Goal: Information Seeking & Learning: Find specific fact

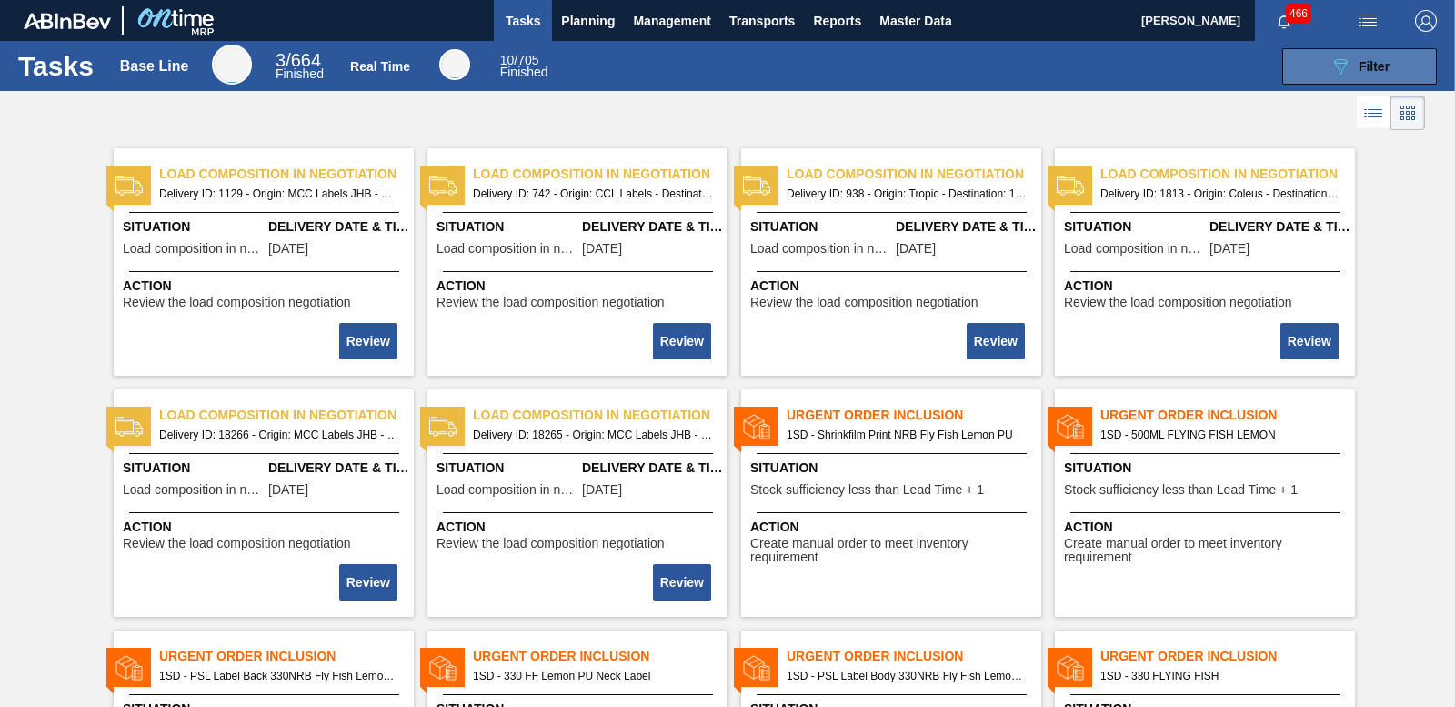
click at [1102, 70] on div "089F7B8B-B2A5-4AFE-B5C0-19BA573D28AC Filter" at bounding box center [1360, 66] width 60 height 22
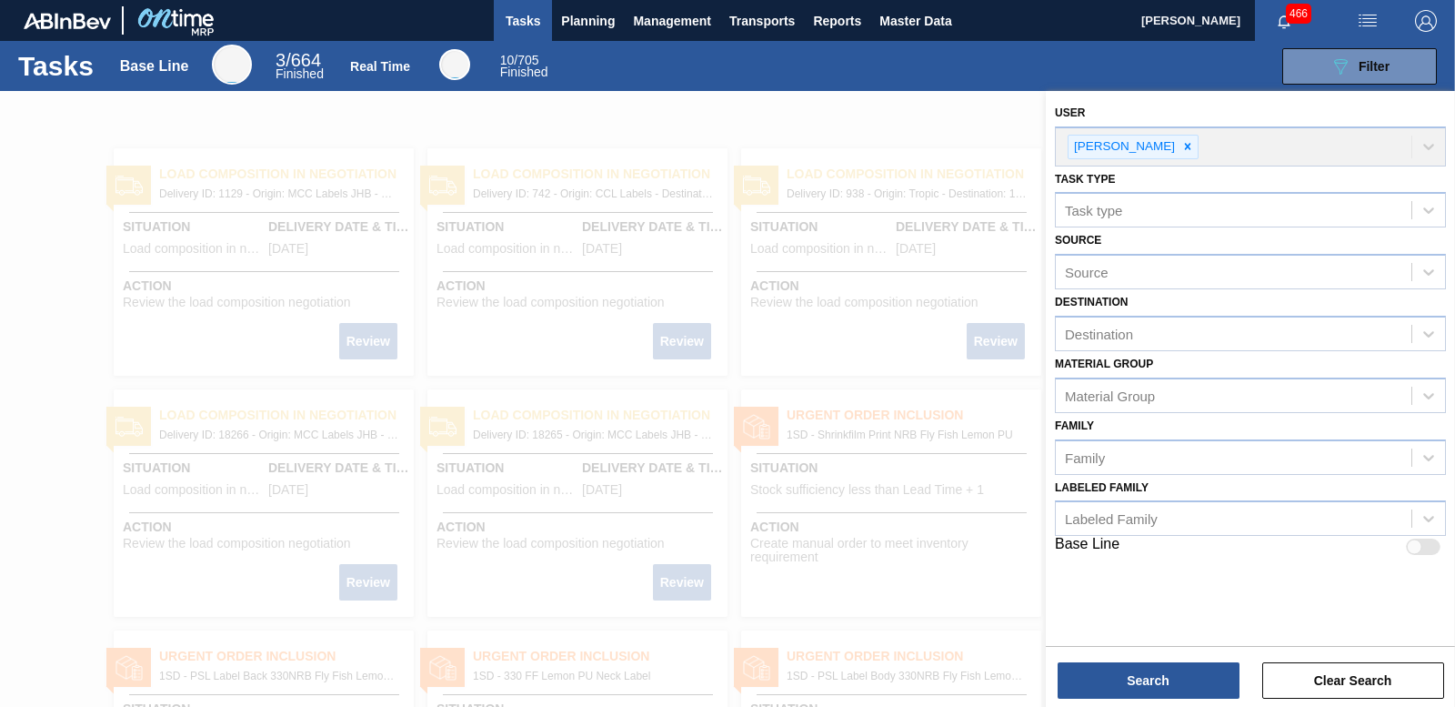
click at [1102, 149] on div "User Nhlanhla Mabele" at bounding box center [1250, 133] width 391 height 66
click at [1102, 146] on div "User Nhlanhla Mabele" at bounding box center [1250, 133] width 391 height 66
click at [1102, 65] on span "Filter" at bounding box center [1374, 66] width 31 height 15
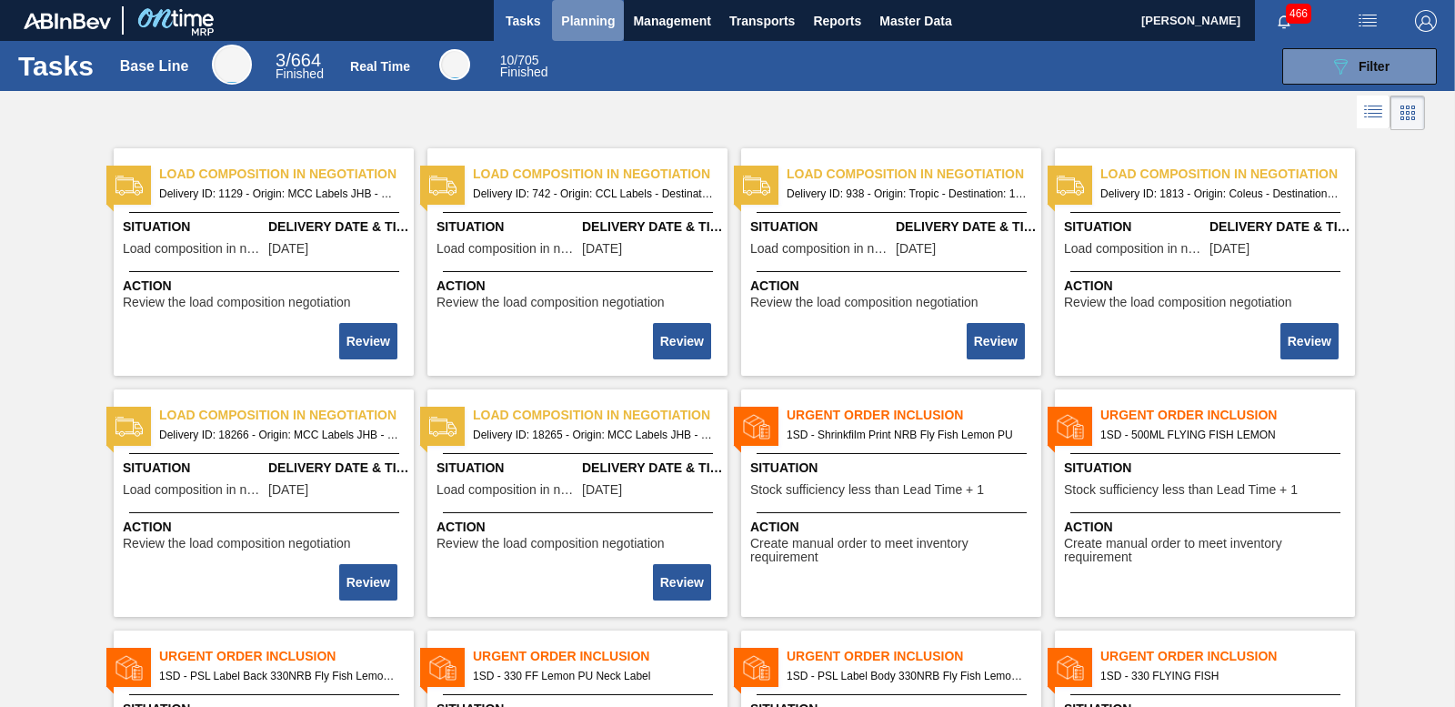
click at [580, 8] on button "Planning" at bounding box center [588, 20] width 72 height 41
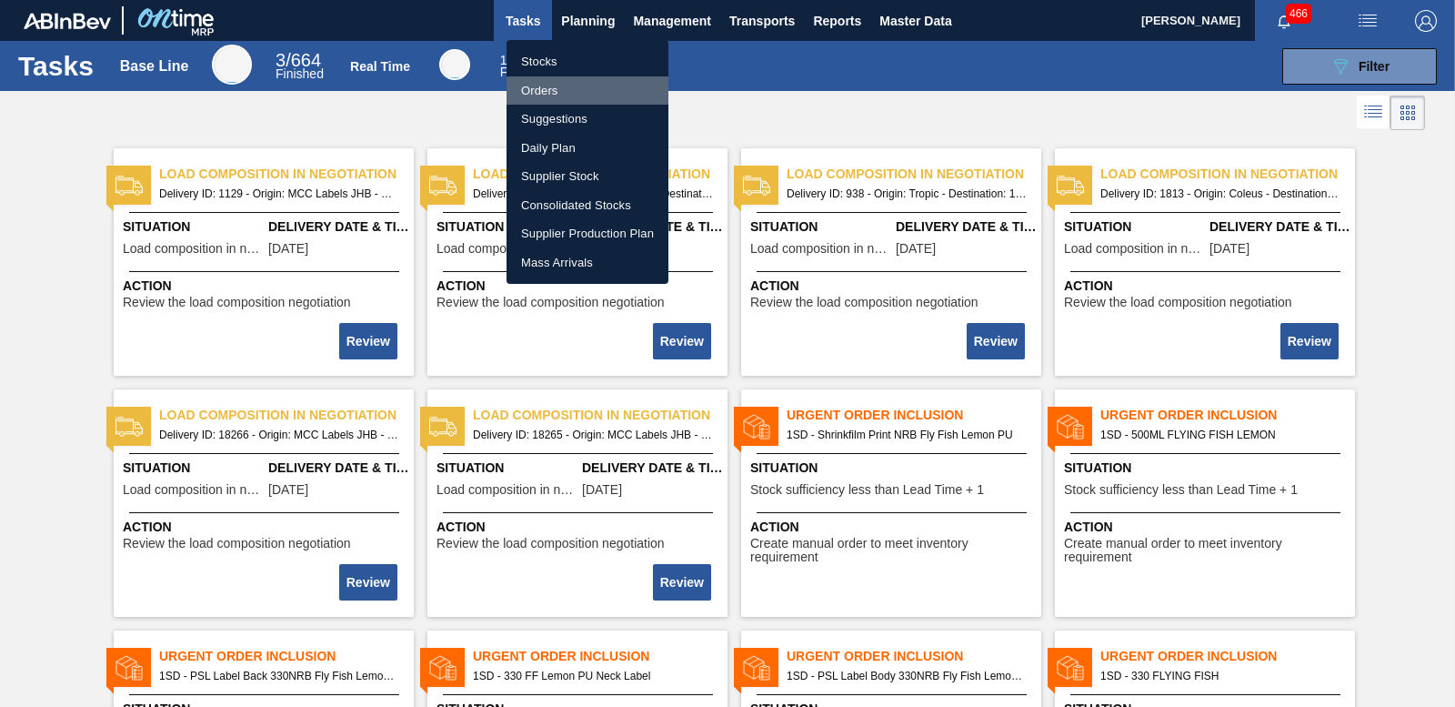
click at [548, 85] on li "Orders" at bounding box center [588, 90] width 162 height 29
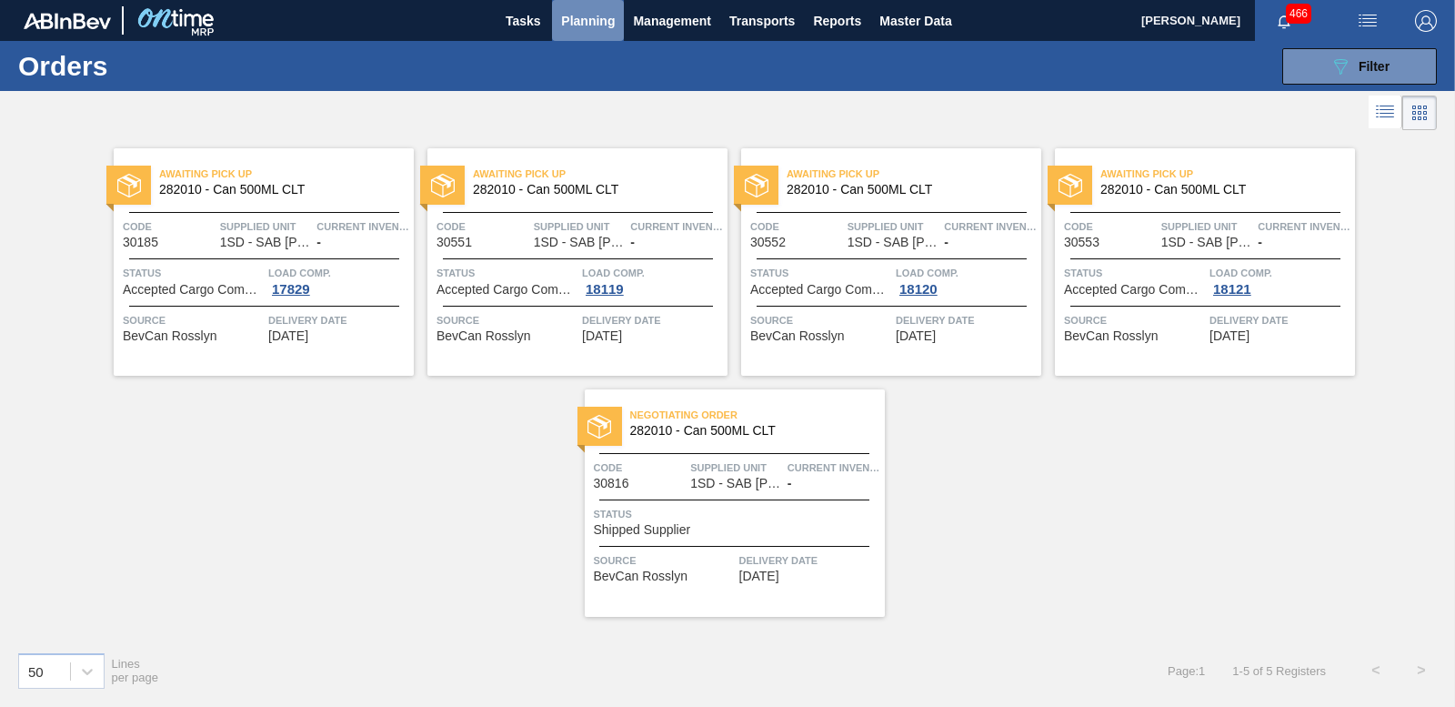
drag, startPoint x: 578, startPoint y: 20, endPoint x: 590, endPoint y: 51, distance: 33.1
click at [579, 20] on span "Planning" at bounding box center [588, 21] width 54 height 22
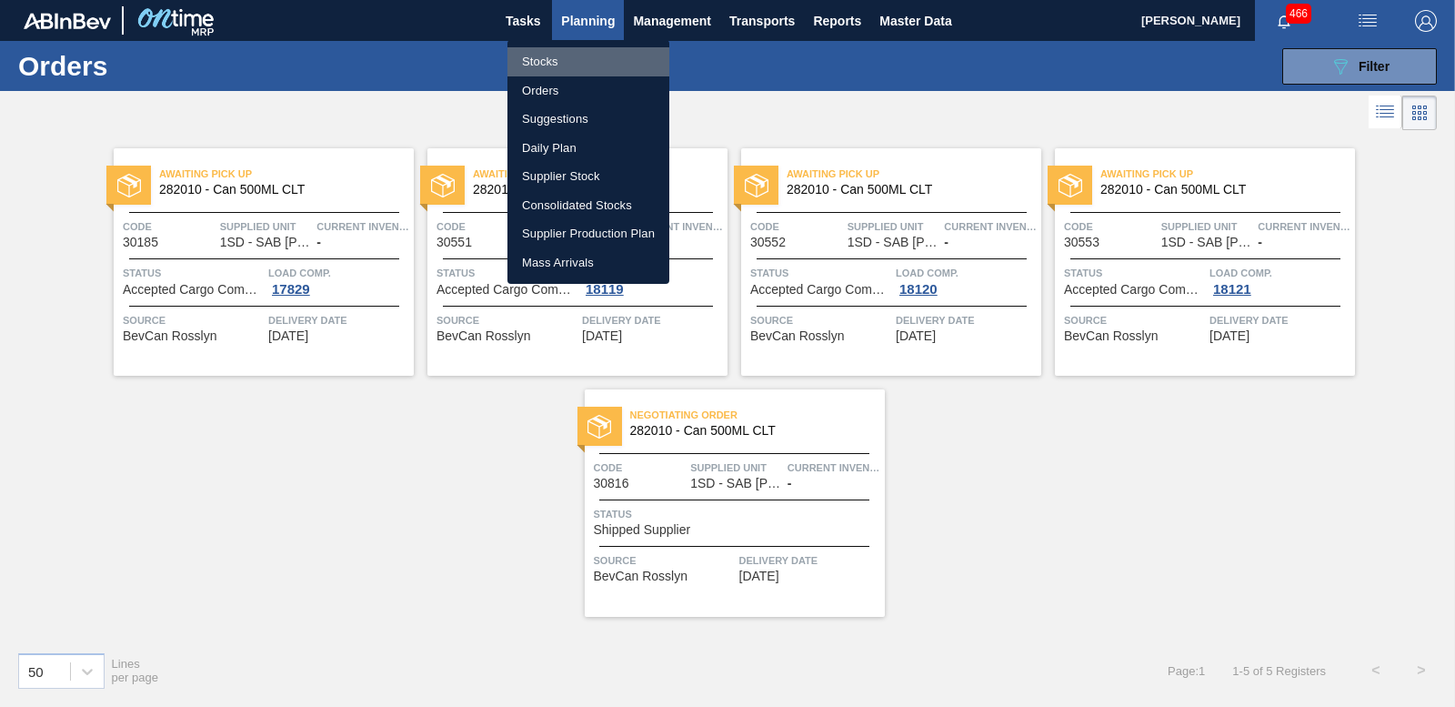
click at [541, 64] on li "Stocks" at bounding box center [588, 61] width 162 height 29
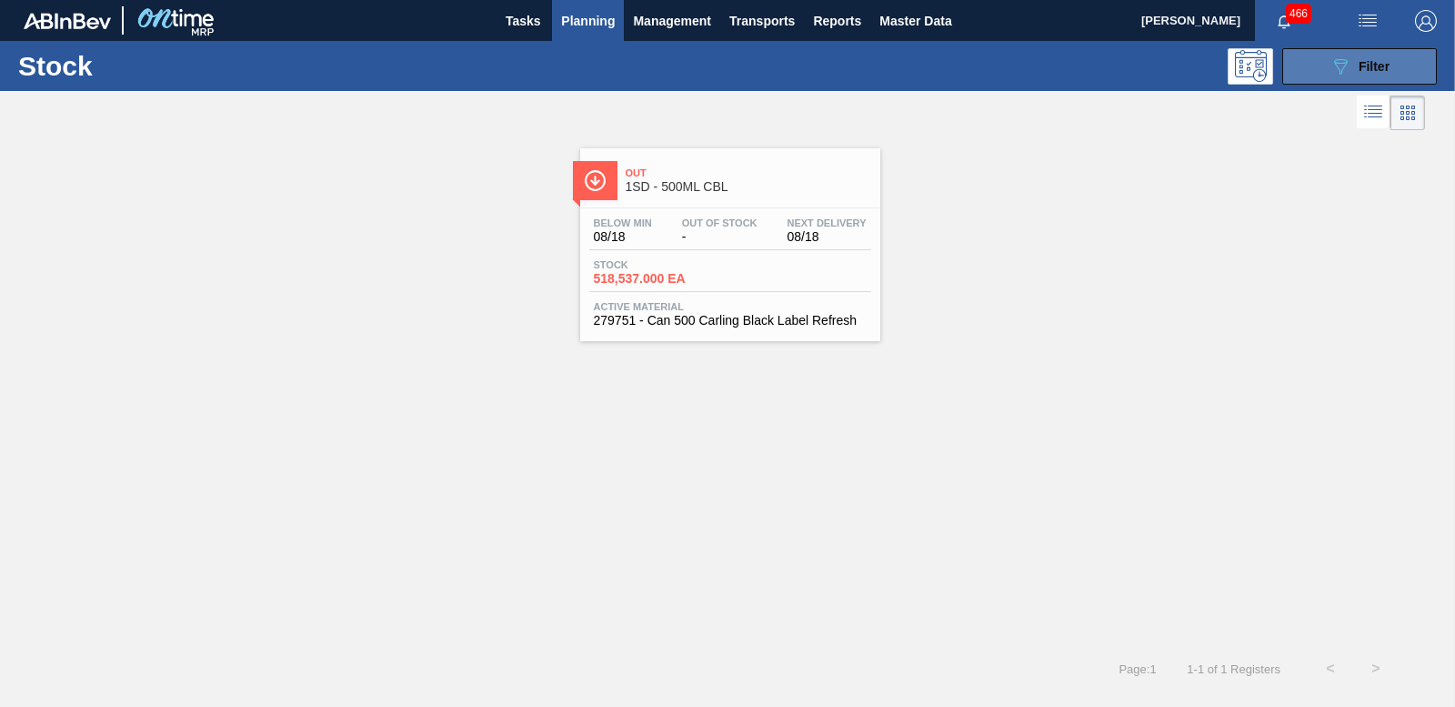
click at [1102, 65] on button "089F7B8B-B2A5-4AFE-B5C0-19BA573D28AC Filter" at bounding box center [1359, 66] width 155 height 36
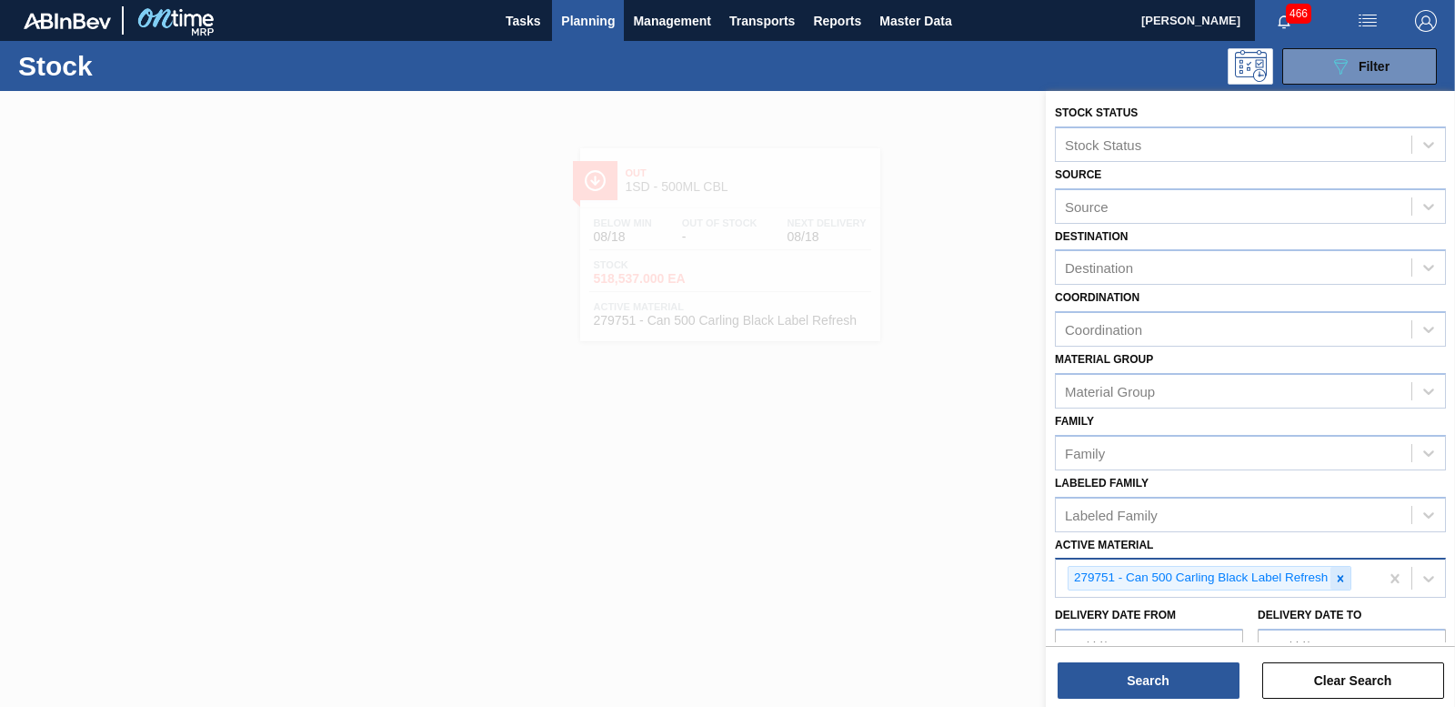
click at [1102, 578] on icon at bounding box center [1340, 578] width 13 height 13
type Material "279751"
click at [1102, 685] on button "Search" at bounding box center [1149, 680] width 182 height 36
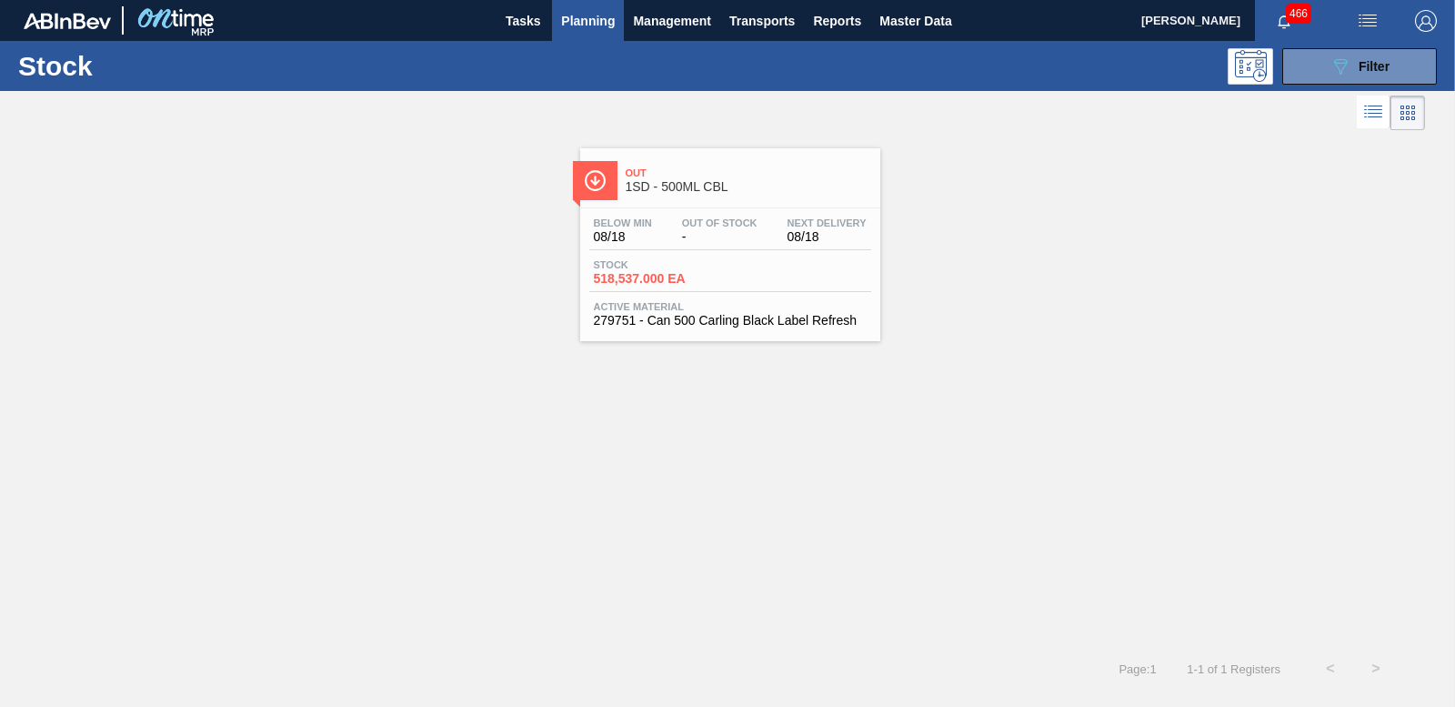
click at [657, 280] on span "518,537.000 EA" at bounding box center [657, 279] width 127 height 14
click at [612, 281] on span "518,537.000 EA" at bounding box center [657, 279] width 127 height 14
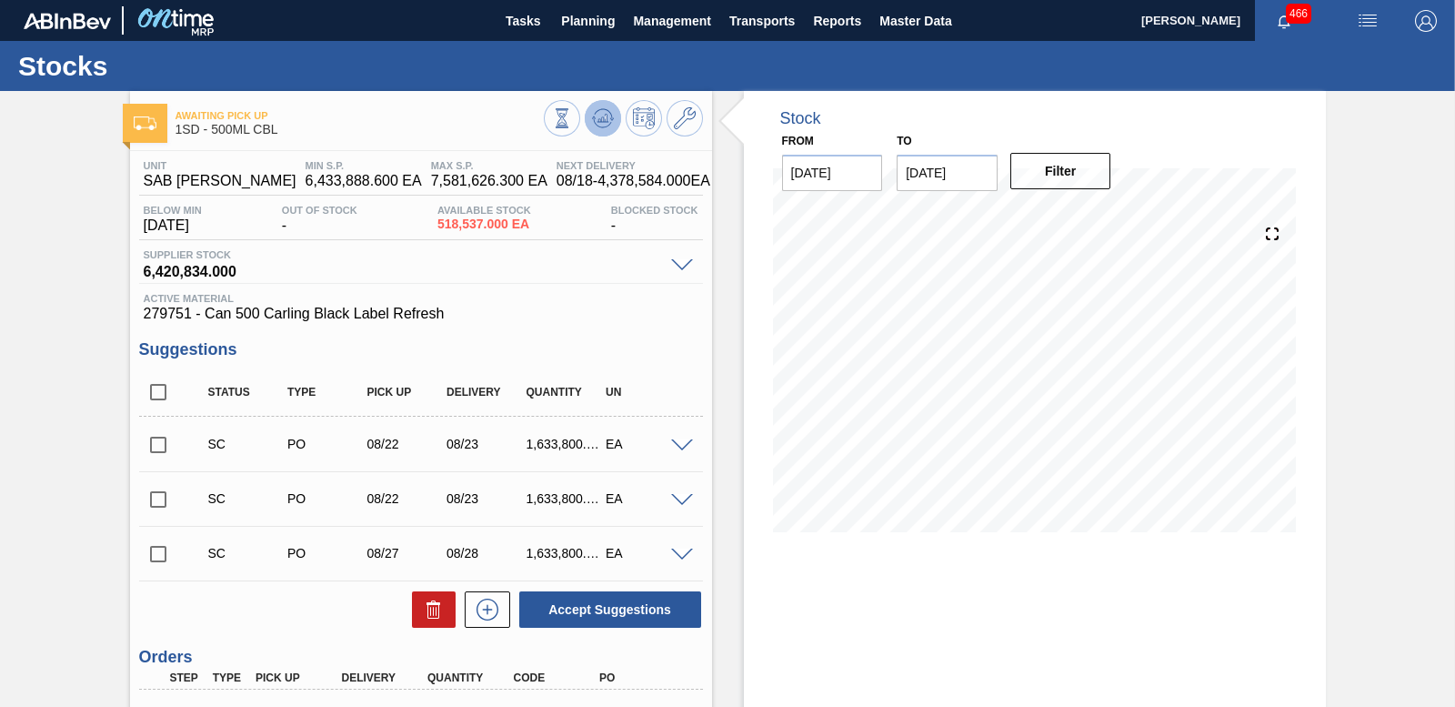
click at [572, 127] on icon at bounding box center [562, 118] width 20 height 20
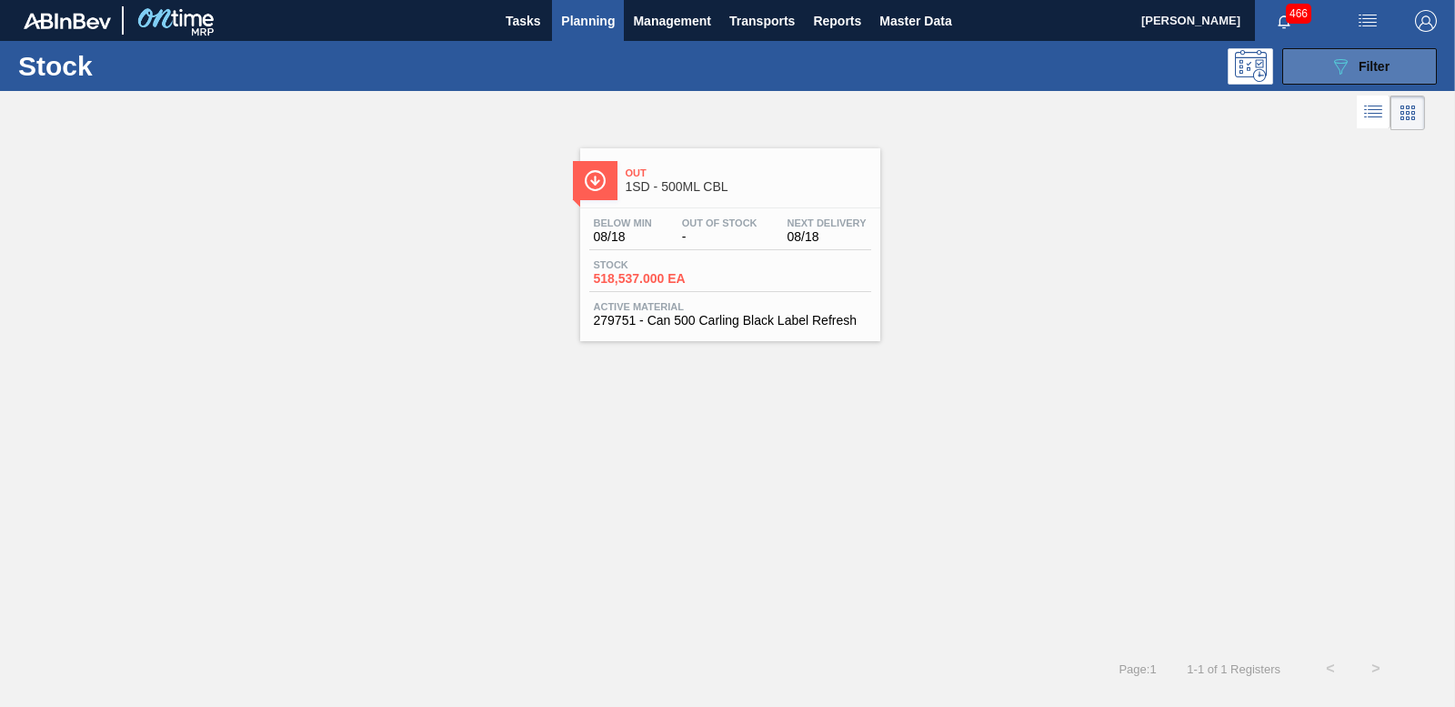
click at [1102, 75] on button "089F7B8B-B2A5-4AFE-B5C0-19BA573D28AC Filter" at bounding box center [1359, 66] width 155 height 36
click at [1354, 51] on button "089F7B8B-B2A5-4AFE-B5C0-19BA573D28AC Filter" at bounding box center [1359, 66] width 155 height 36
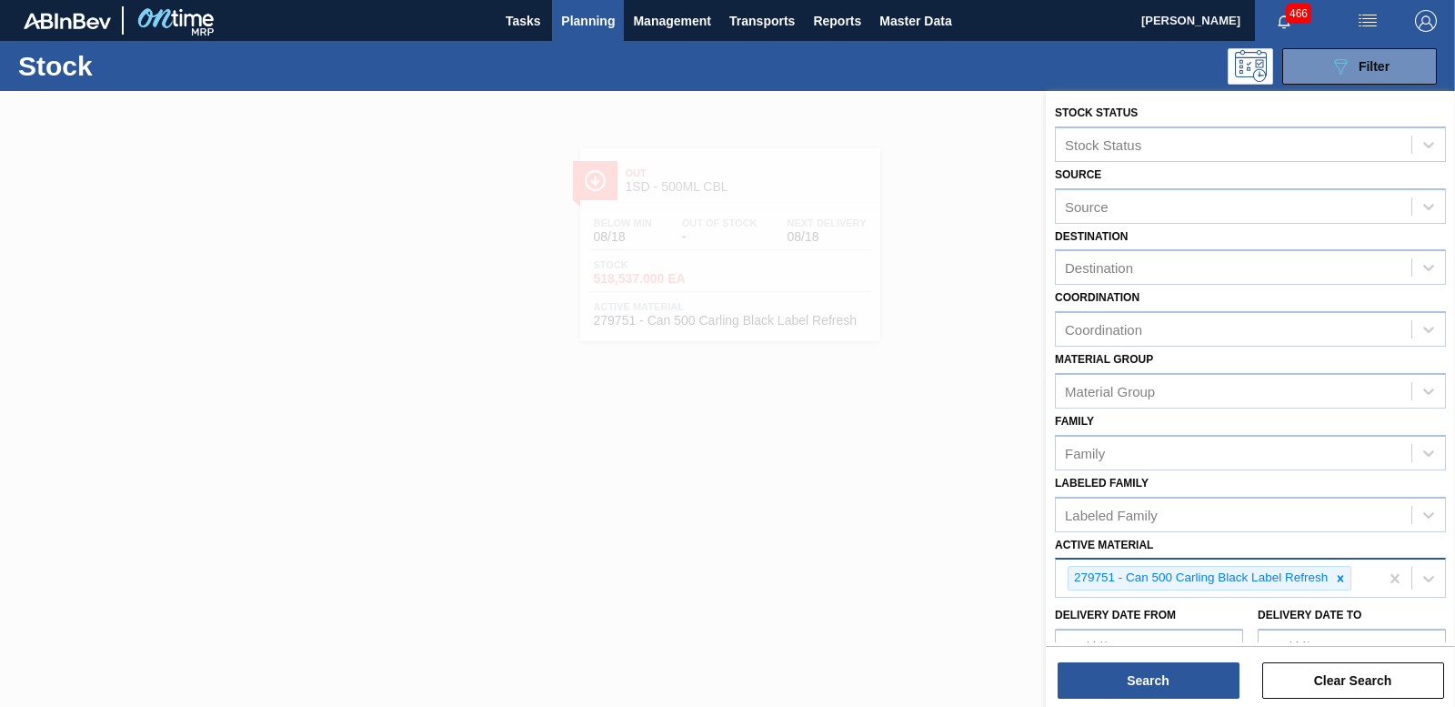
click at [1340, 586] on div at bounding box center [1340, 578] width 20 height 23
type Material "279751"
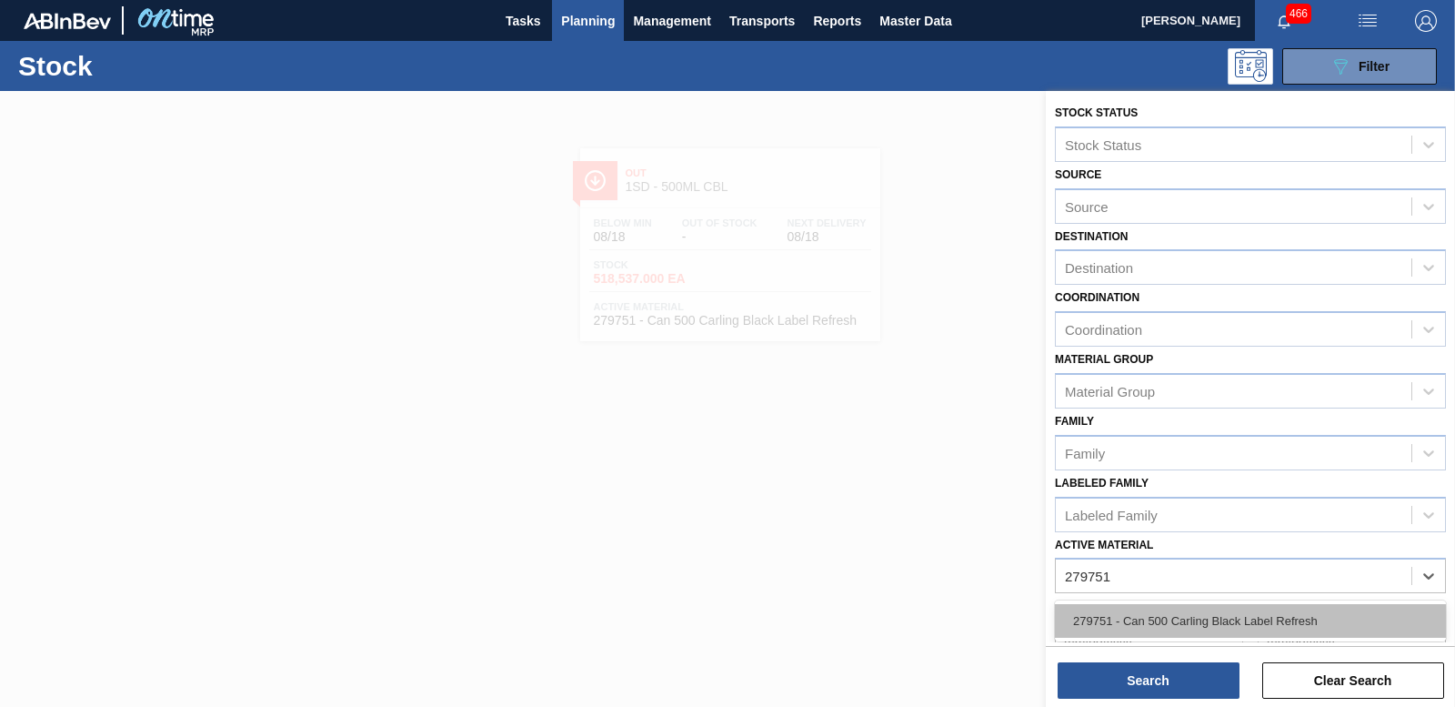
click at [1135, 618] on div "279751 - Can 500 Carling Black Label Refresh" at bounding box center [1250, 621] width 391 height 34
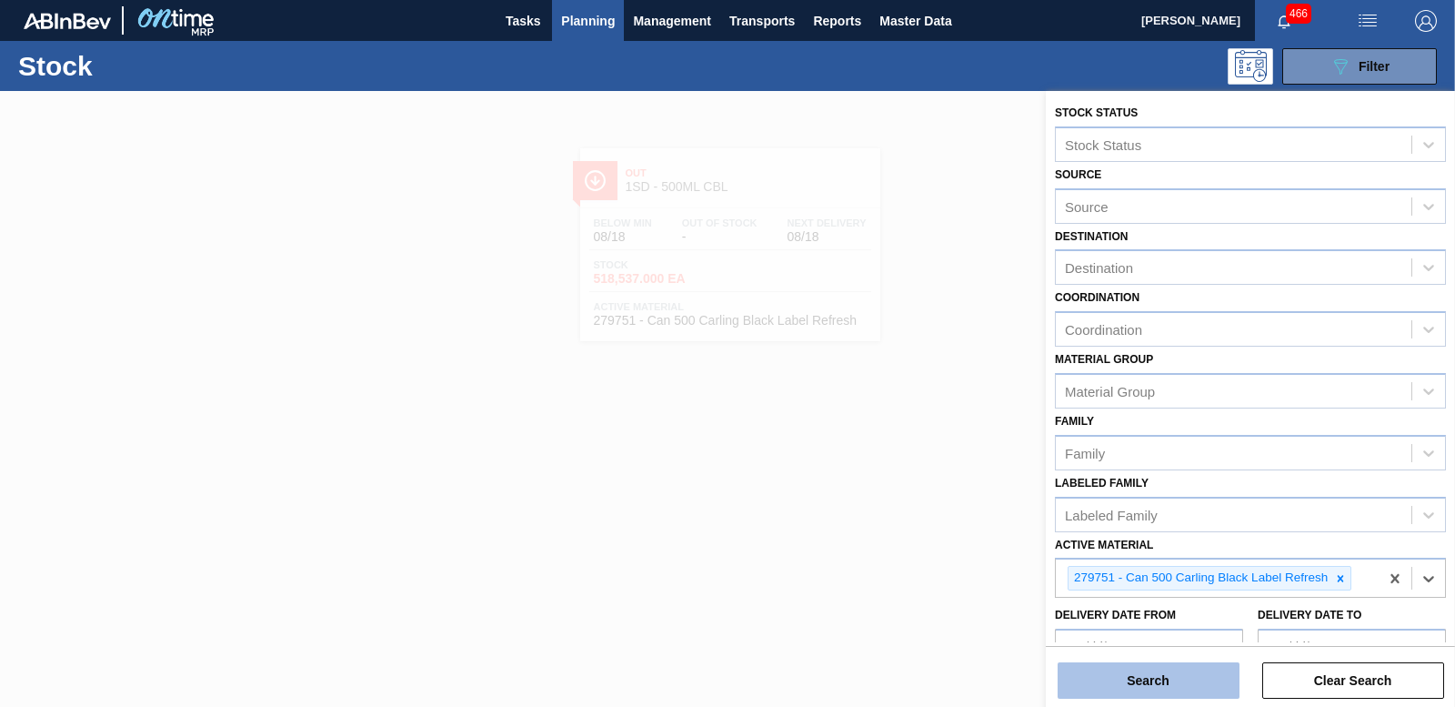
click at [1156, 685] on button "Search" at bounding box center [1149, 680] width 182 height 36
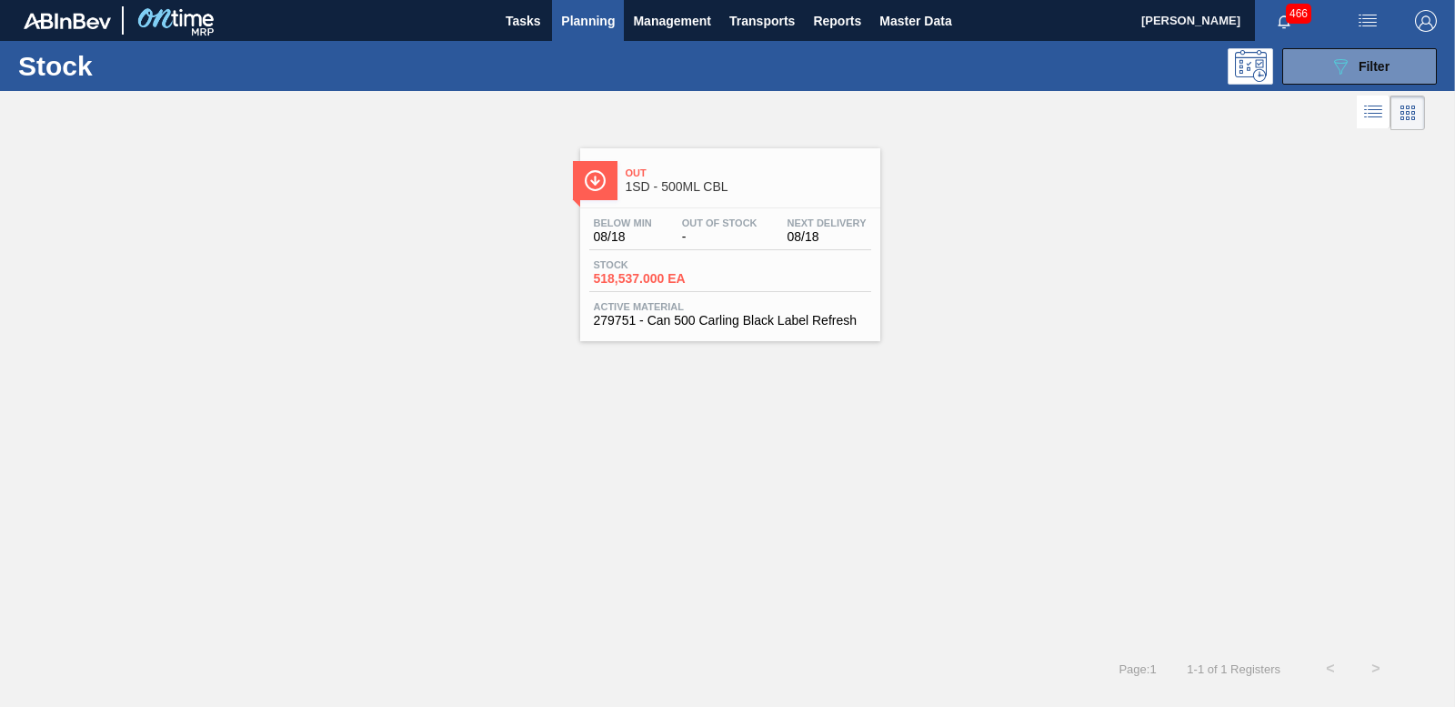
click at [620, 275] on span "518,537.000 EA" at bounding box center [657, 279] width 127 height 14
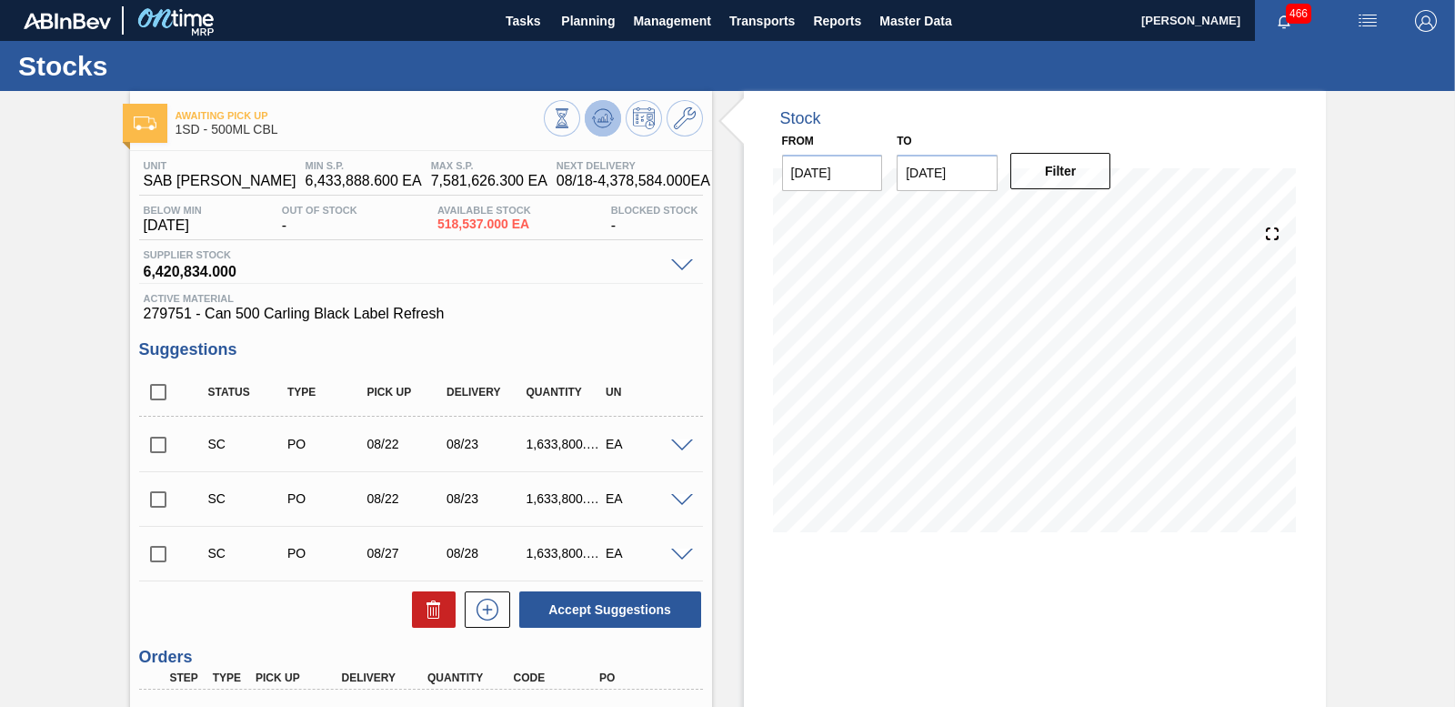
click at [572, 115] on icon at bounding box center [562, 118] width 20 height 20
click at [601, 122] on icon at bounding box center [603, 118] width 12 height 8
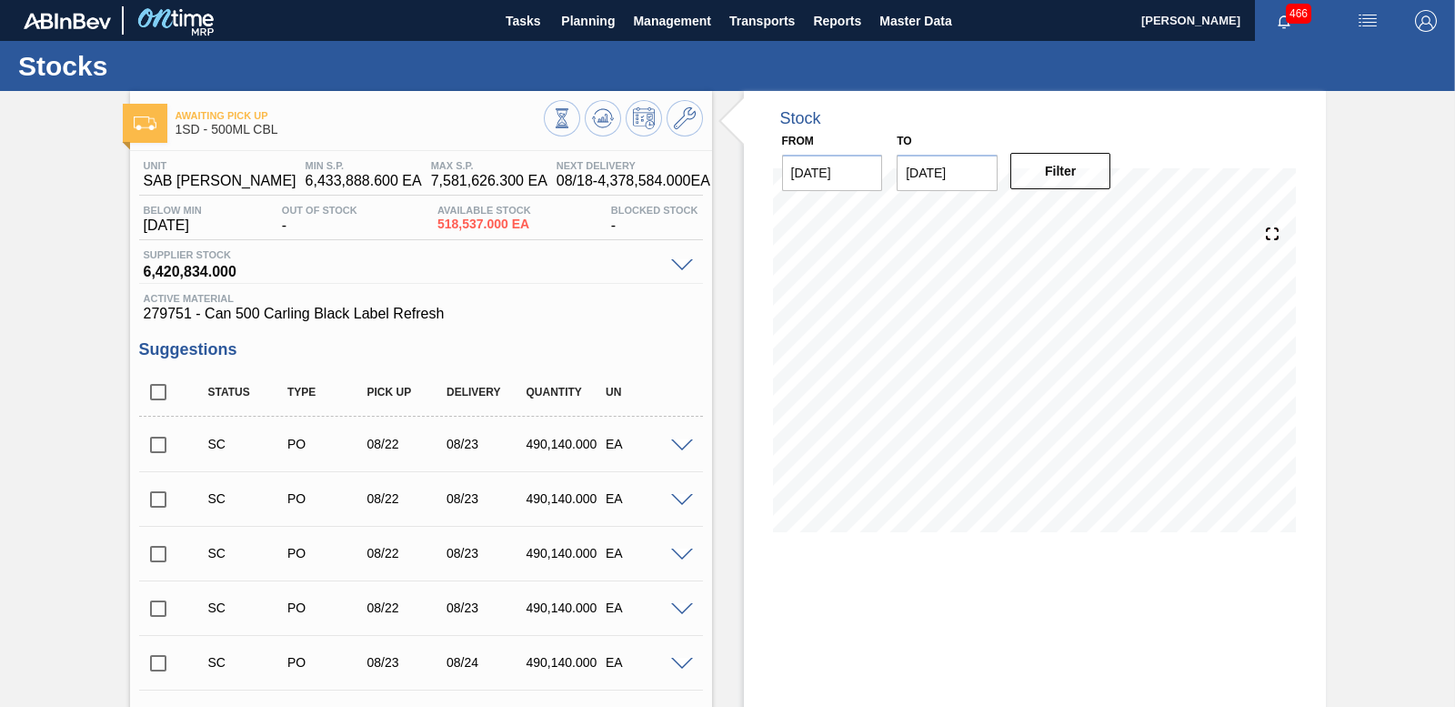
click at [158, 441] on input "checkbox" at bounding box center [158, 445] width 38 height 38
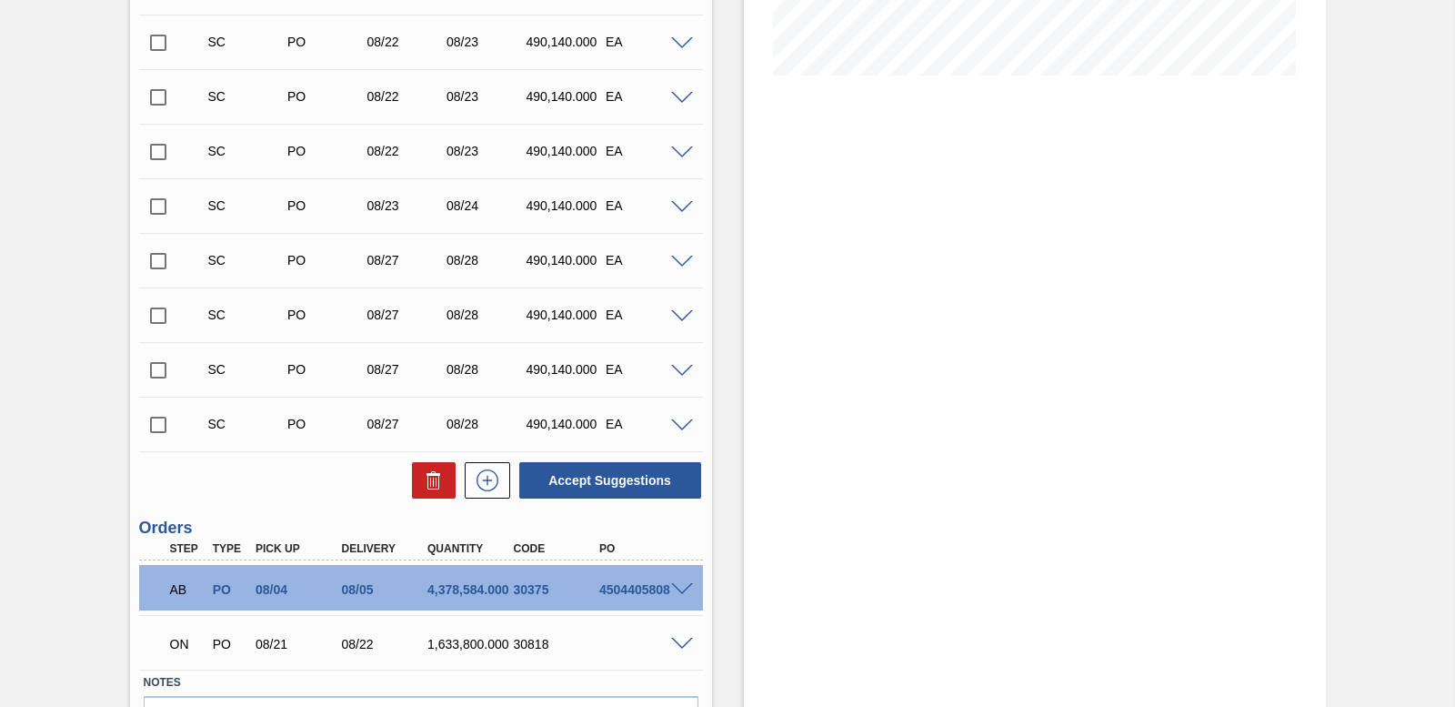
scroll to position [546, 0]
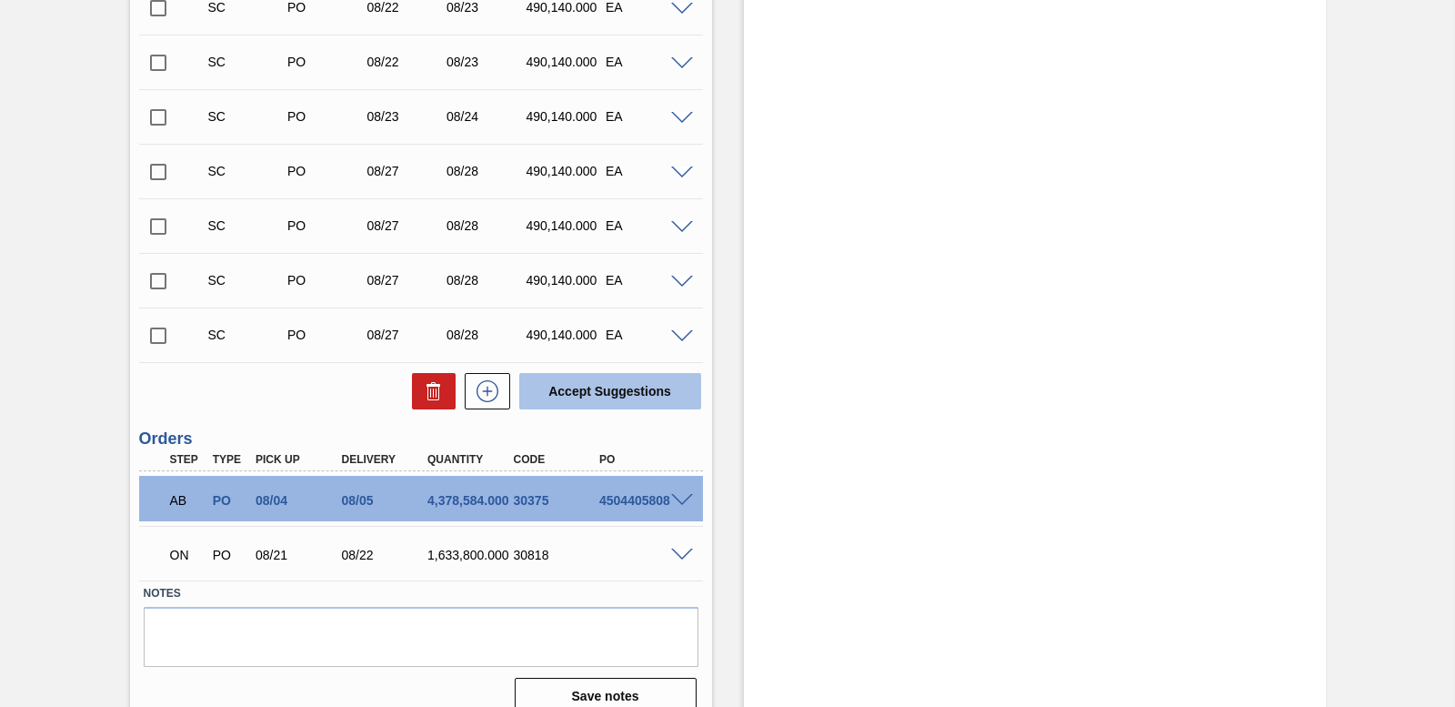
click at [577, 386] on button "Accept Suggestions" at bounding box center [610, 391] width 182 height 36
checkbox input "false"
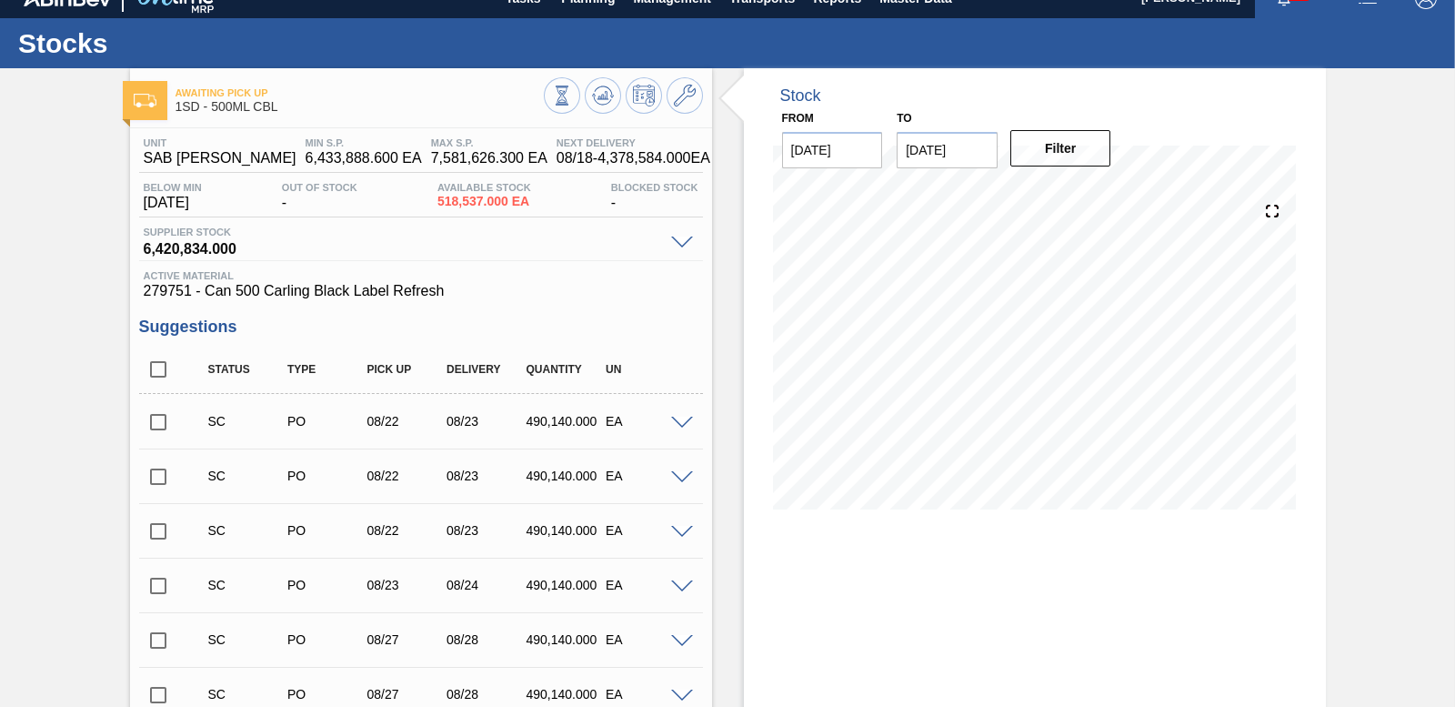
scroll to position [0, 0]
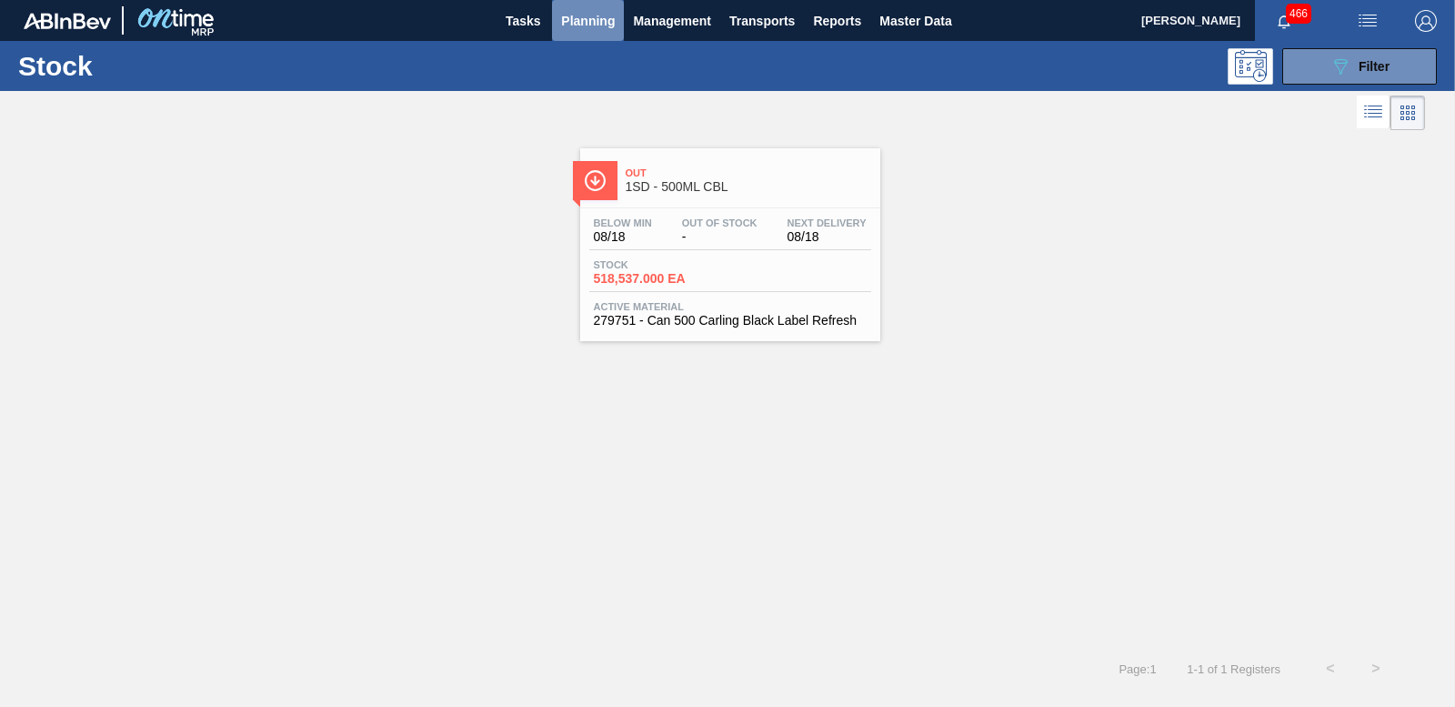
click at [583, 20] on span "Planning" at bounding box center [588, 21] width 54 height 22
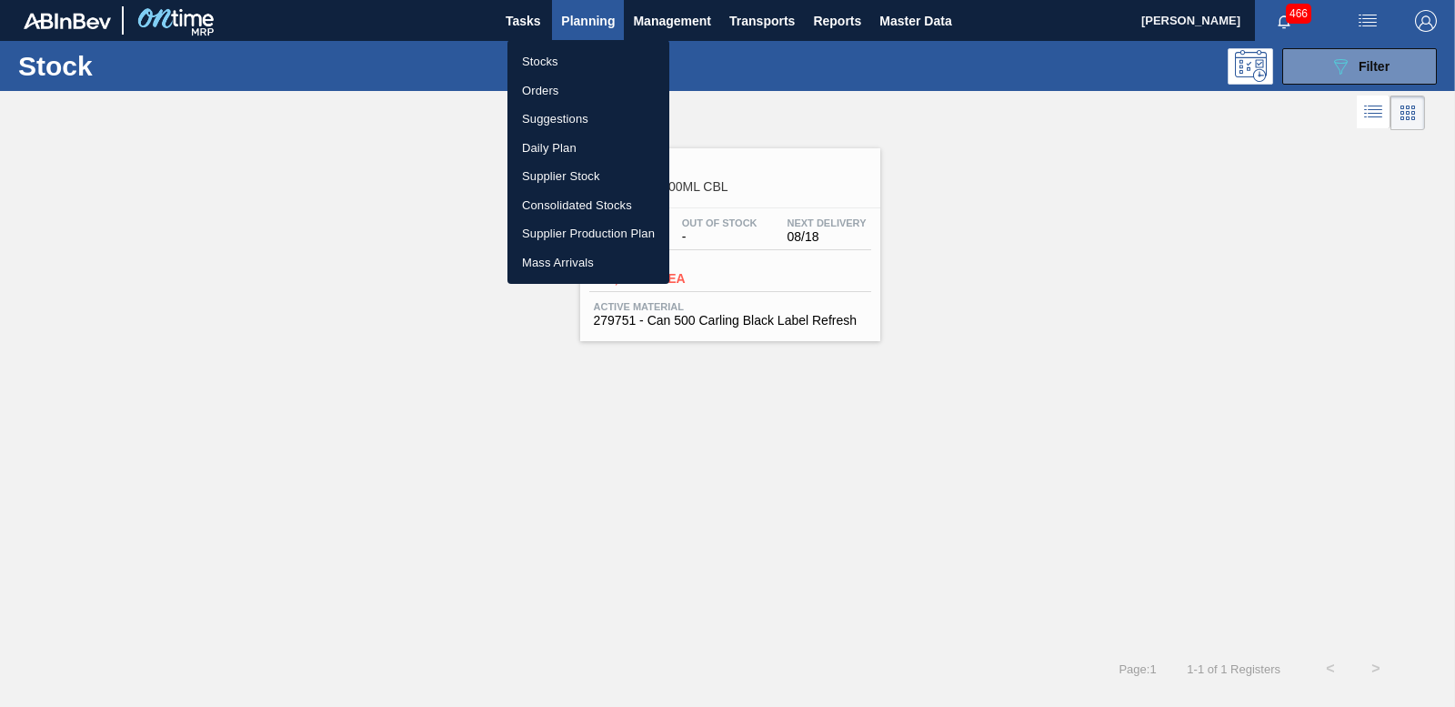
click at [538, 85] on li "Orders" at bounding box center [588, 90] width 162 height 29
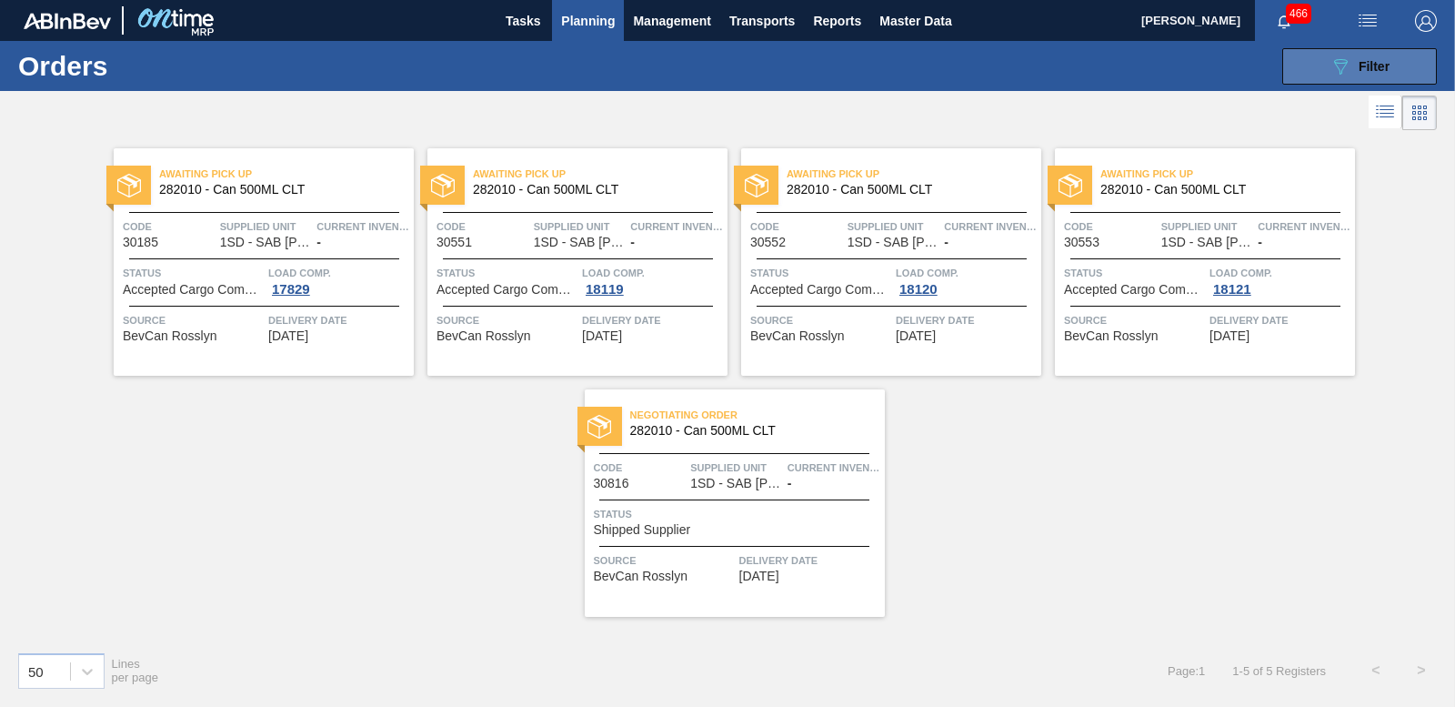
click at [1378, 67] on span "Filter" at bounding box center [1374, 66] width 31 height 15
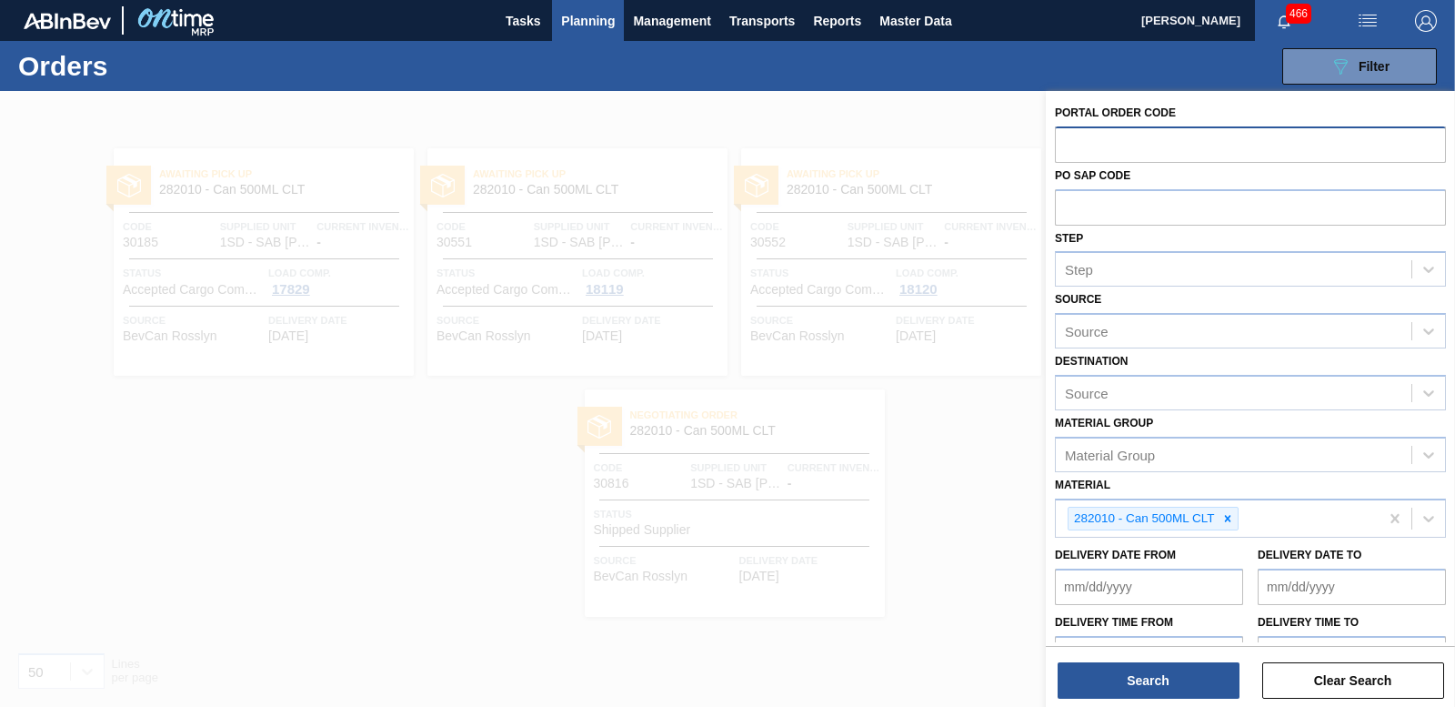
click at [1099, 146] on input "text" at bounding box center [1250, 143] width 391 height 35
click at [1230, 524] on icon at bounding box center [1227, 518] width 13 height 13
type input "30816"
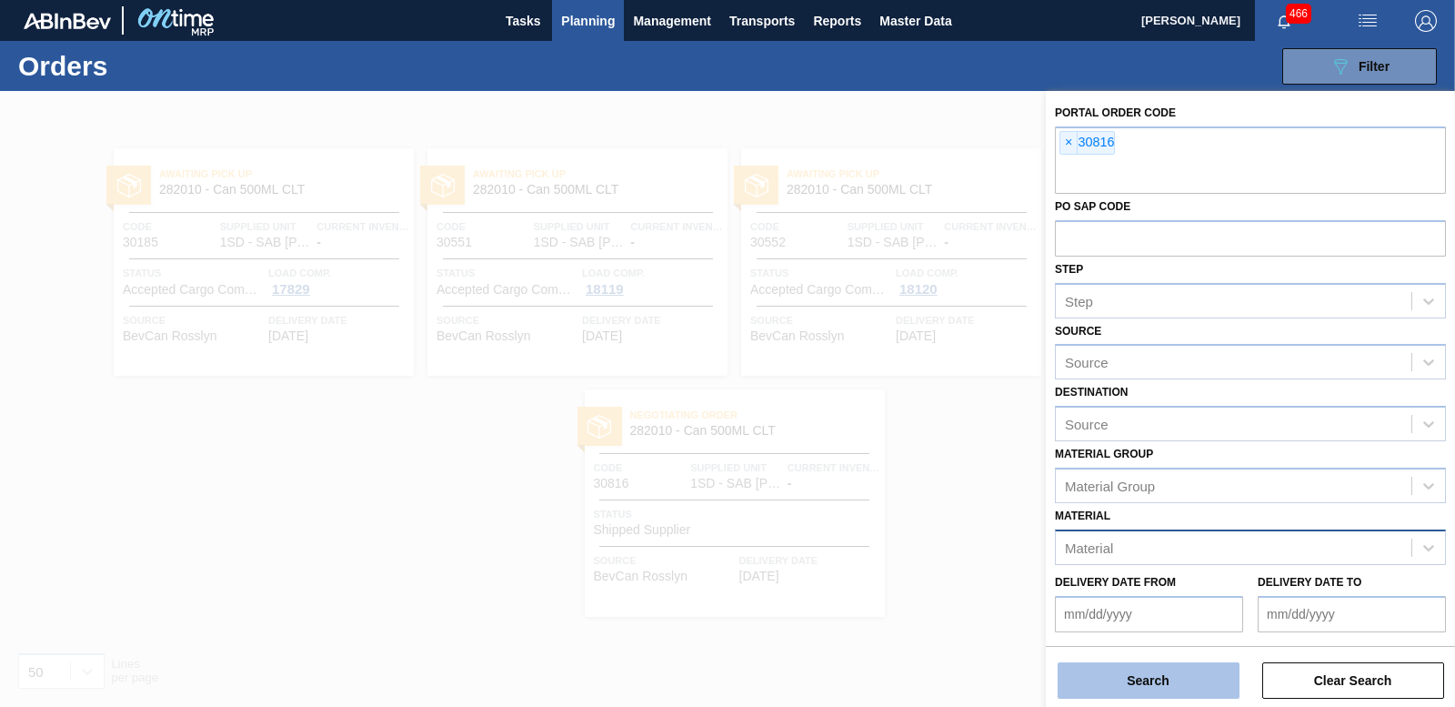
click at [1169, 682] on button "Search" at bounding box center [1149, 680] width 182 height 36
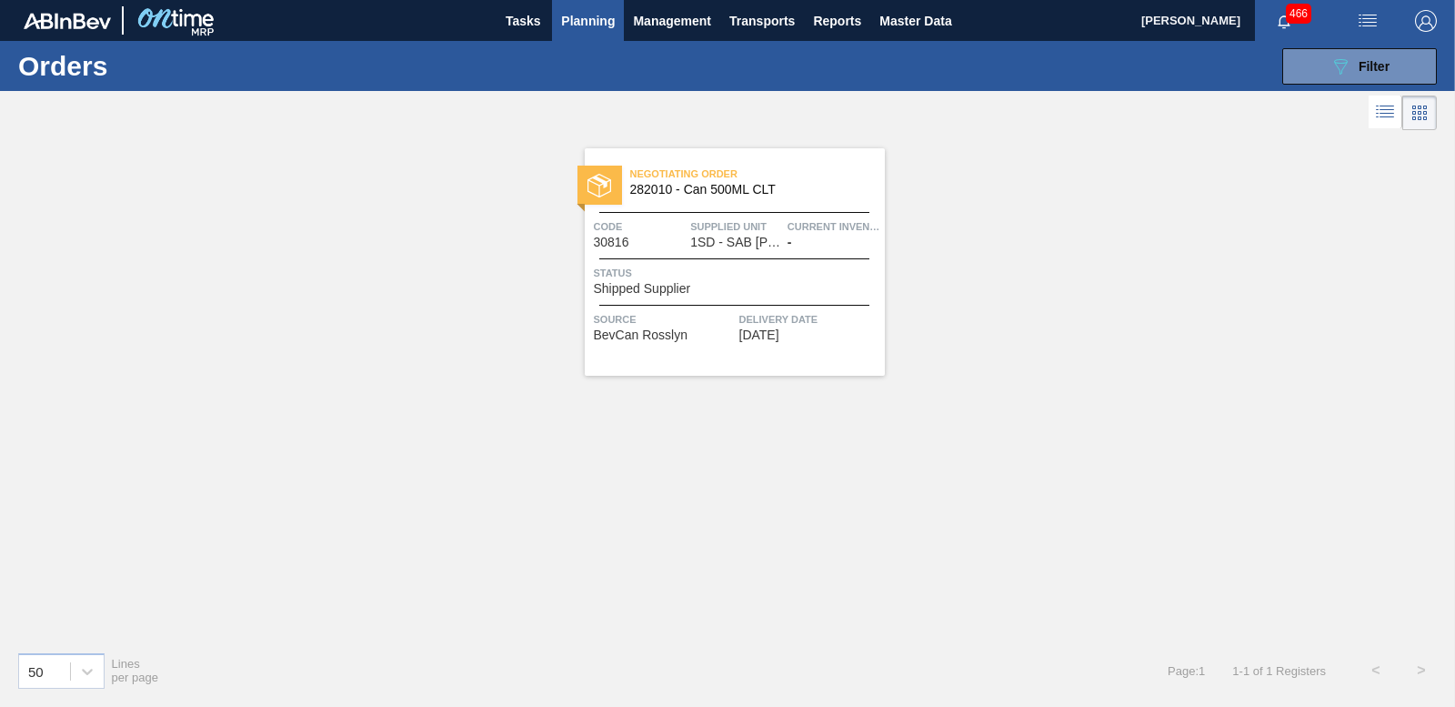
click at [686, 283] on span "Shipped Supplier" at bounding box center [642, 289] width 97 height 14
click at [732, 191] on span "282010 - Can 500ML CLT" at bounding box center [750, 190] width 240 height 14
click at [561, 21] on span "Planning" at bounding box center [588, 21] width 54 height 22
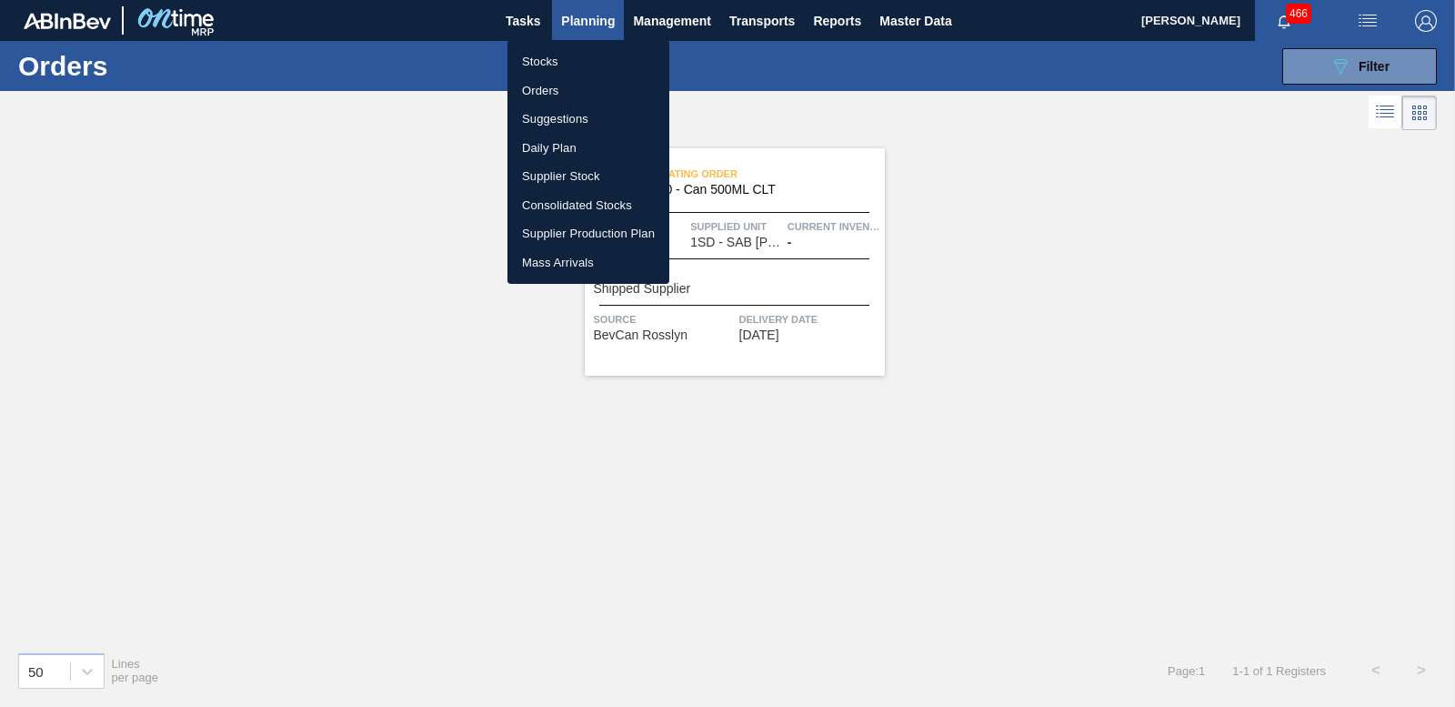
click at [543, 82] on li "Orders" at bounding box center [588, 90] width 162 height 29
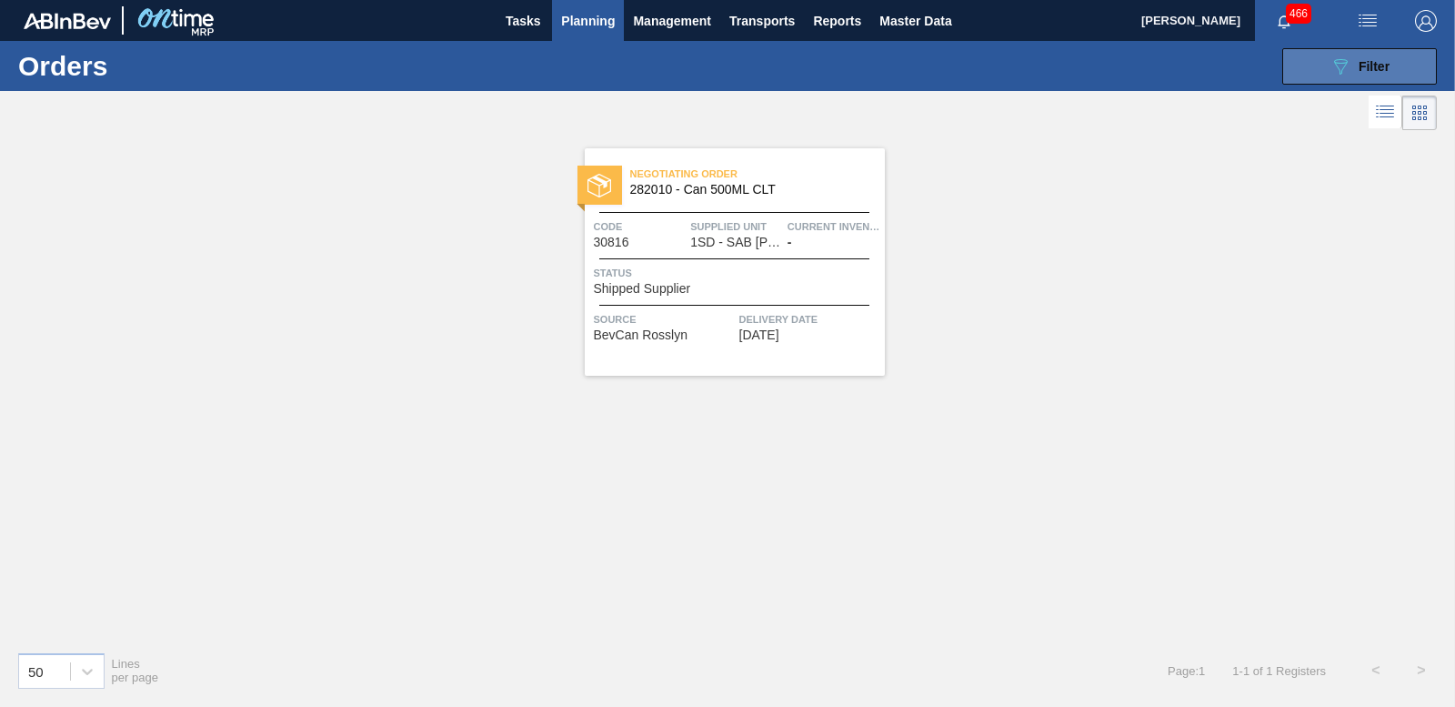
click at [1342, 70] on icon at bounding box center [1341, 66] width 14 height 15
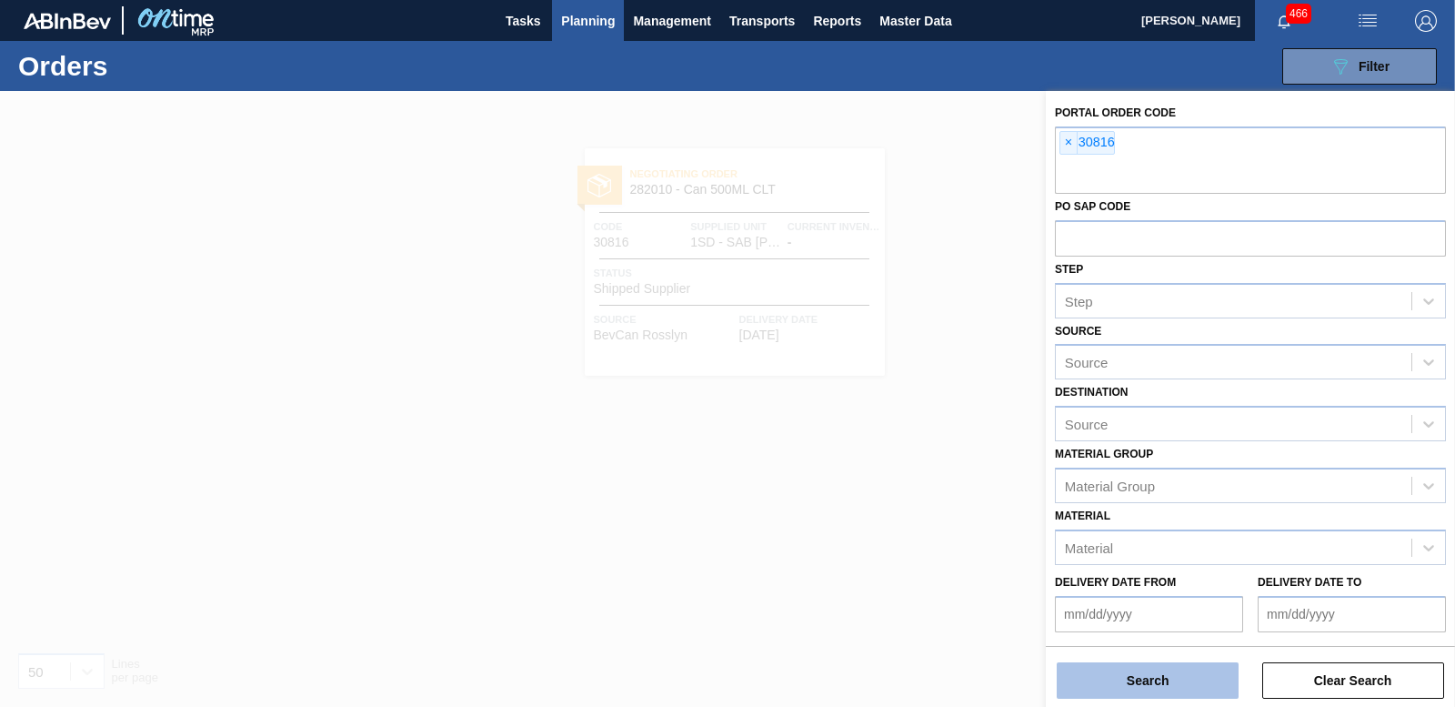
click at [1124, 672] on button "Search" at bounding box center [1149, 680] width 182 height 36
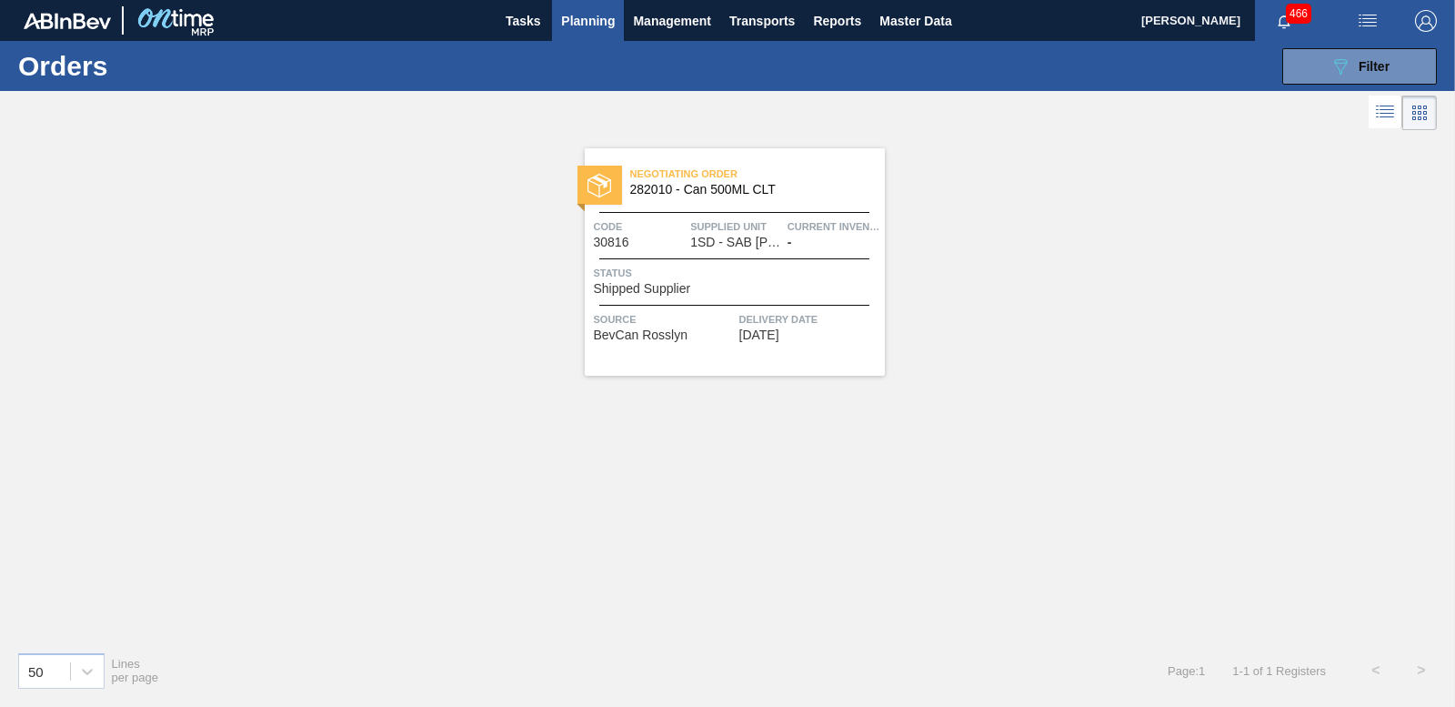
click at [738, 240] on span "1SD - SAB [PERSON_NAME]" at bounding box center [735, 243] width 91 height 14
click at [0, 204] on div "Negotiating Order 282010 - Can 500ML CLT Code 30816 Supplied Unit 1SD - [GEOGRA…" at bounding box center [727, 386] width 1455 height 502
click at [1078, 464] on div "Negotiating Order 282010 - Can 500ML CLT Code 30816 Supplied Unit 1SD - [GEOGRA…" at bounding box center [727, 386] width 1455 height 502
click at [598, 20] on span "Planning" at bounding box center [588, 21] width 54 height 22
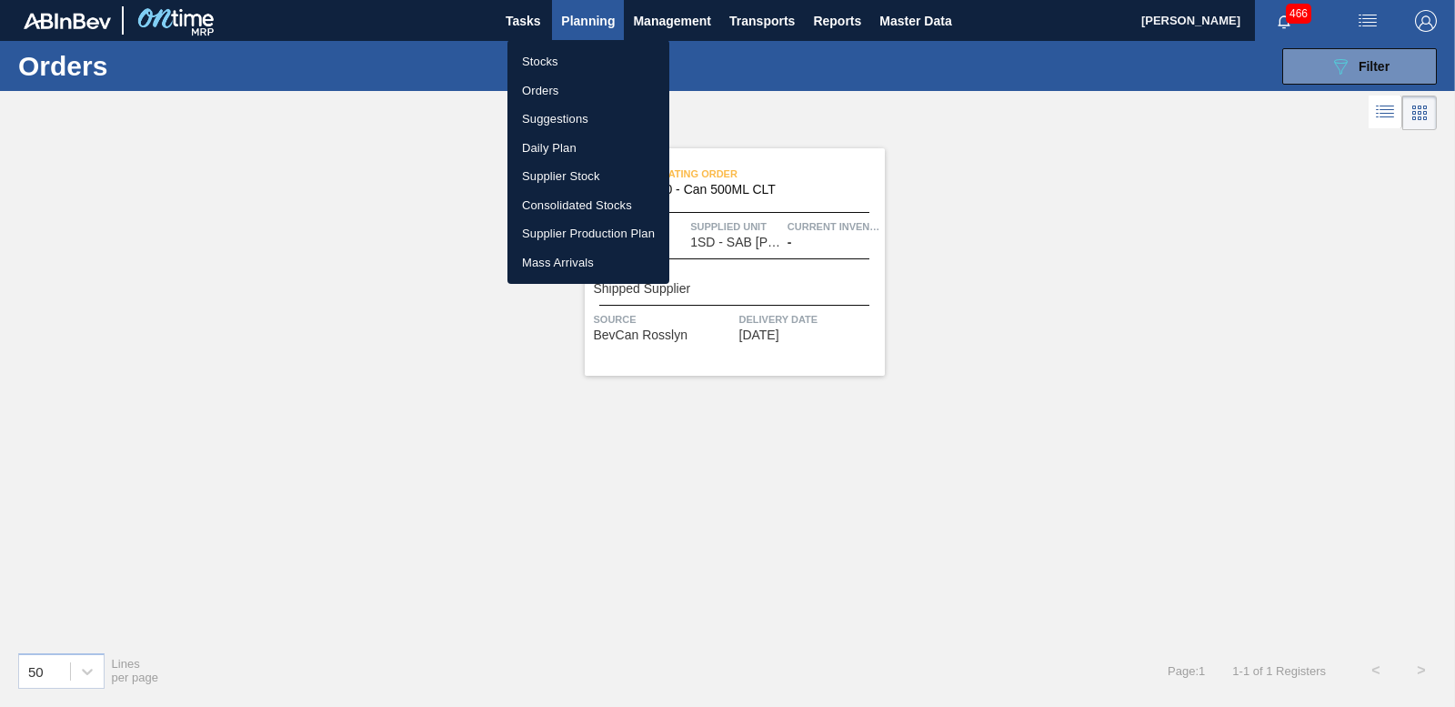
click at [544, 85] on li "Orders" at bounding box center [588, 90] width 162 height 29
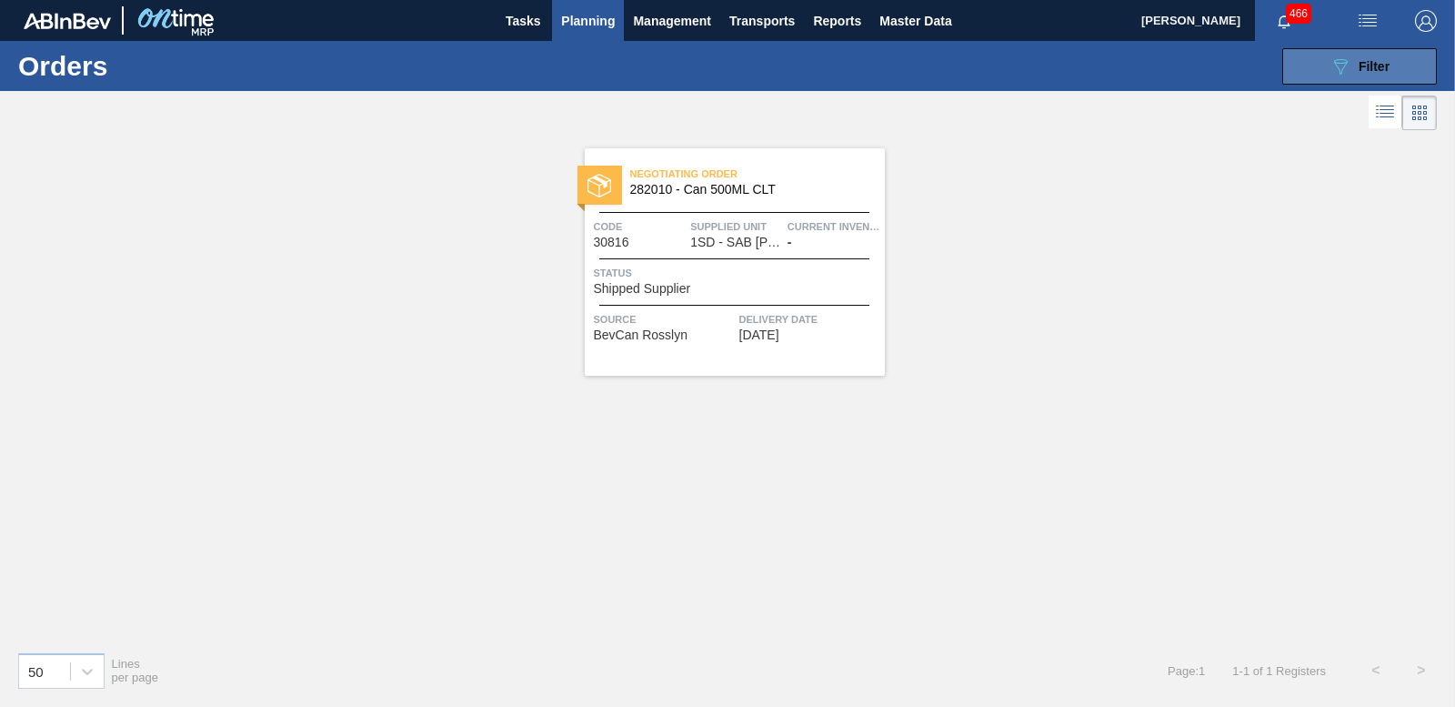
click at [1375, 59] on span "Filter" at bounding box center [1374, 66] width 31 height 15
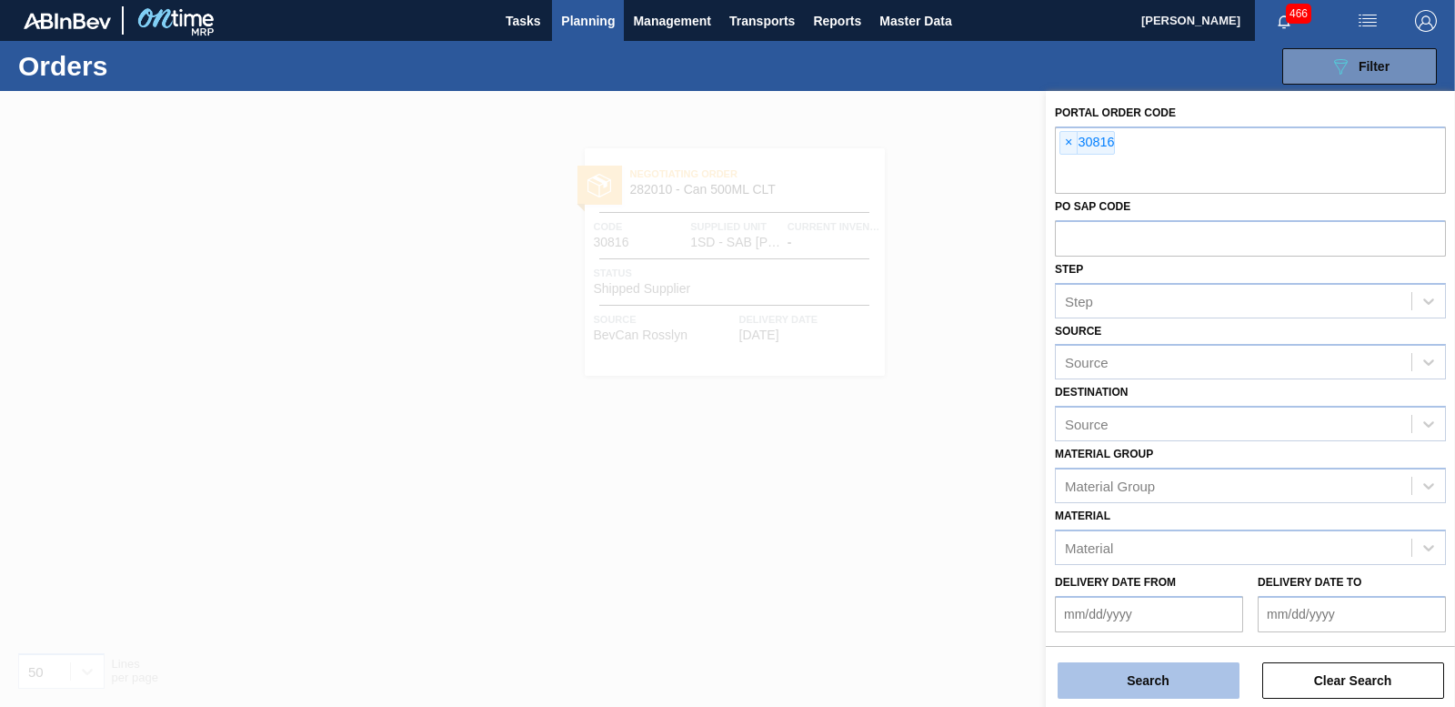
click at [1150, 670] on button "Search" at bounding box center [1149, 680] width 182 height 36
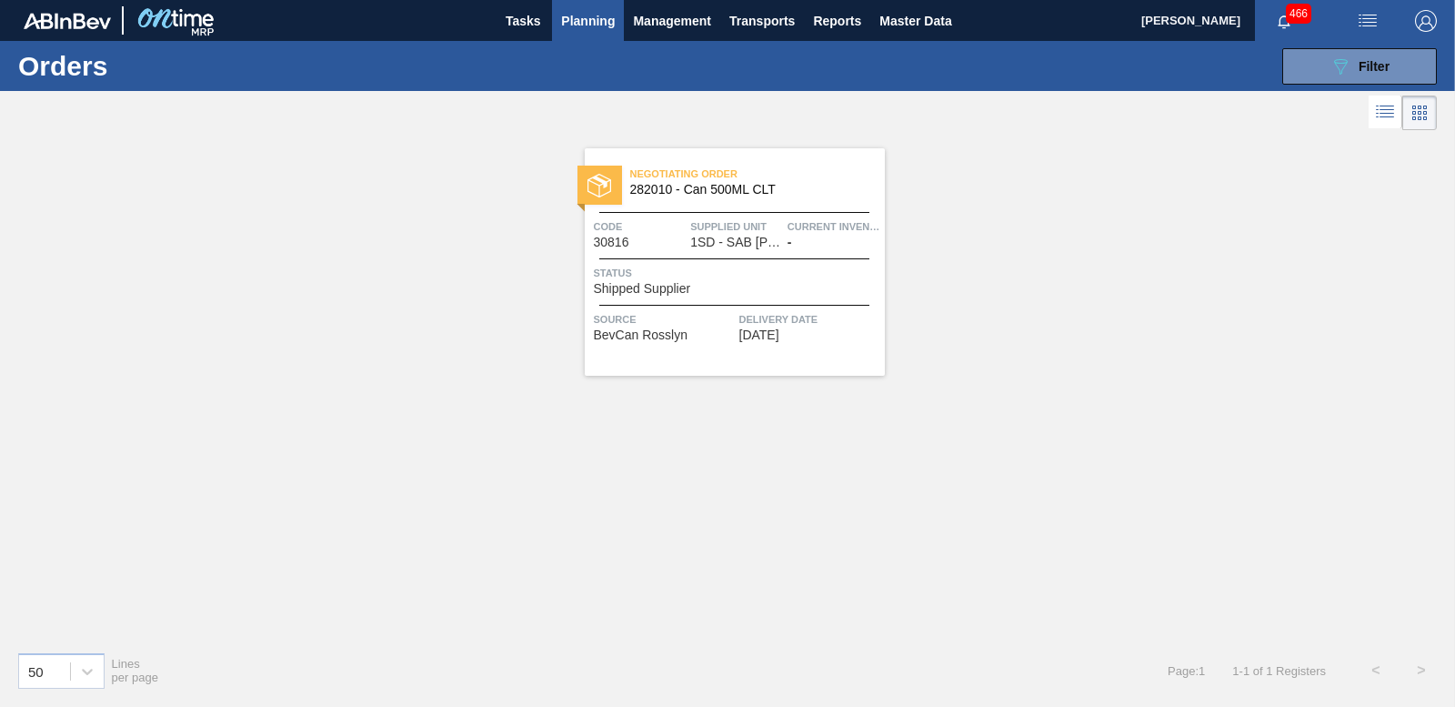
click at [640, 283] on span "Shipped Supplier" at bounding box center [642, 289] width 97 height 14
click at [577, 15] on span "Planning" at bounding box center [588, 21] width 54 height 22
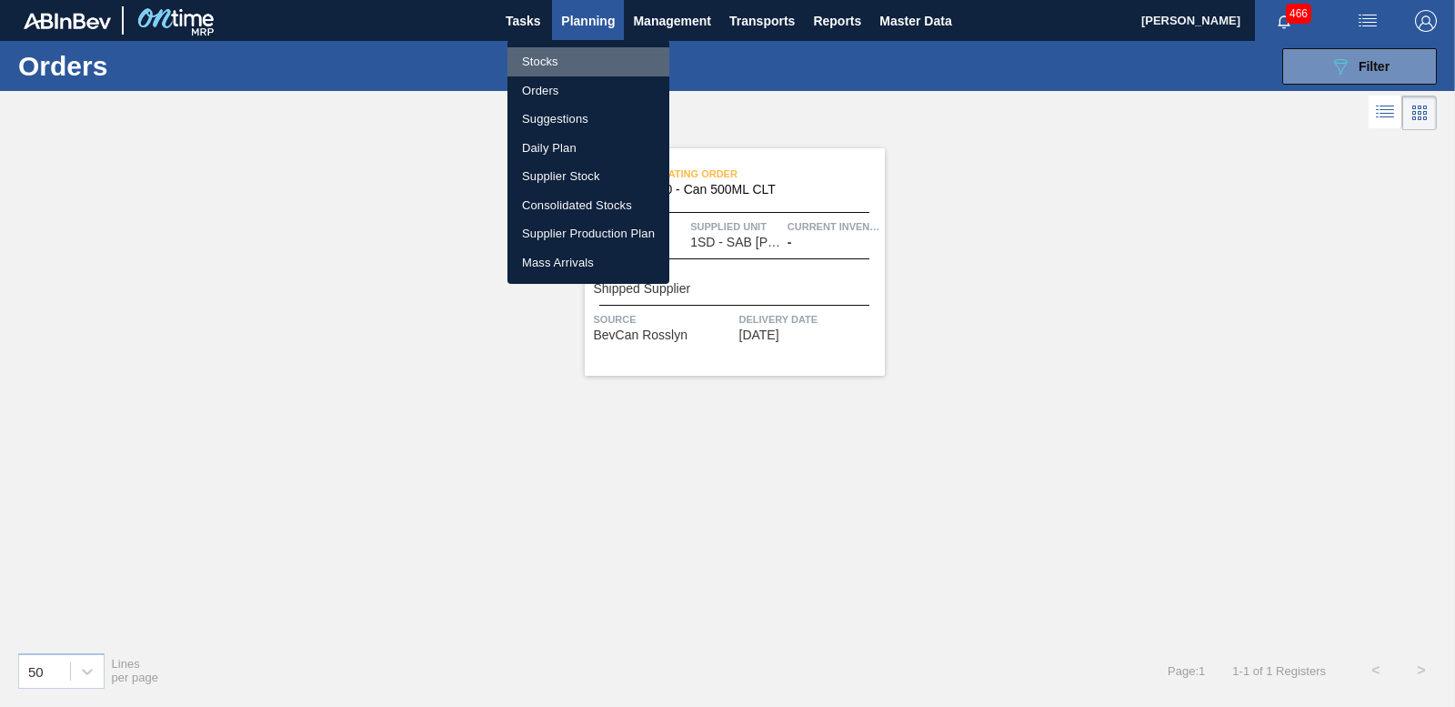
click at [536, 66] on li "Stocks" at bounding box center [588, 61] width 162 height 29
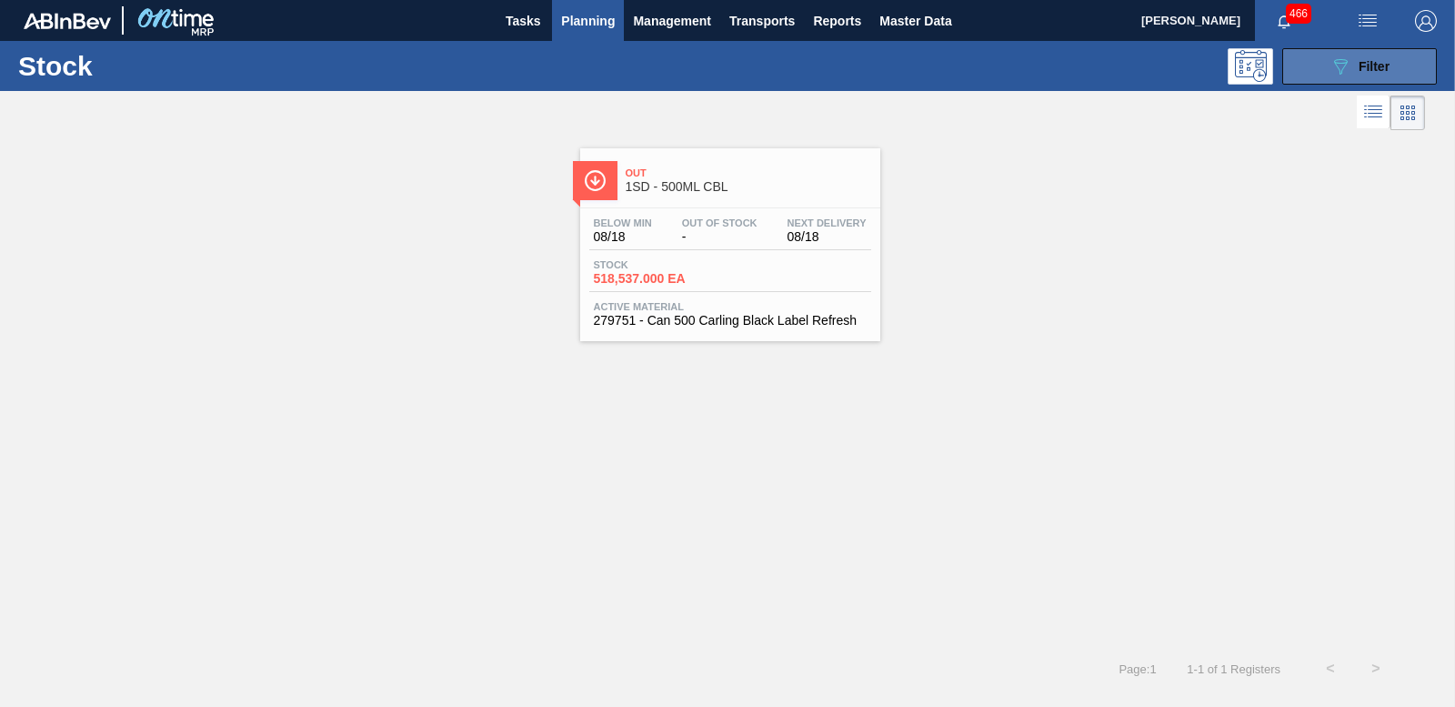
click at [1364, 65] on span "Filter" at bounding box center [1374, 66] width 31 height 15
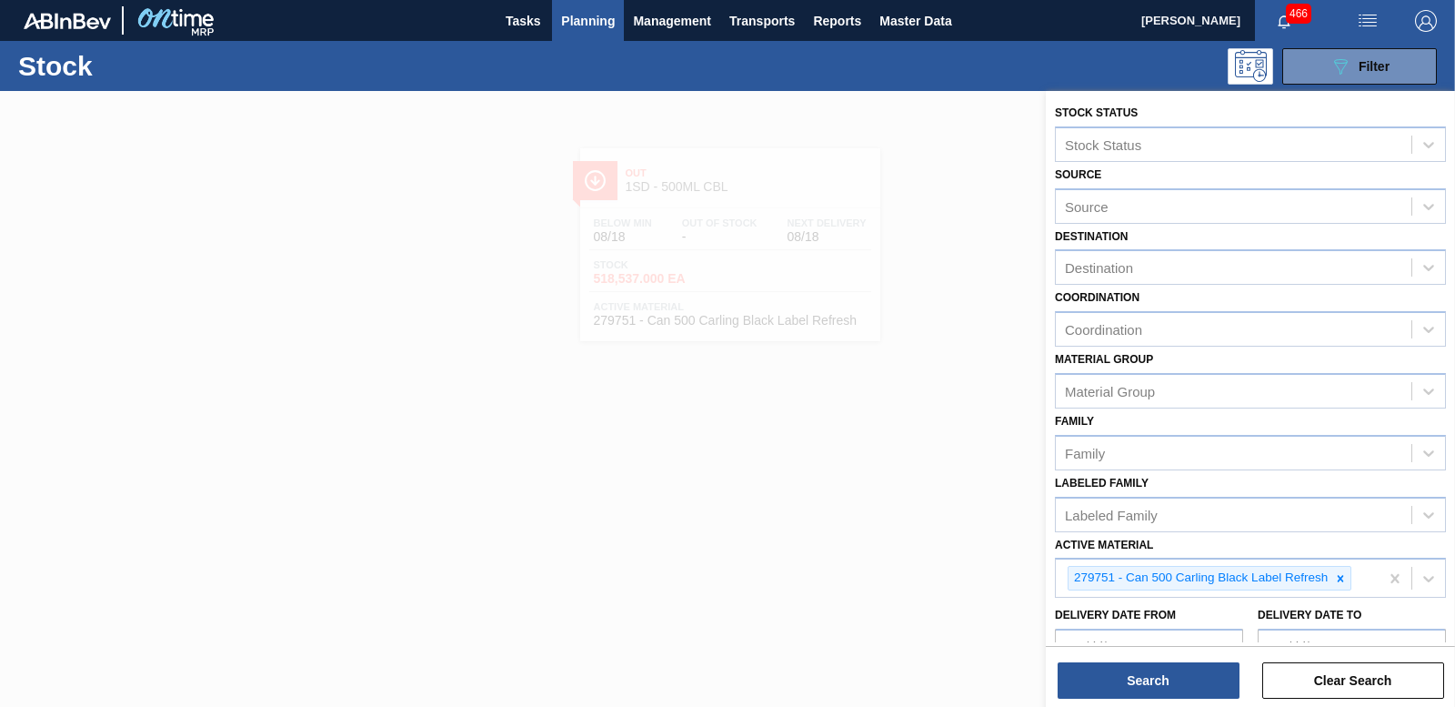
drag, startPoint x: 1346, startPoint y: 578, endPoint x: 1291, endPoint y: 415, distance: 172.5
click at [1344, 577] on icon at bounding box center [1340, 578] width 13 height 13
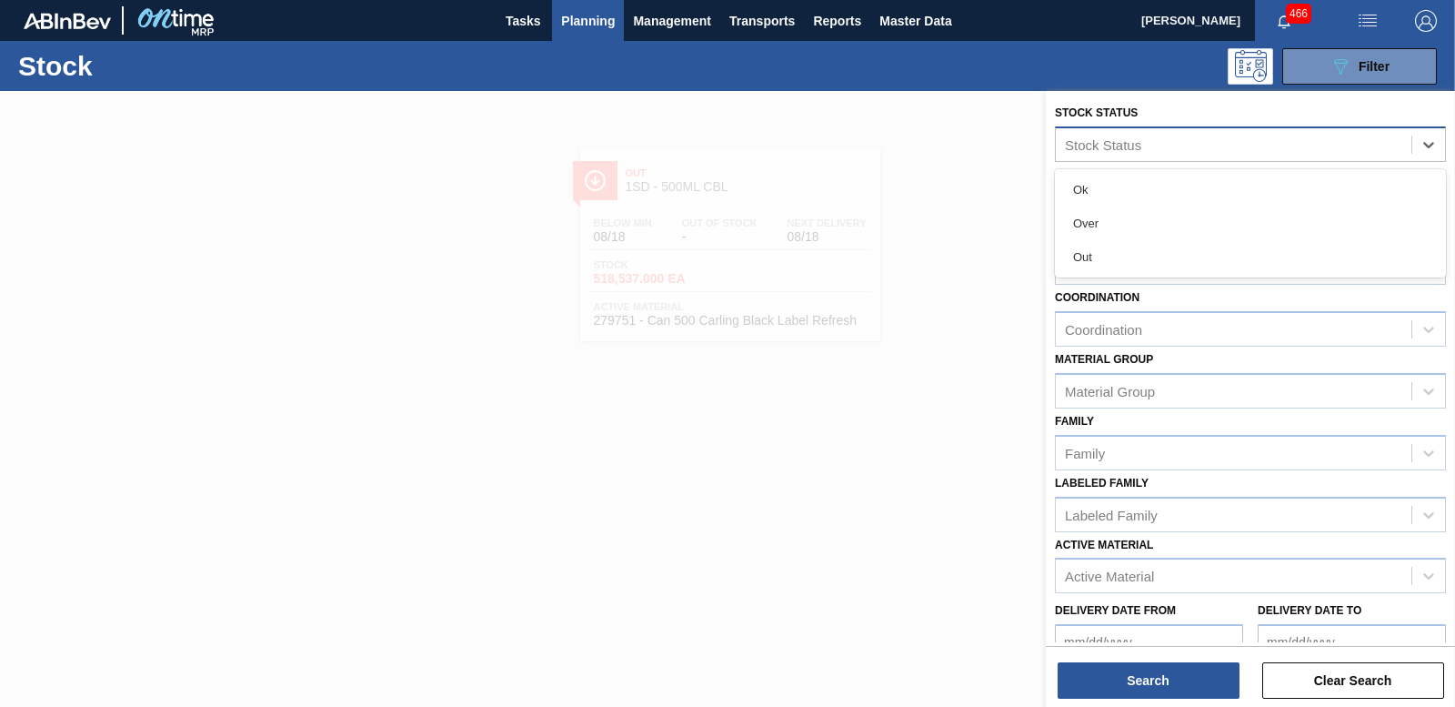
click at [1103, 148] on div "Stock Status" at bounding box center [1103, 143] width 76 height 15
click at [1102, 154] on div "Stock Status" at bounding box center [1234, 144] width 356 height 26
click at [978, 184] on div at bounding box center [727, 444] width 1455 height 707
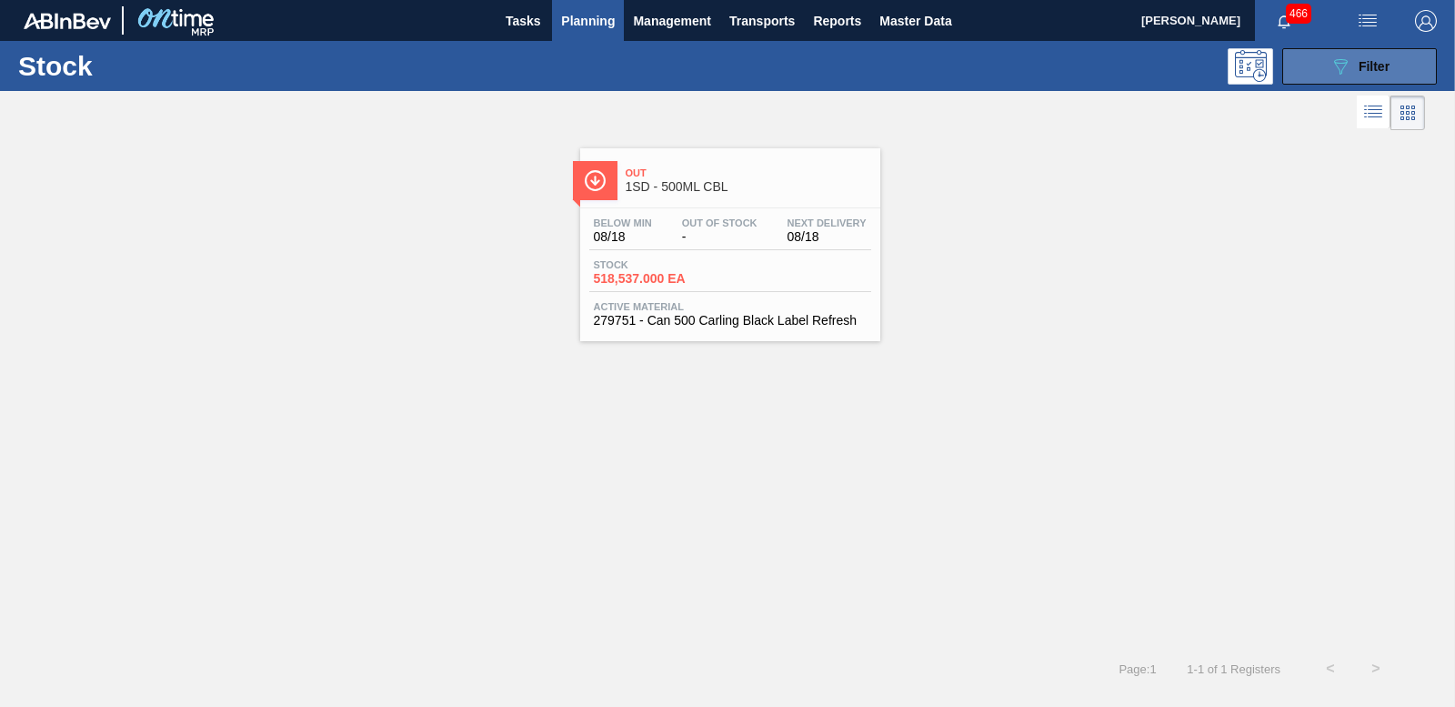
click at [1376, 63] on span "Filter" at bounding box center [1374, 66] width 31 height 15
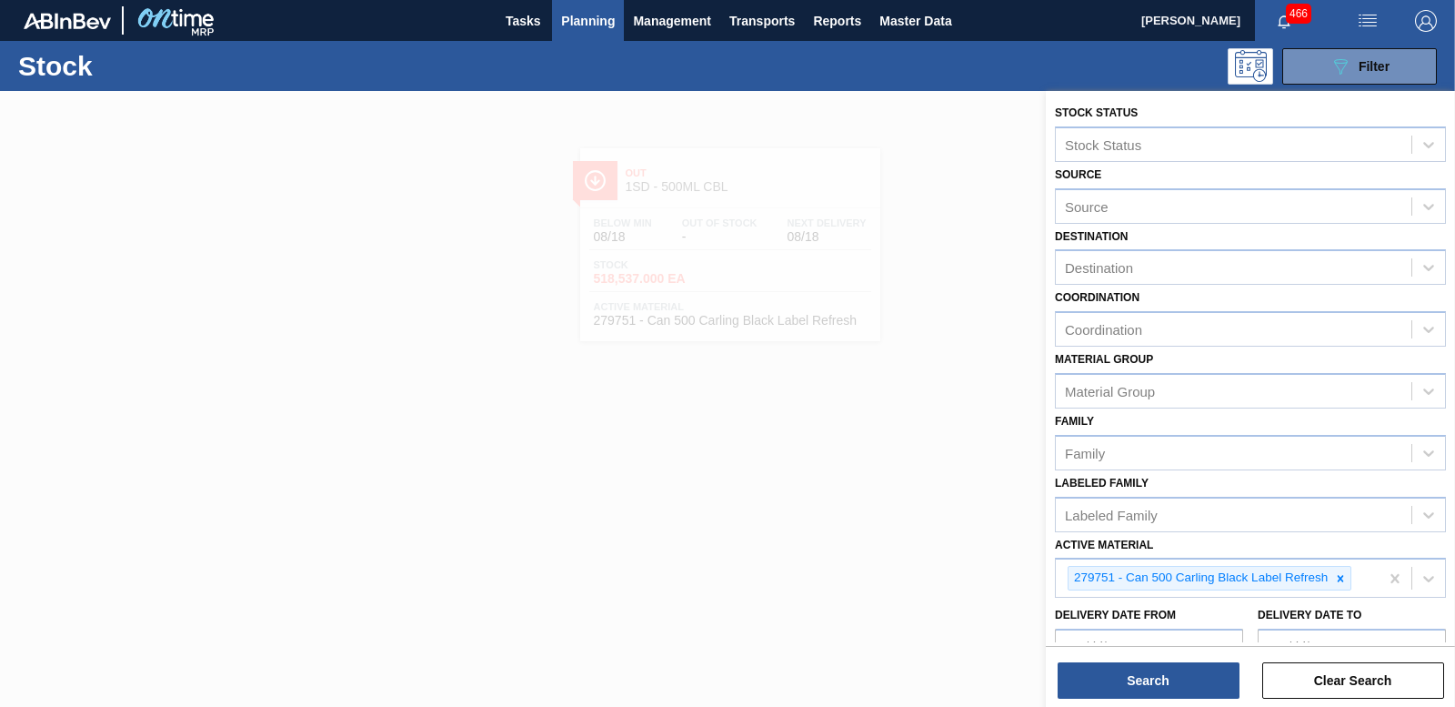
click at [982, 176] on div at bounding box center [727, 444] width 1455 height 707
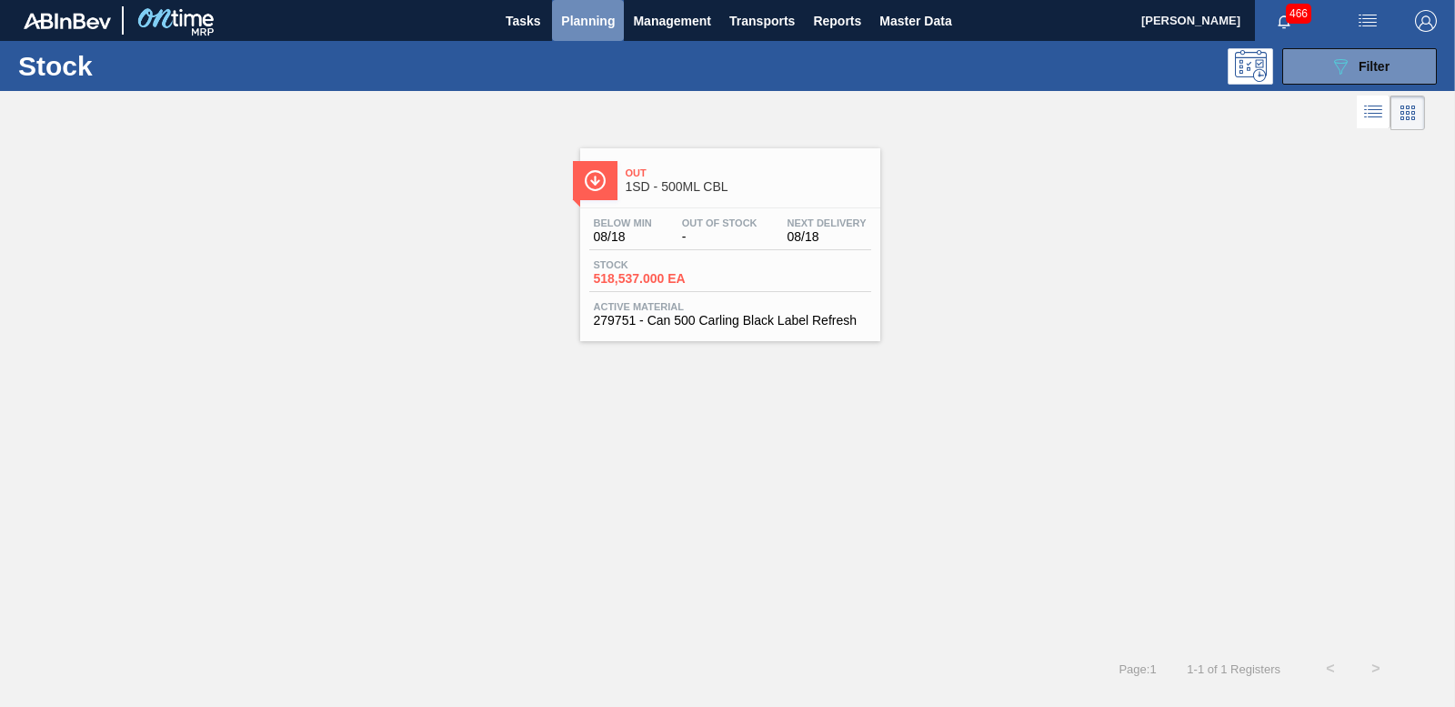
click at [580, 23] on span "Planning" at bounding box center [588, 21] width 54 height 22
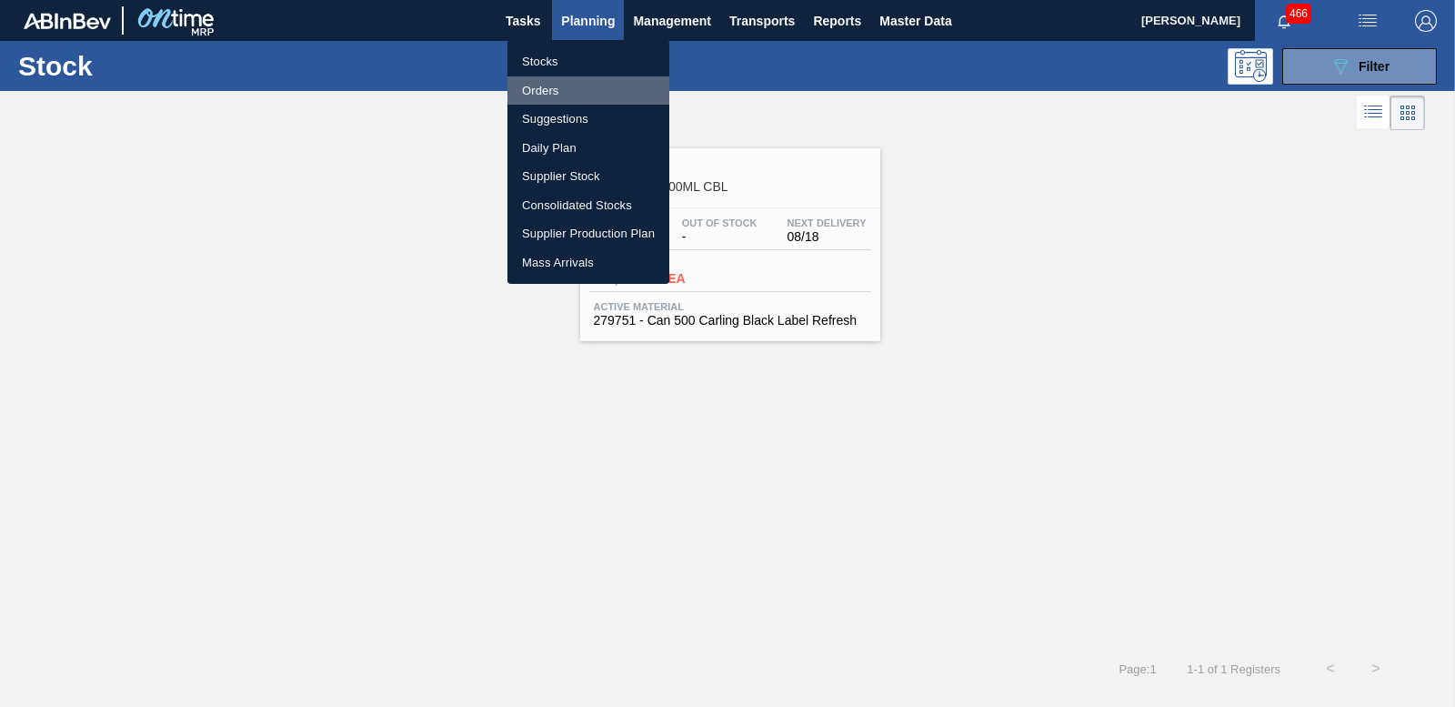
click at [537, 93] on li "Orders" at bounding box center [588, 90] width 162 height 29
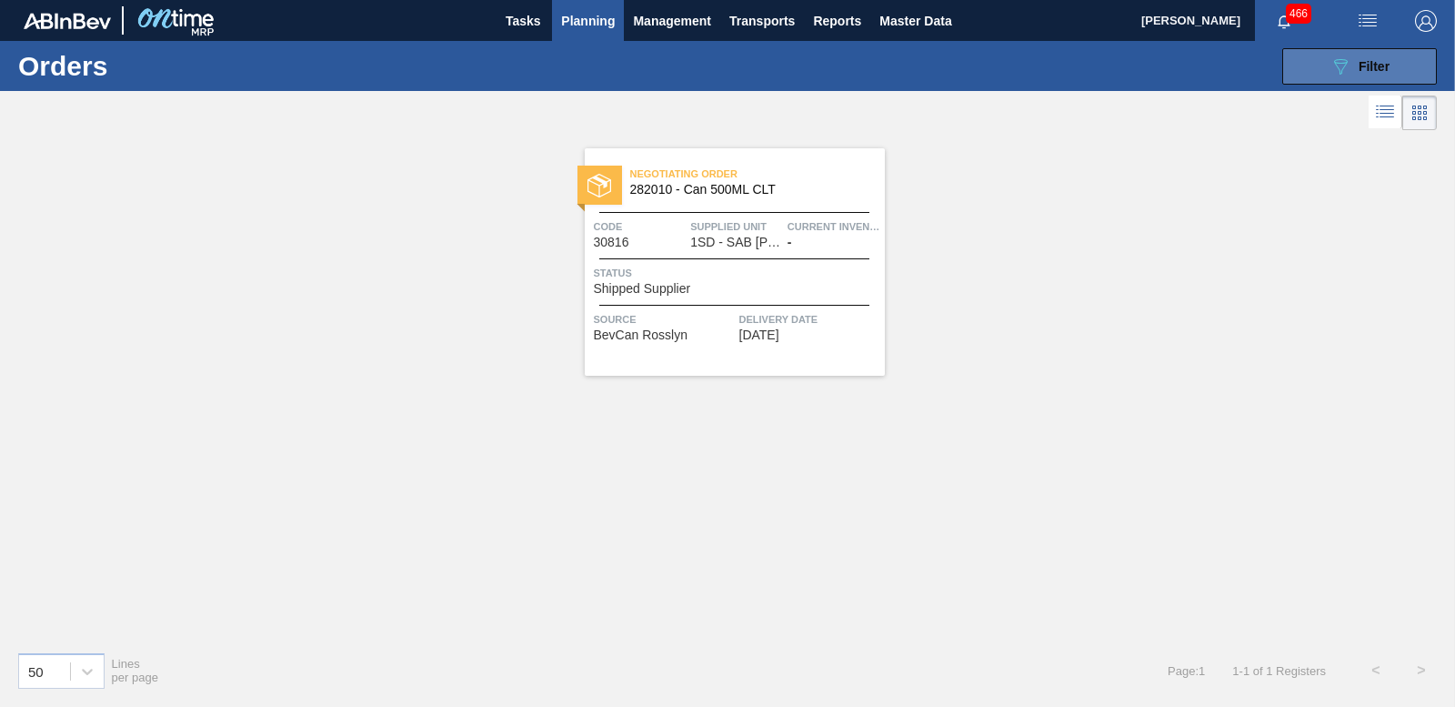
click at [1372, 62] on span "Filter" at bounding box center [1374, 66] width 31 height 15
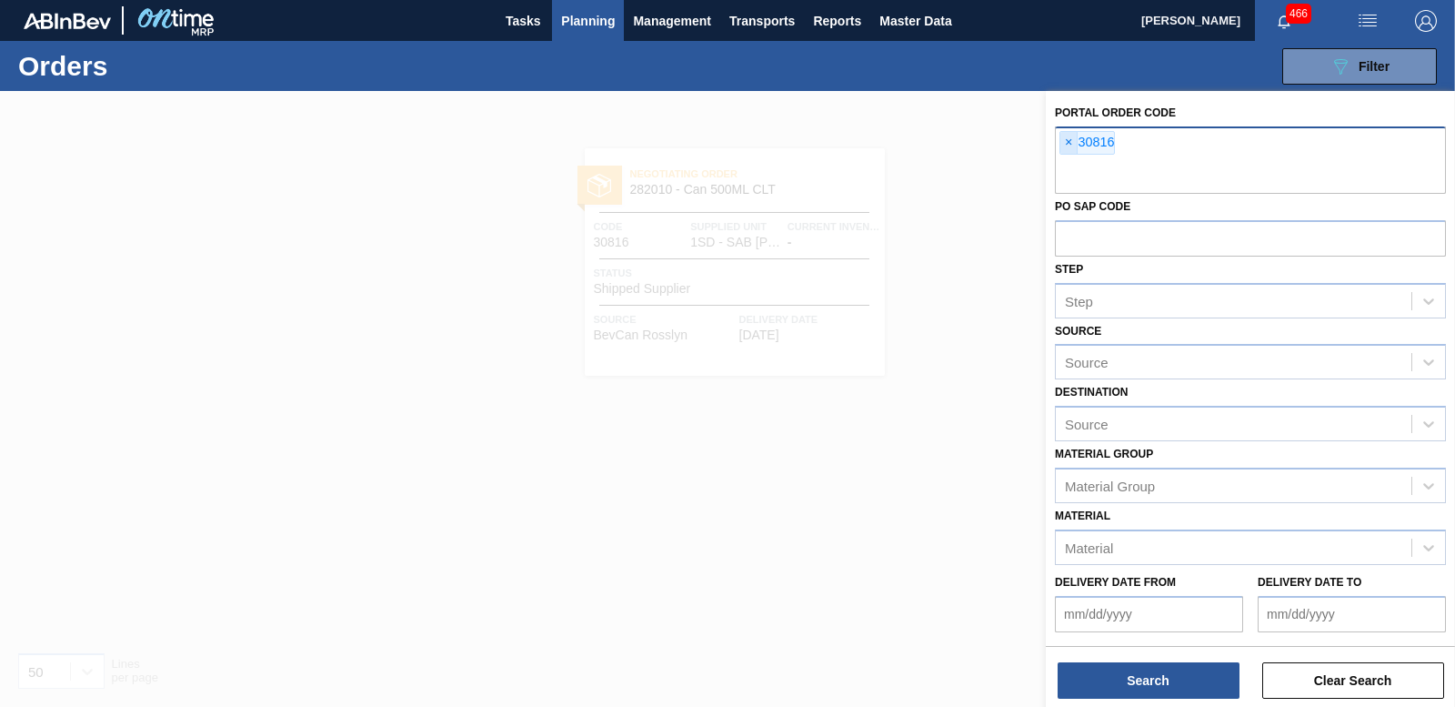
click at [1065, 142] on span "×" at bounding box center [1068, 143] width 17 height 22
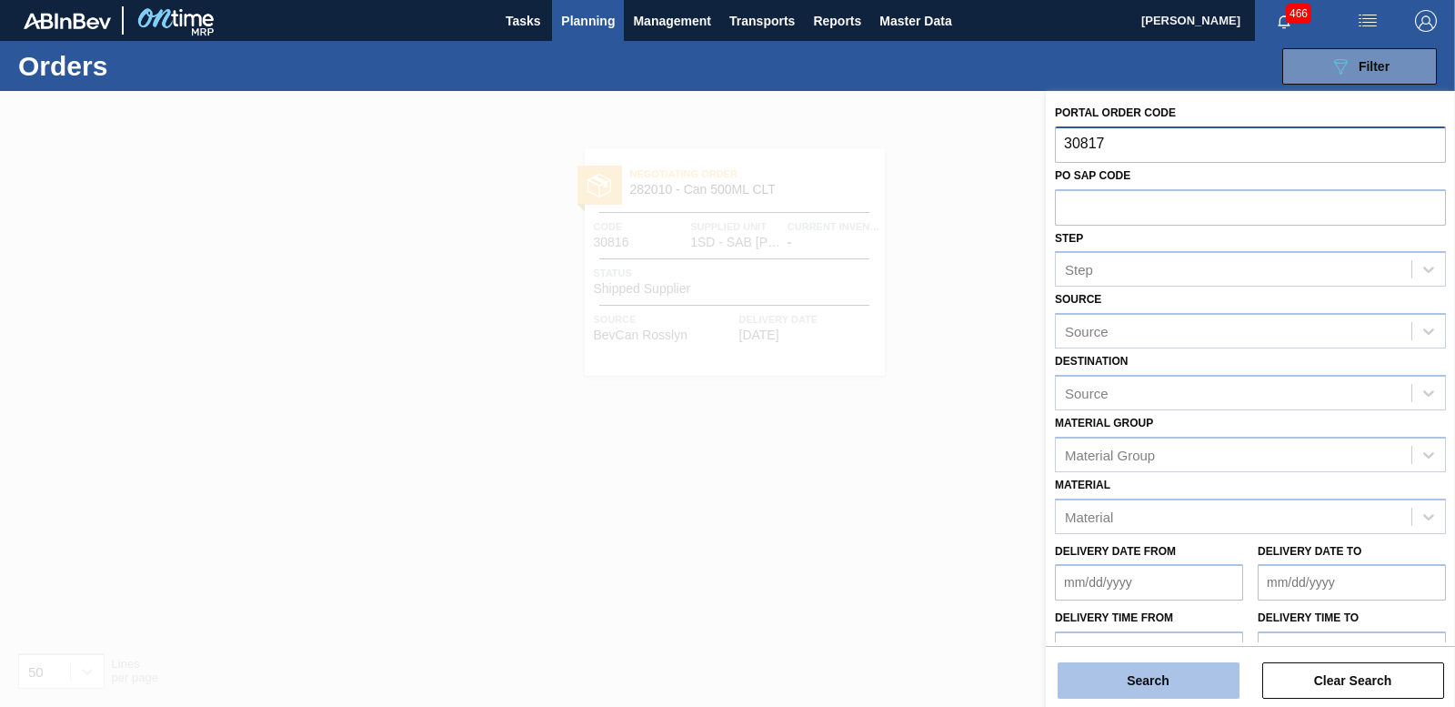
type input "30817"
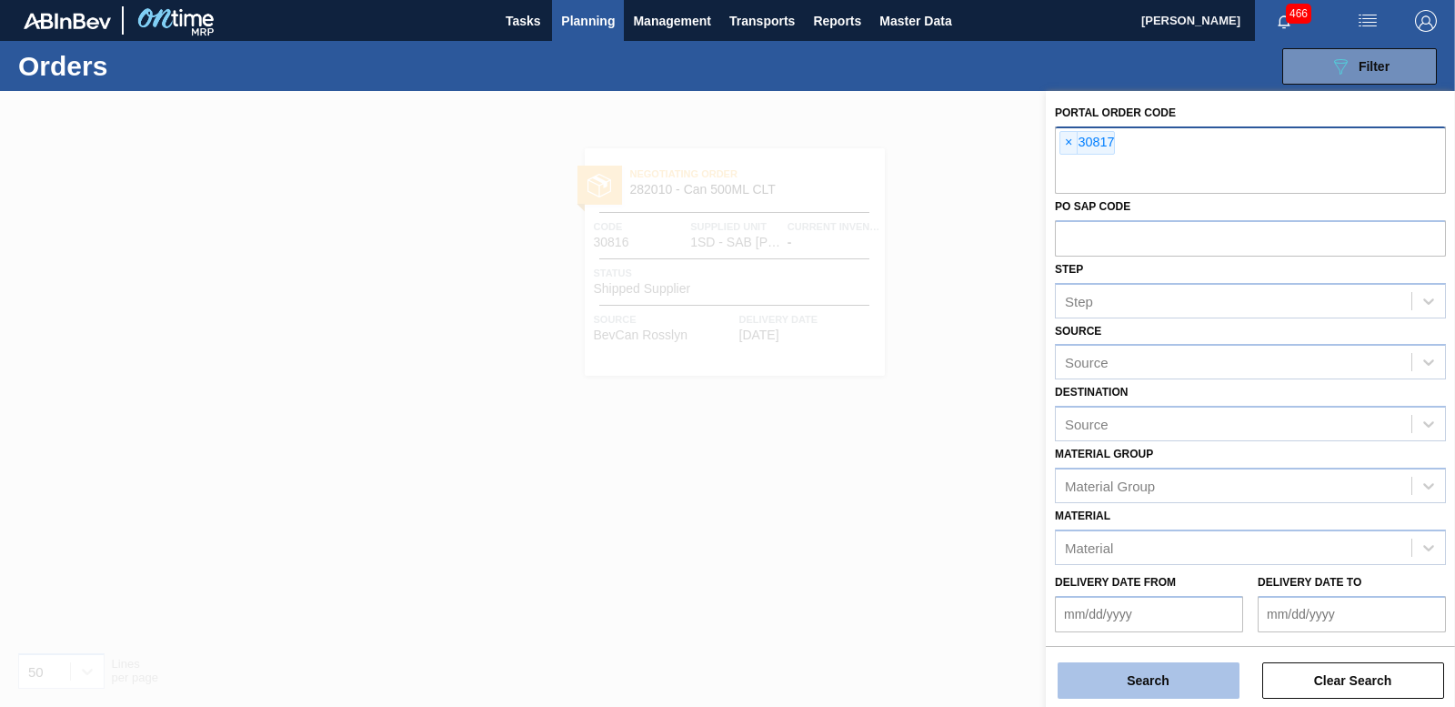
click at [1167, 689] on button "Search" at bounding box center [1149, 680] width 182 height 36
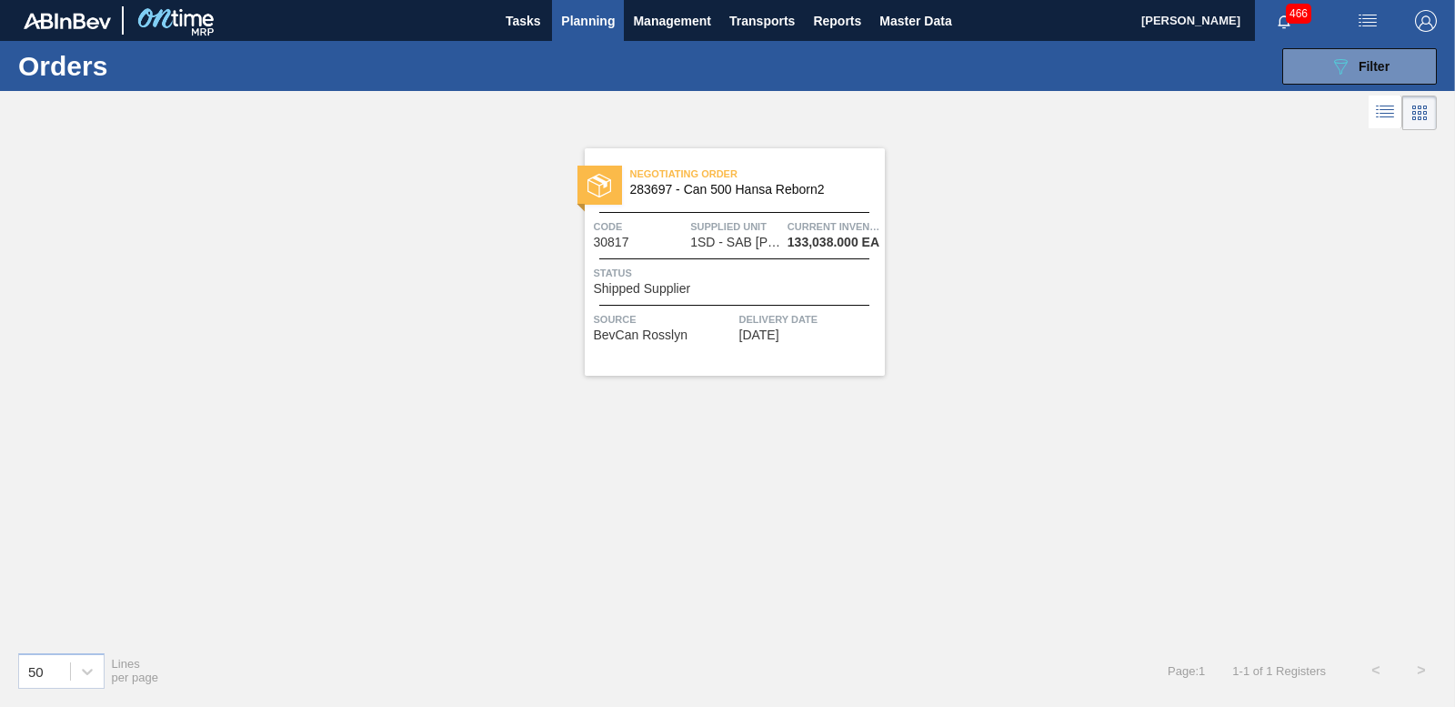
click at [728, 193] on span "283697 - Can 500 Hansa Reborn2" at bounding box center [750, 190] width 240 height 14
click at [1345, 64] on icon "089F7B8B-B2A5-4AFE-B5C0-19BA573D28AC" at bounding box center [1341, 66] width 22 height 22
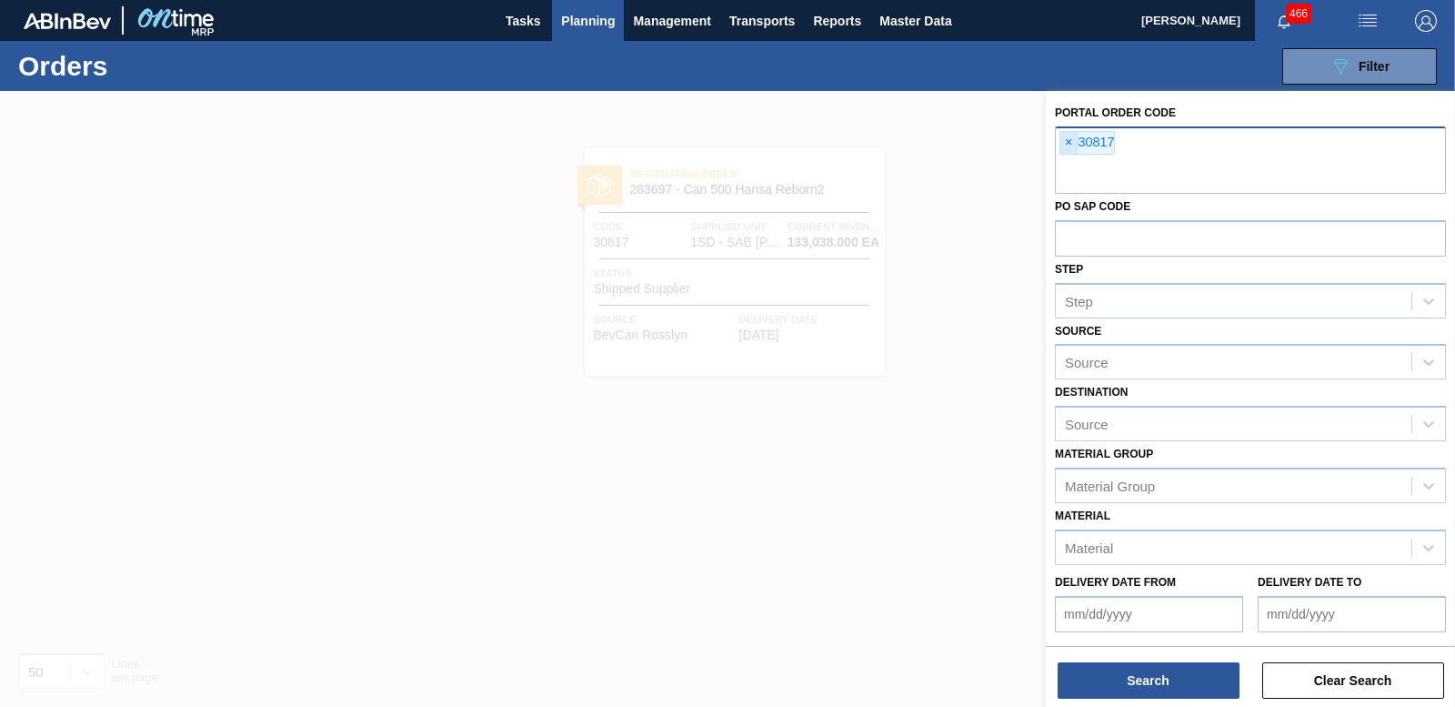
click at [1068, 136] on span "×" at bounding box center [1068, 143] width 17 height 22
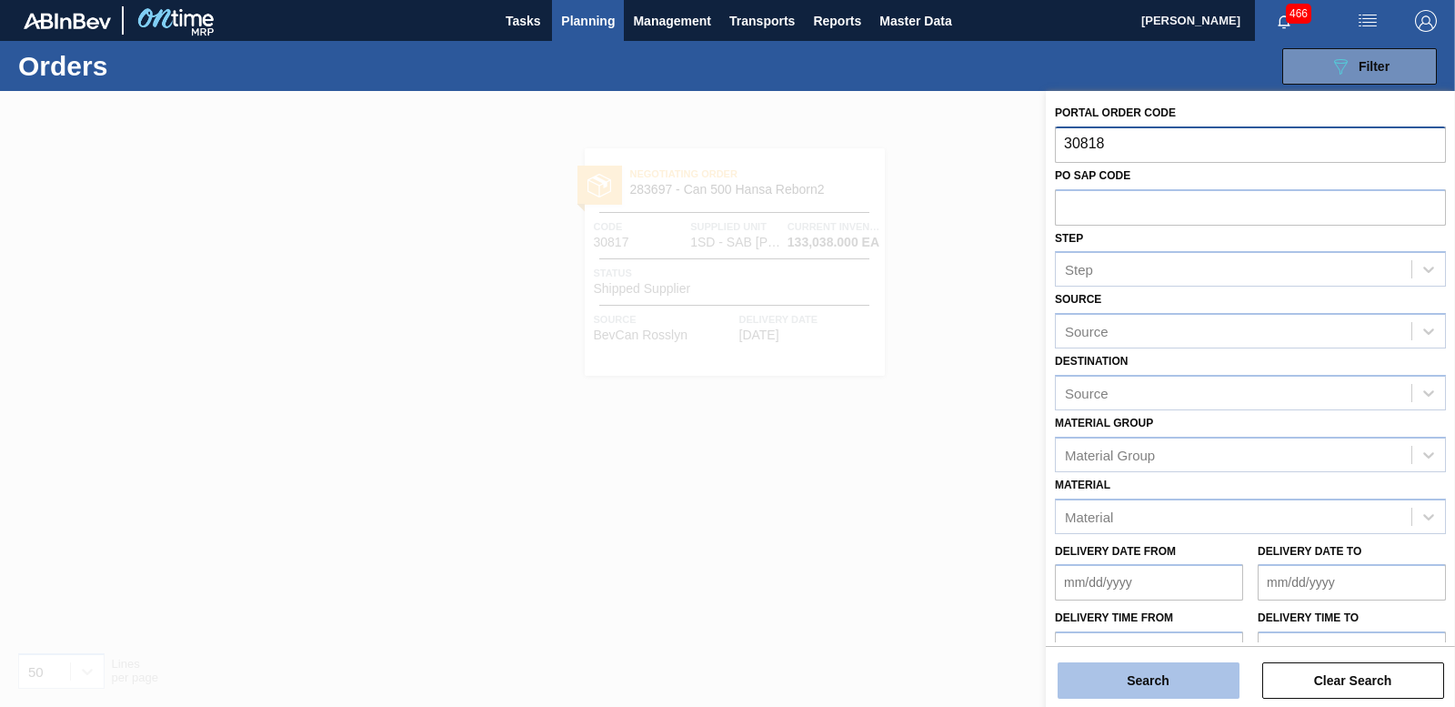
type input "30818"
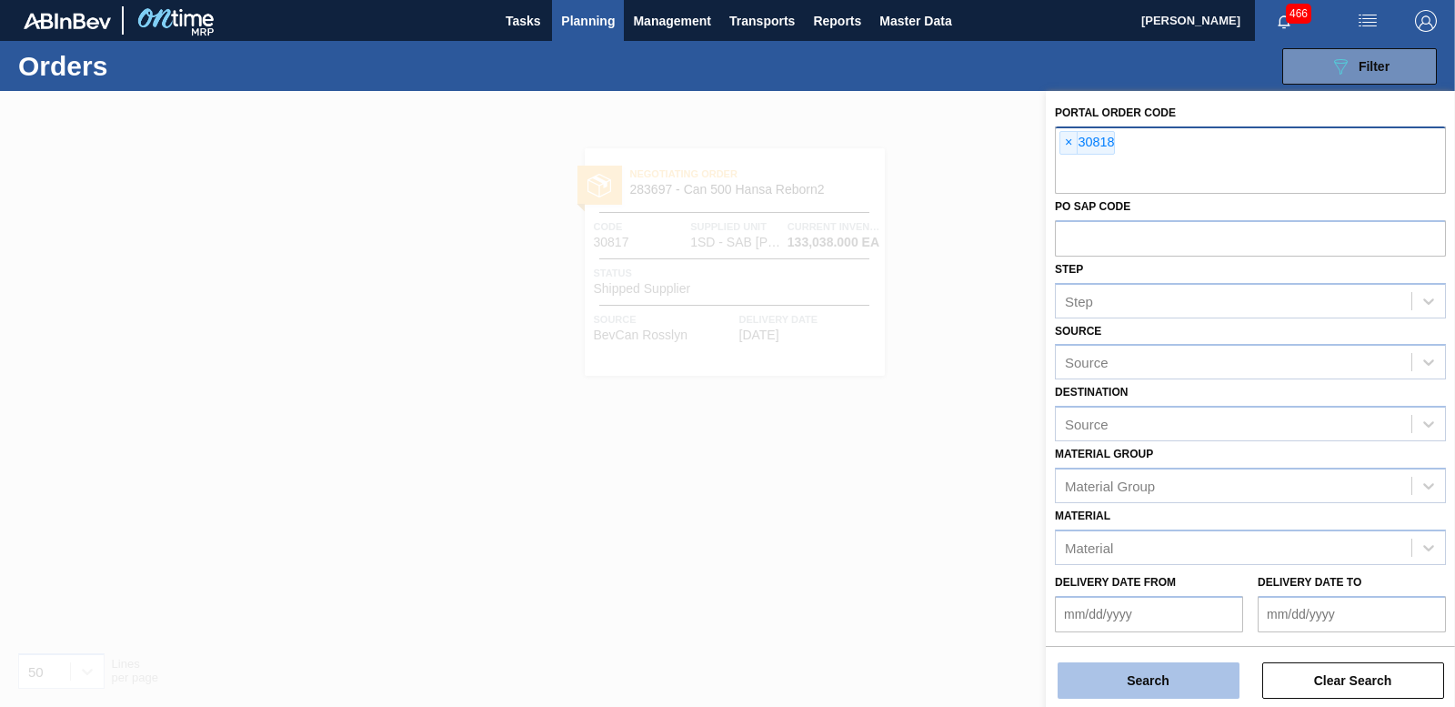
click at [1136, 681] on button "Search" at bounding box center [1149, 680] width 182 height 36
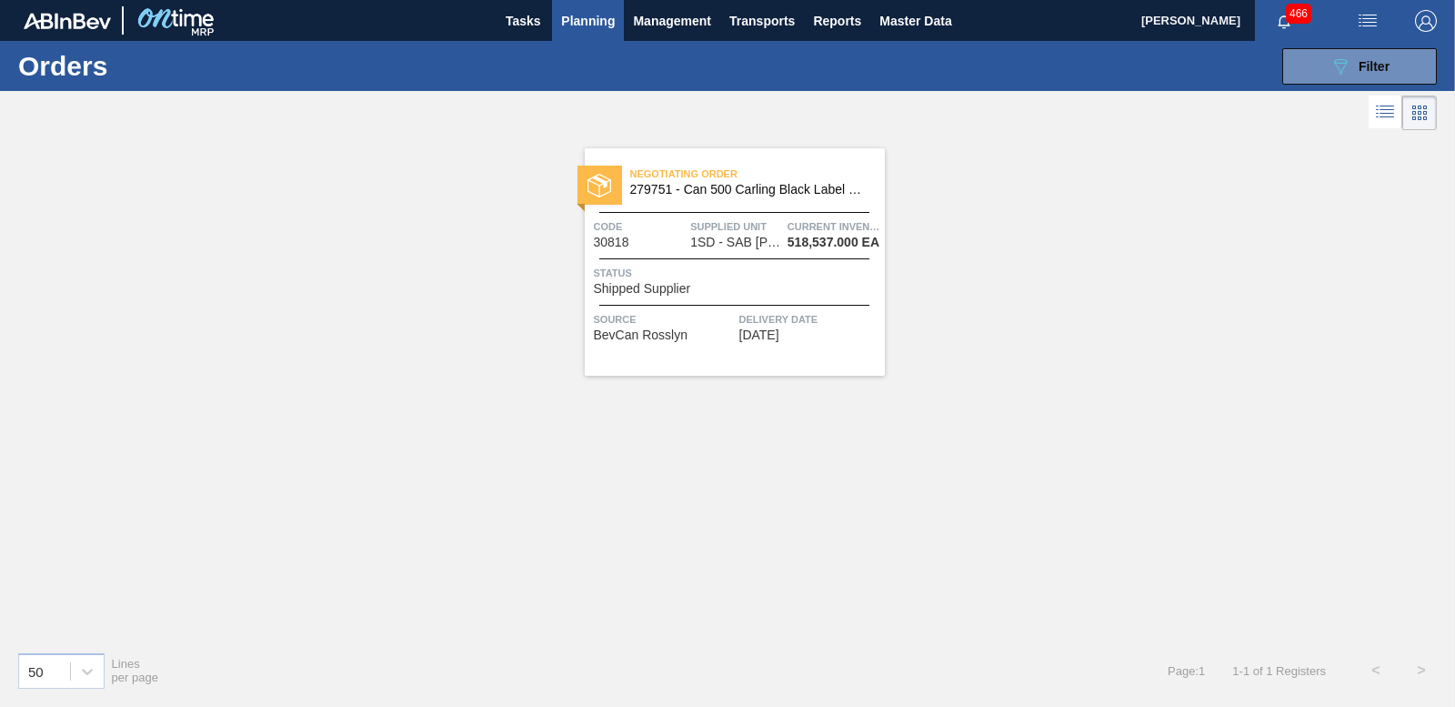
click at [669, 285] on span "Shipped Supplier" at bounding box center [642, 289] width 97 height 14
click at [1313, 65] on button "089F7B8B-B2A5-4AFE-B5C0-19BA573D28AC Filter" at bounding box center [1359, 66] width 155 height 36
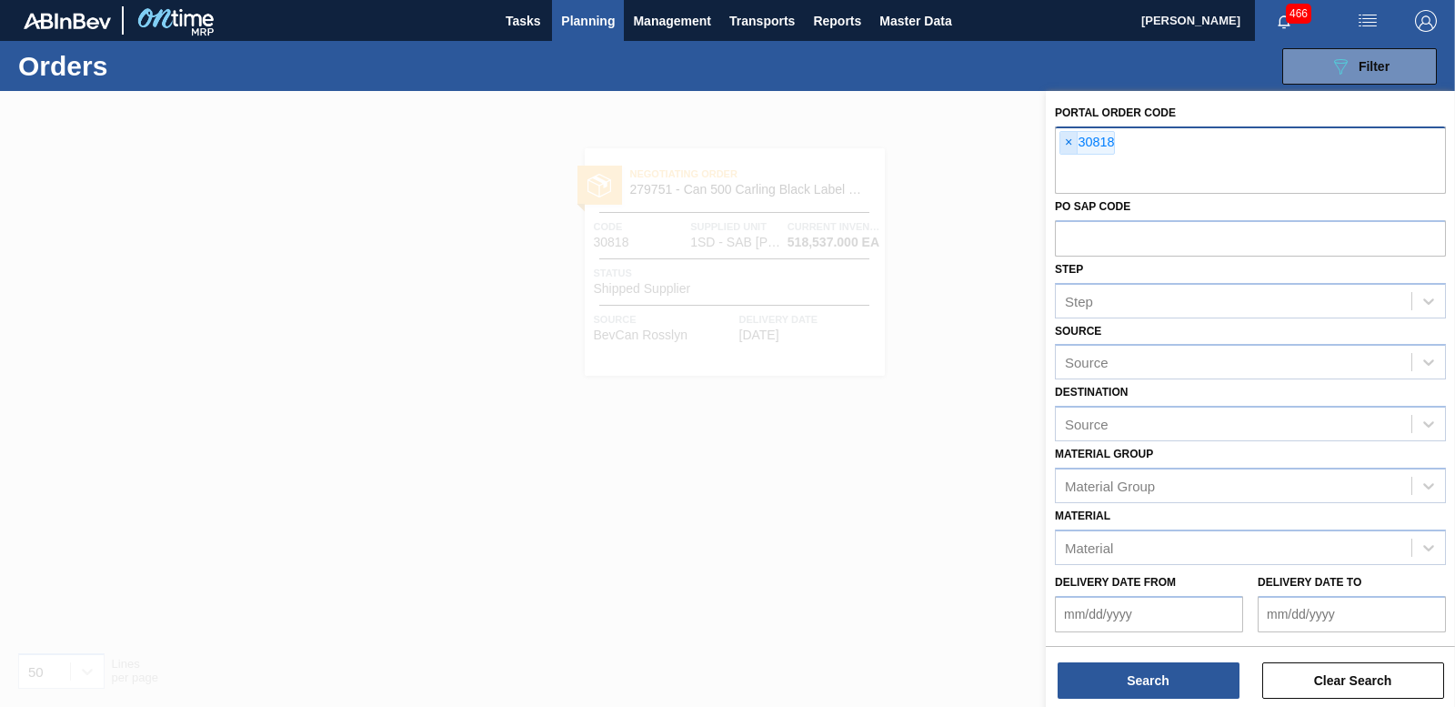
click at [1067, 142] on span "×" at bounding box center [1068, 143] width 17 height 22
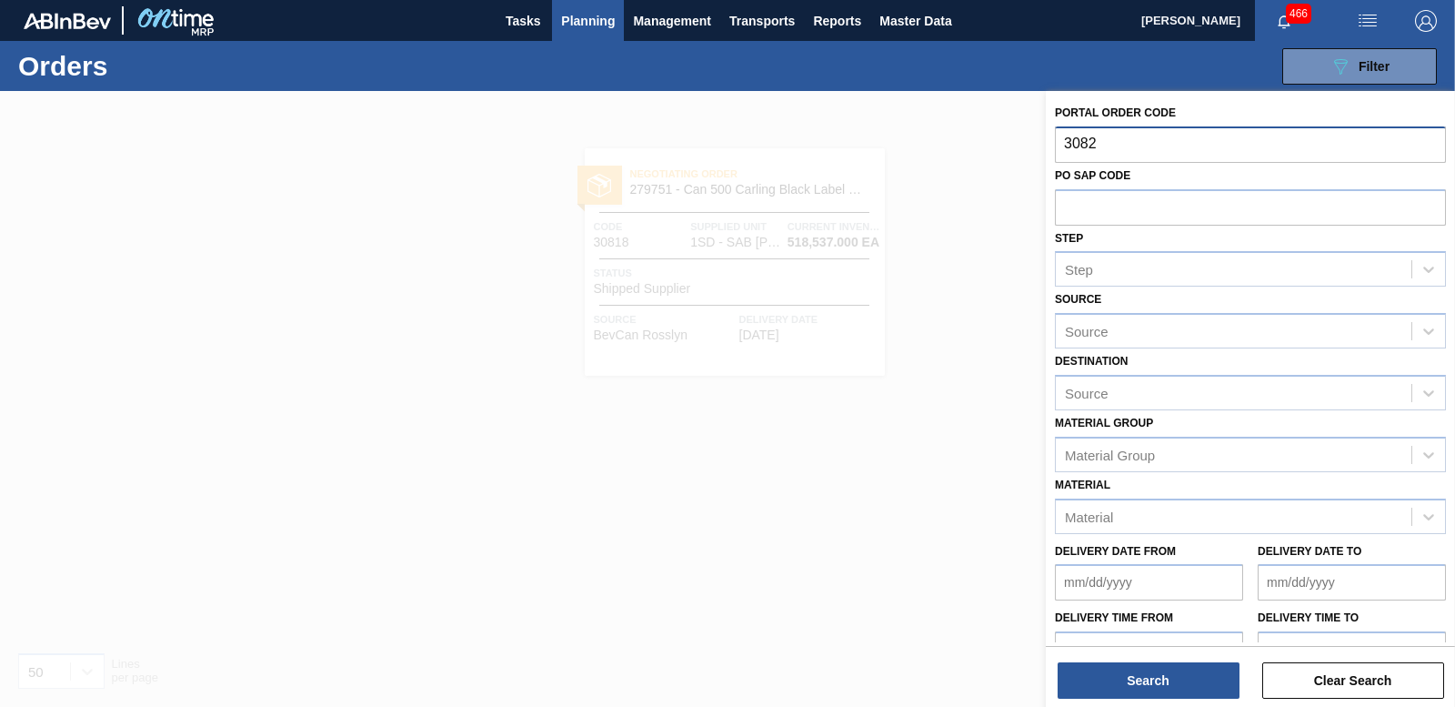
type input "30821"
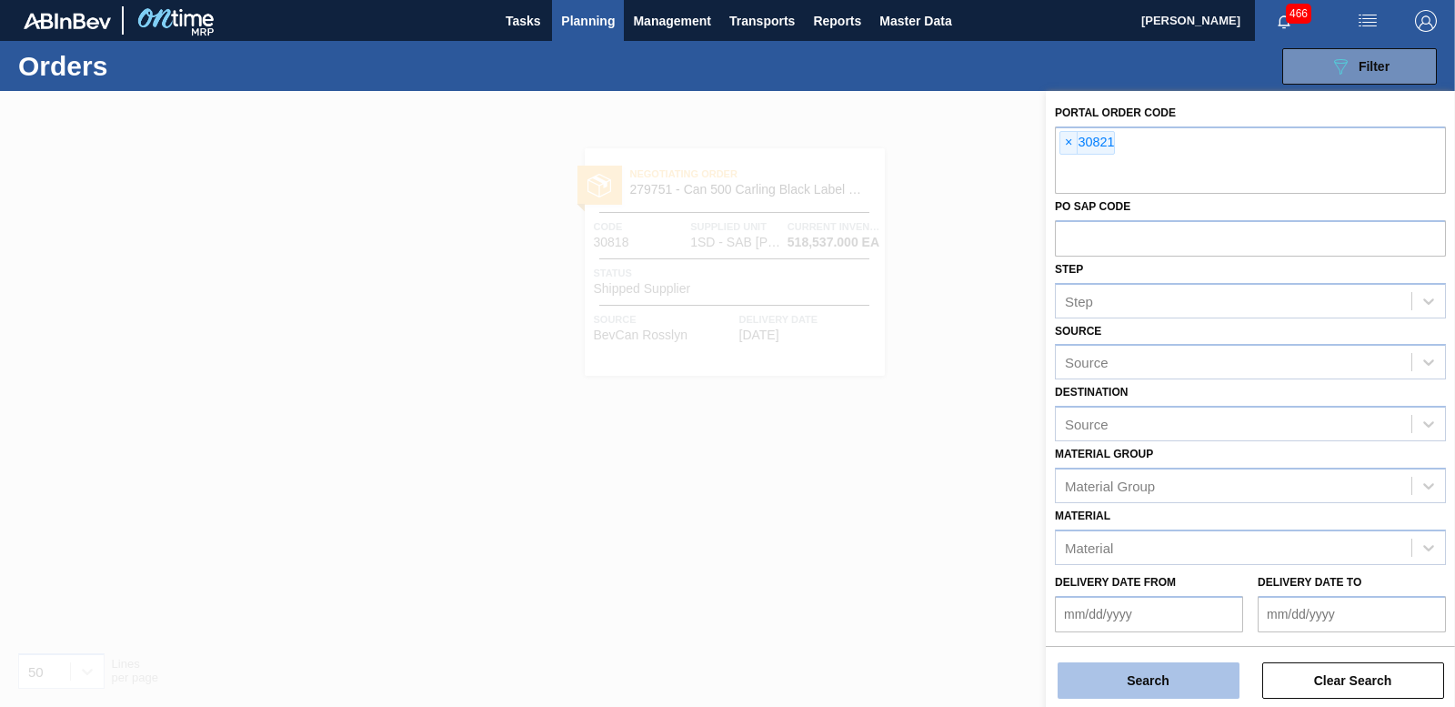
click at [1141, 667] on button "Search" at bounding box center [1149, 680] width 182 height 36
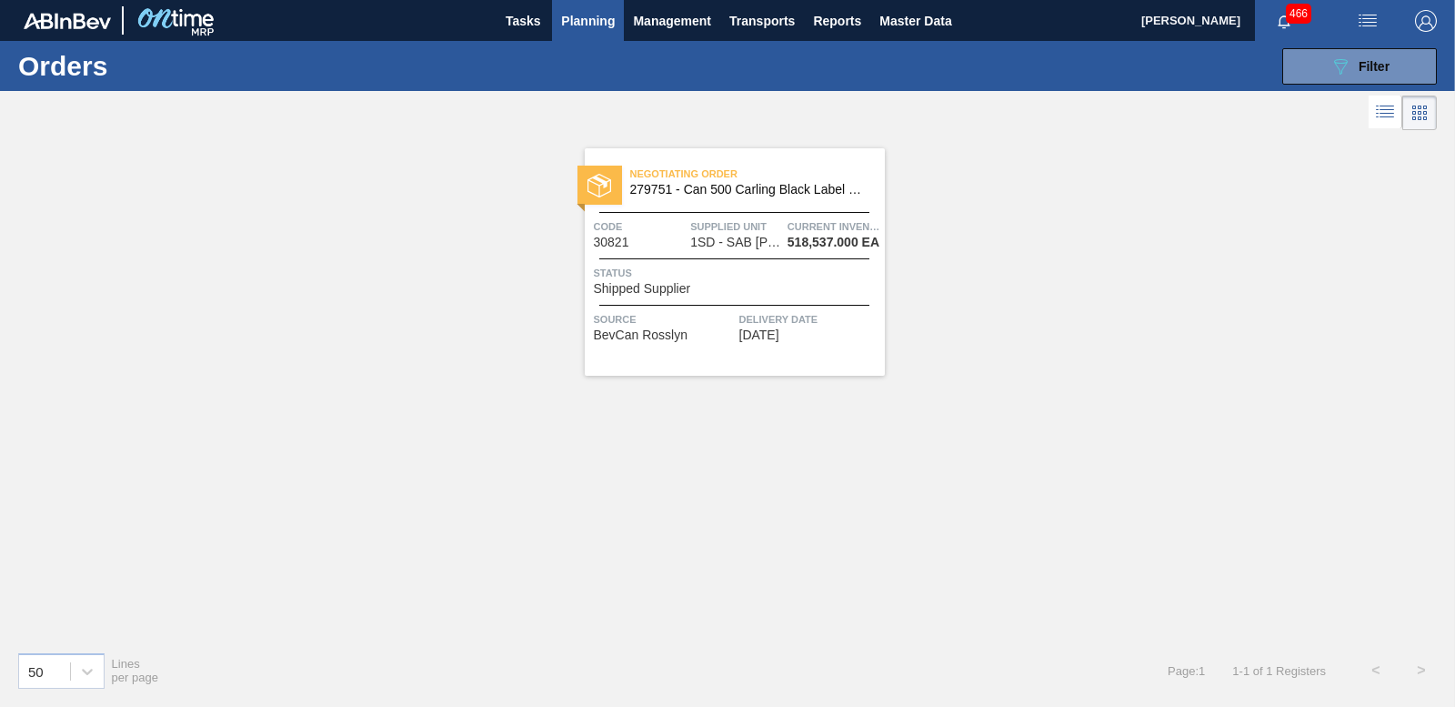
click at [808, 236] on span "518,537.000 EA" at bounding box center [834, 243] width 92 height 14
click at [599, 14] on span "Planning" at bounding box center [588, 21] width 54 height 22
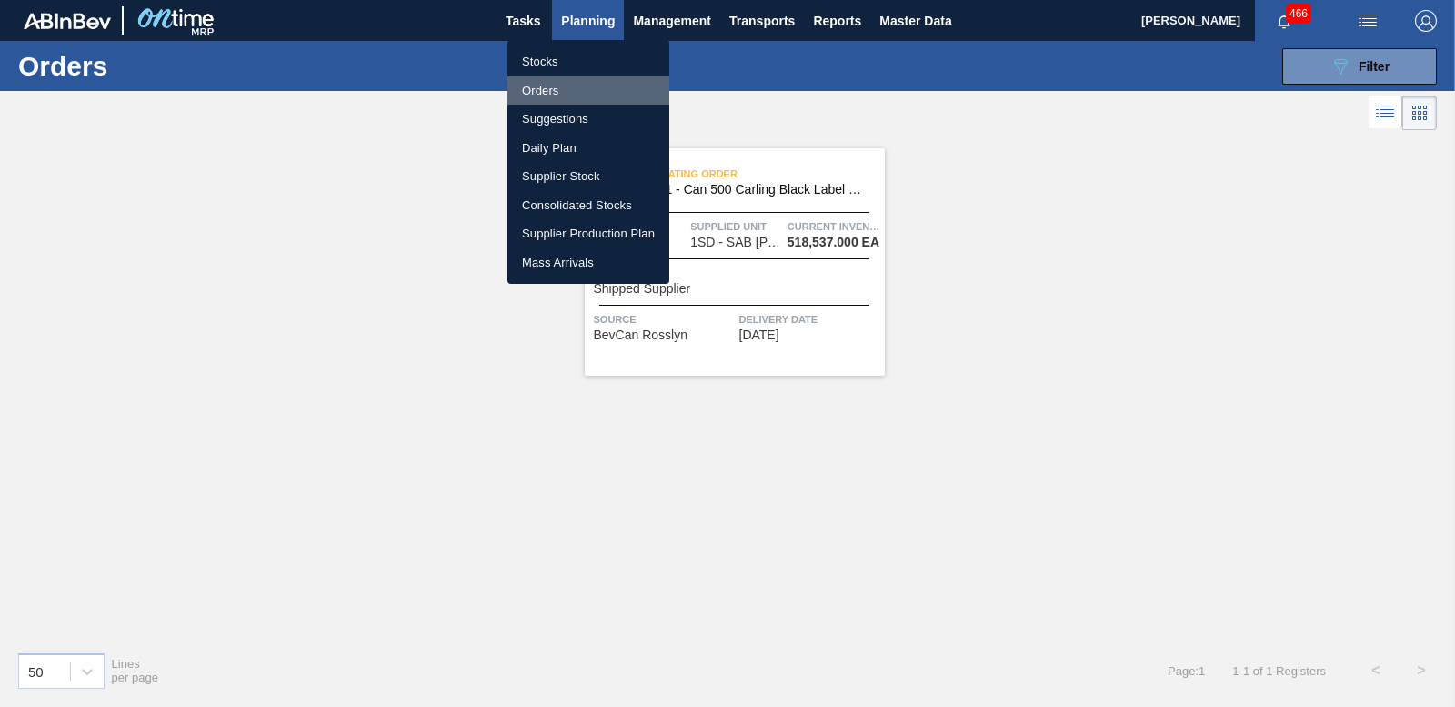
click at [540, 82] on li "Orders" at bounding box center [588, 90] width 162 height 29
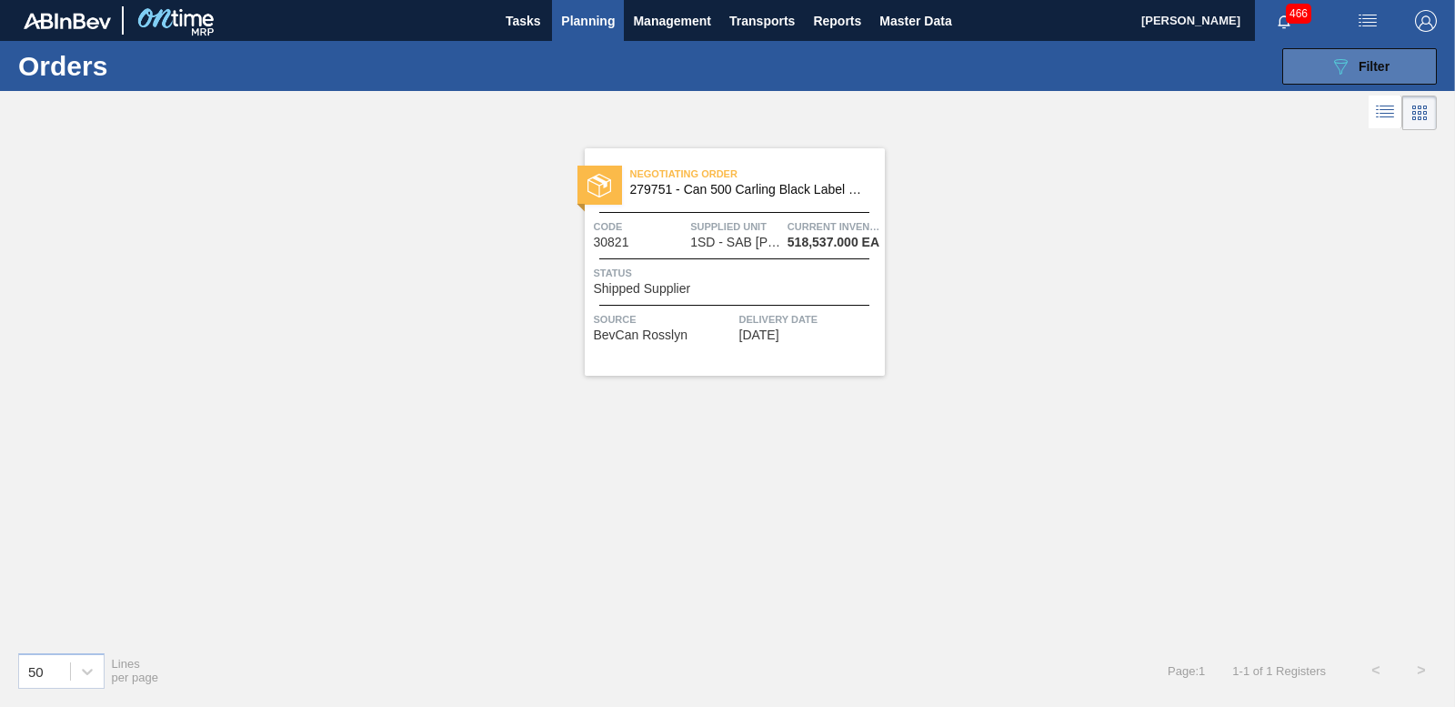
click at [1348, 50] on button "089F7B8B-B2A5-4AFE-B5C0-19BA573D28AC Filter" at bounding box center [1359, 66] width 155 height 36
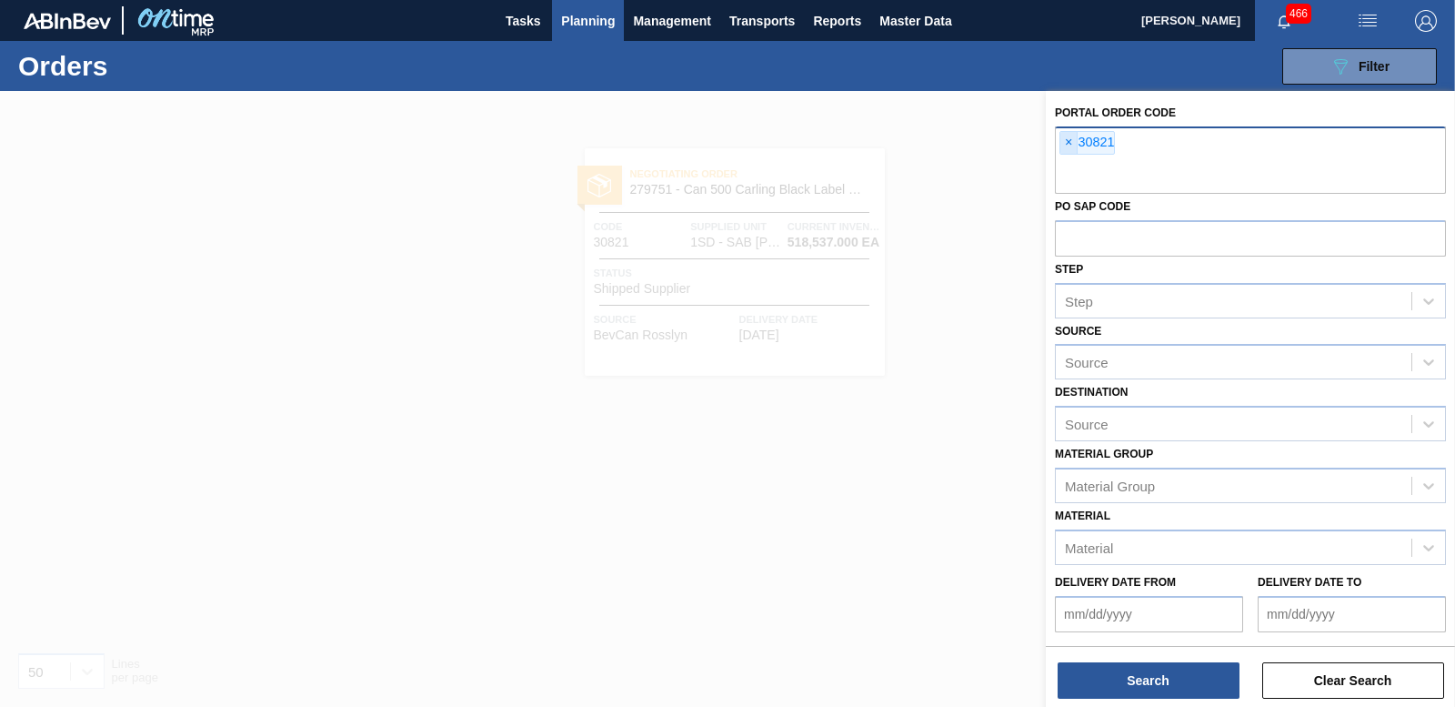
click at [1073, 139] on span "×" at bounding box center [1068, 143] width 17 height 22
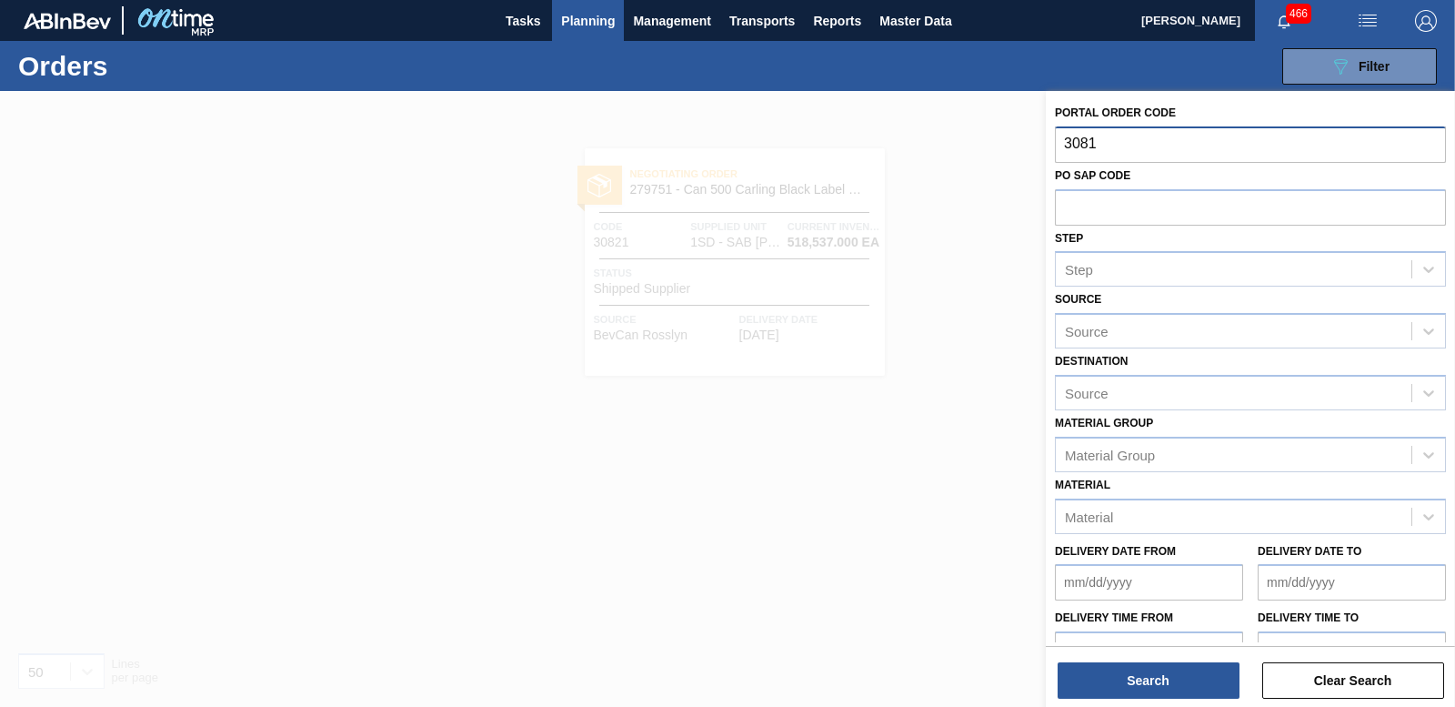
type input "30816"
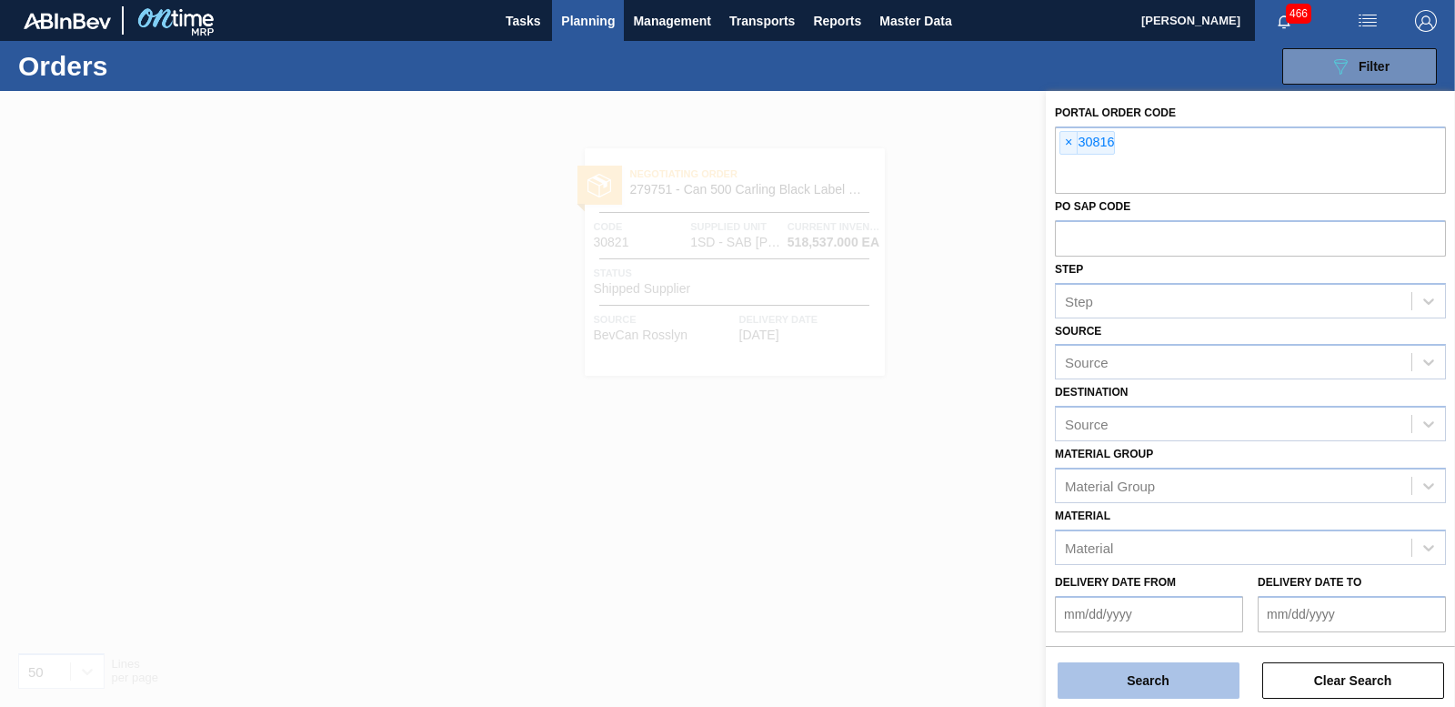
click at [1126, 683] on button "Search" at bounding box center [1149, 680] width 182 height 36
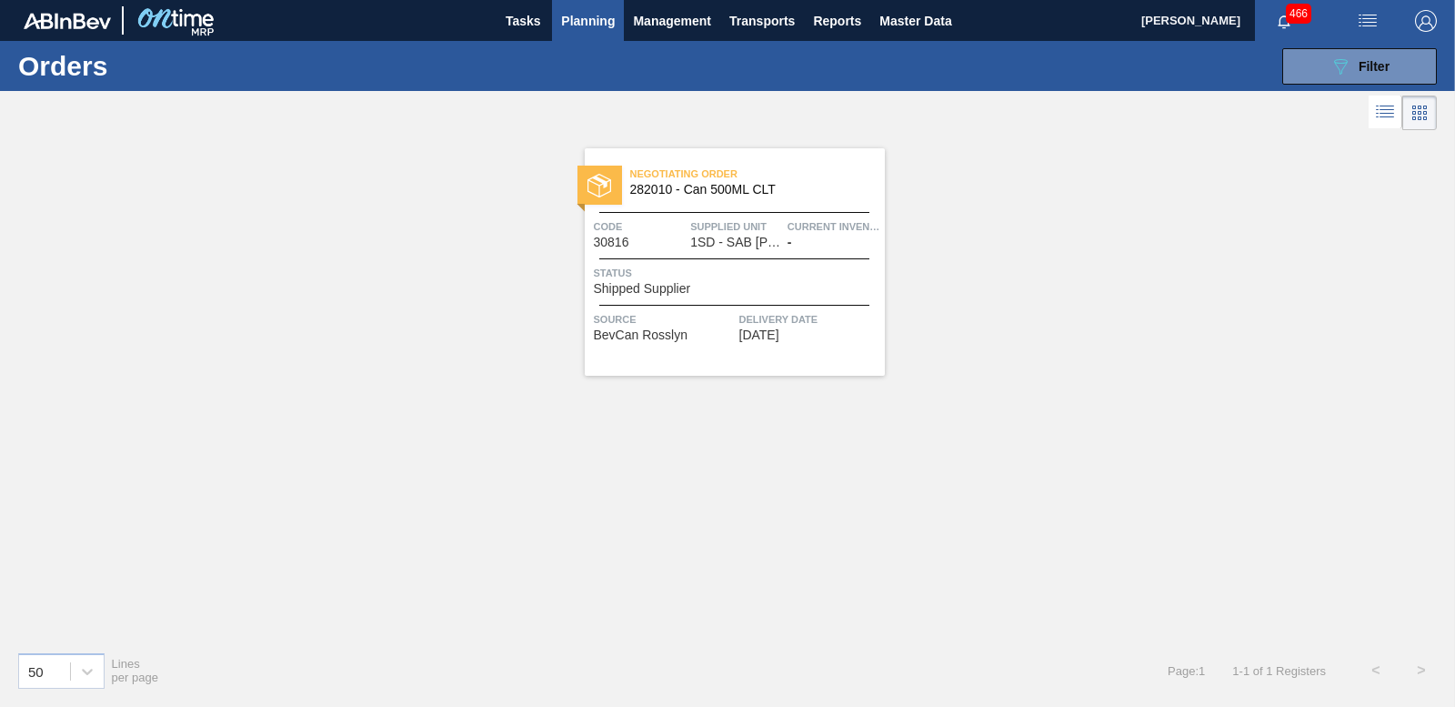
click at [708, 233] on span "Supplied Unit" at bounding box center [736, 226] width 93 height 18
click at [578, 28] on span "Planning" at bounding box center [588, 21] width 54 height 22
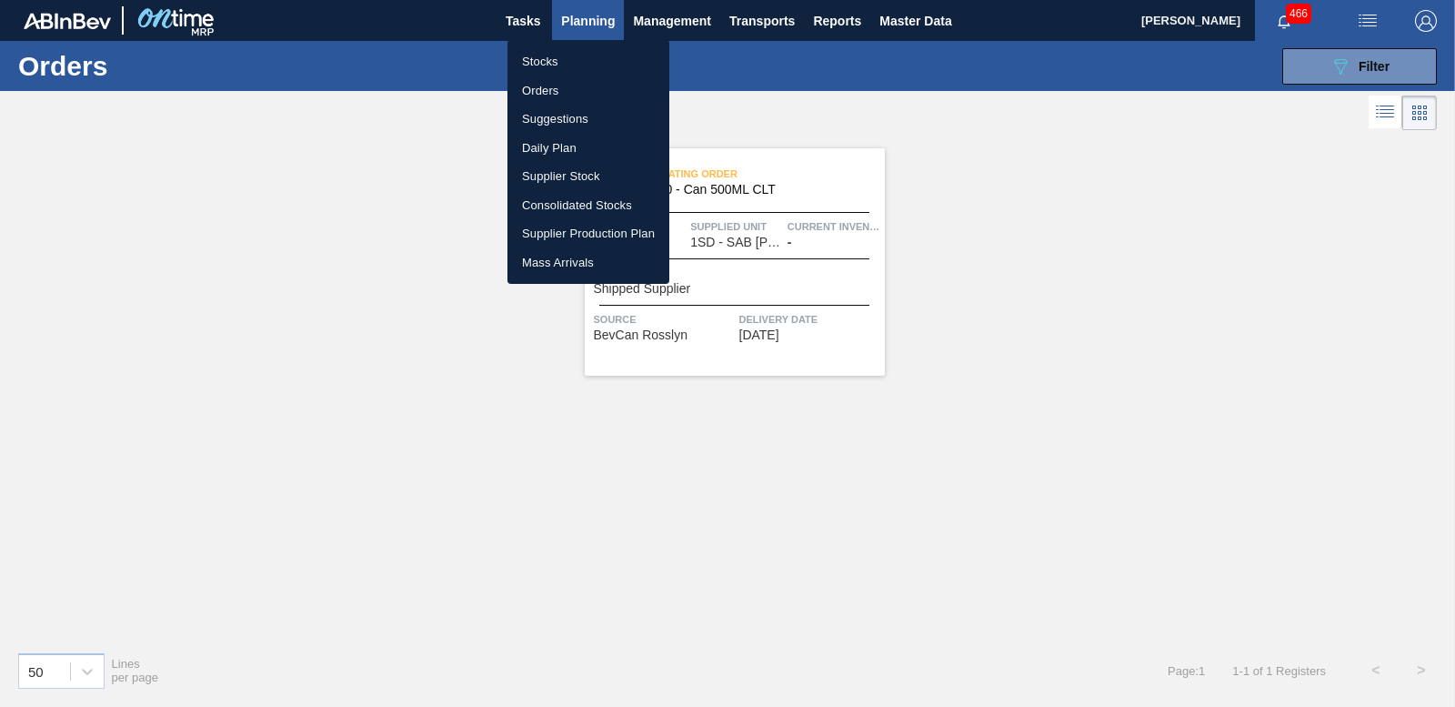
click at [544, 85] on li "Orders" at bounding box center [588, 90] width 162 height 29
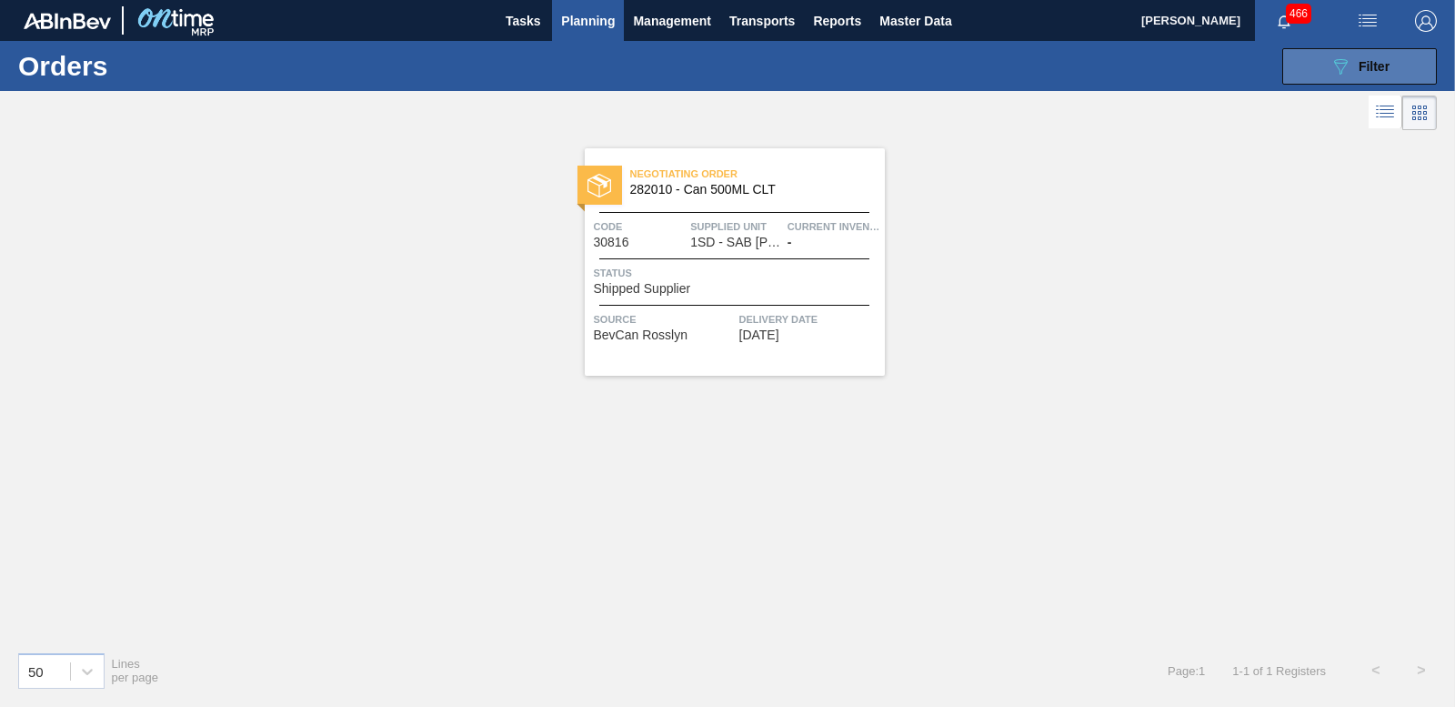
click at [1322, 65] on button "089F7B8B-B2A5-4AFE-B5C0-19BA573D28AC Filter" at bounding box center [1359, 66] width 155 height 36
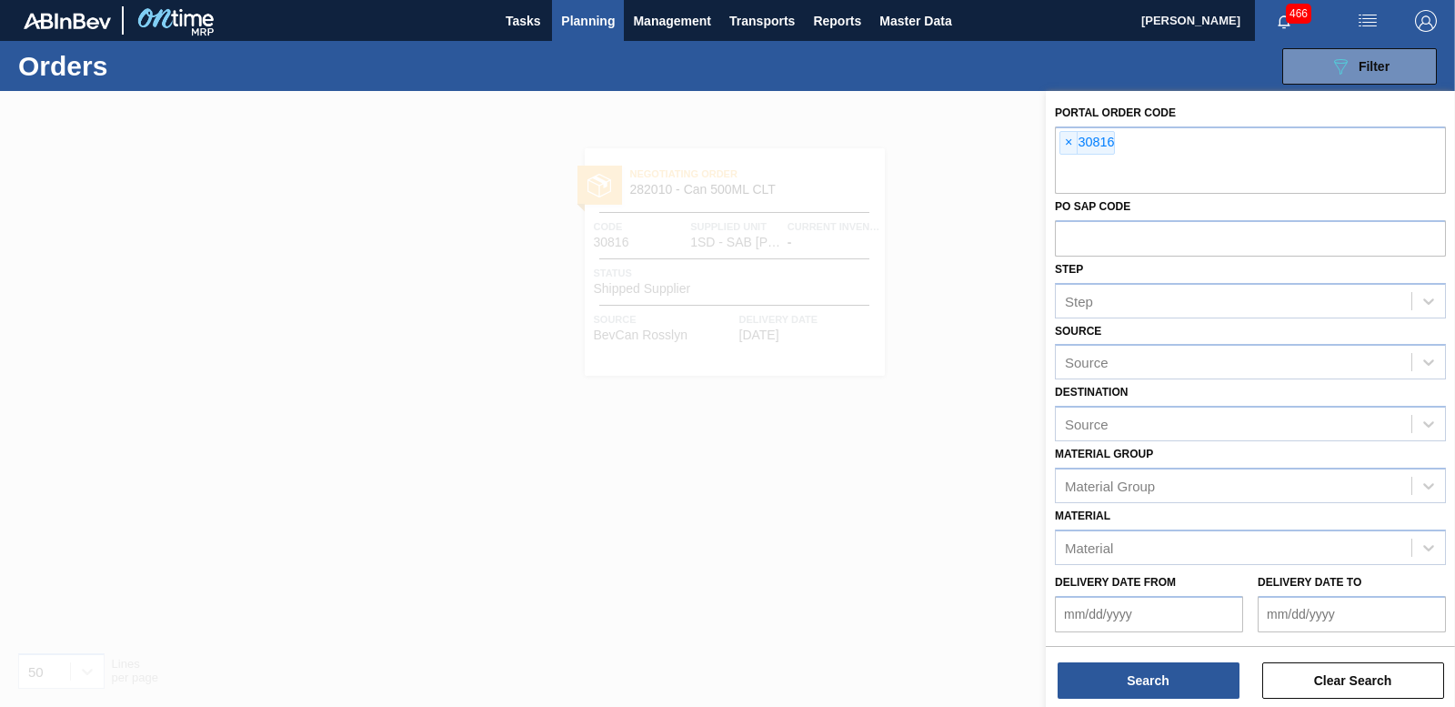
click at [988, 172] on div at bounding box center [727, 444] width 1455 height 707
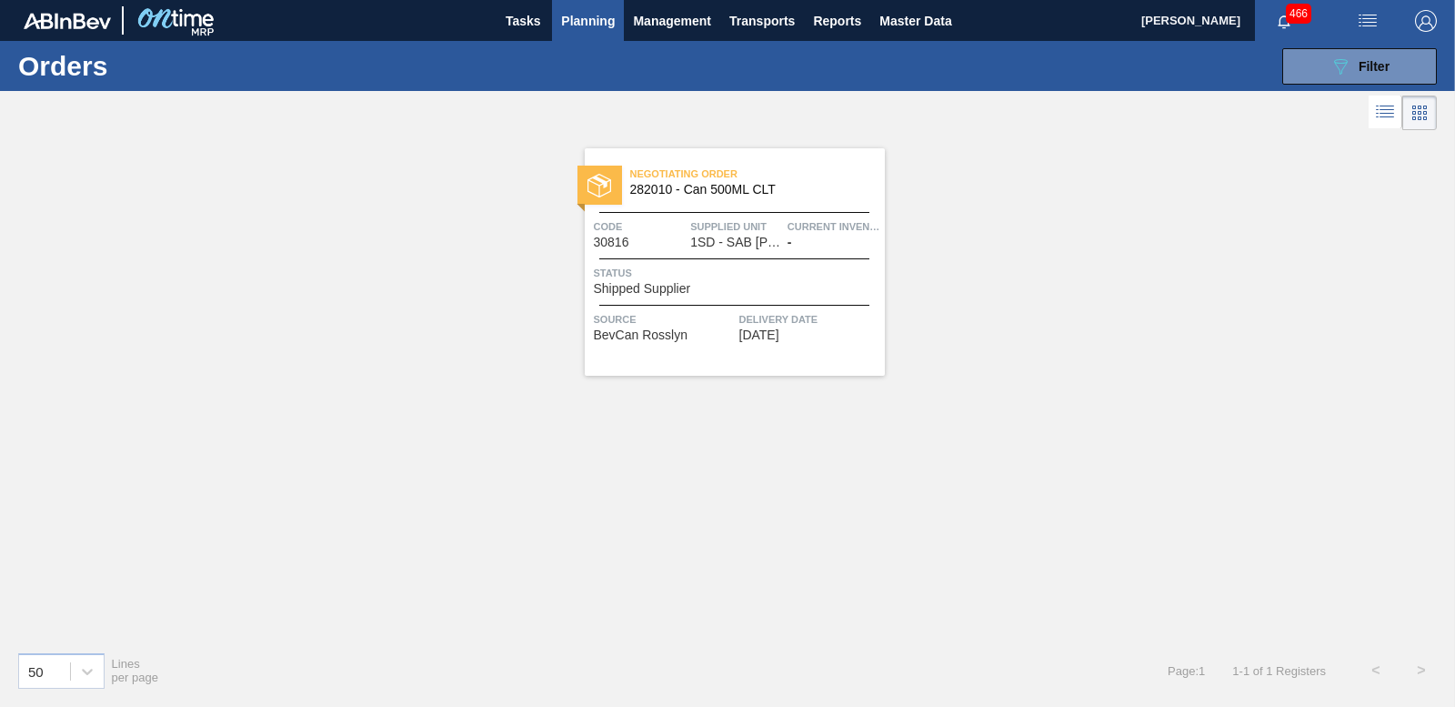
click at [1288, 15] on span "466" at bounding box center [1298, 14] width 25 height 20
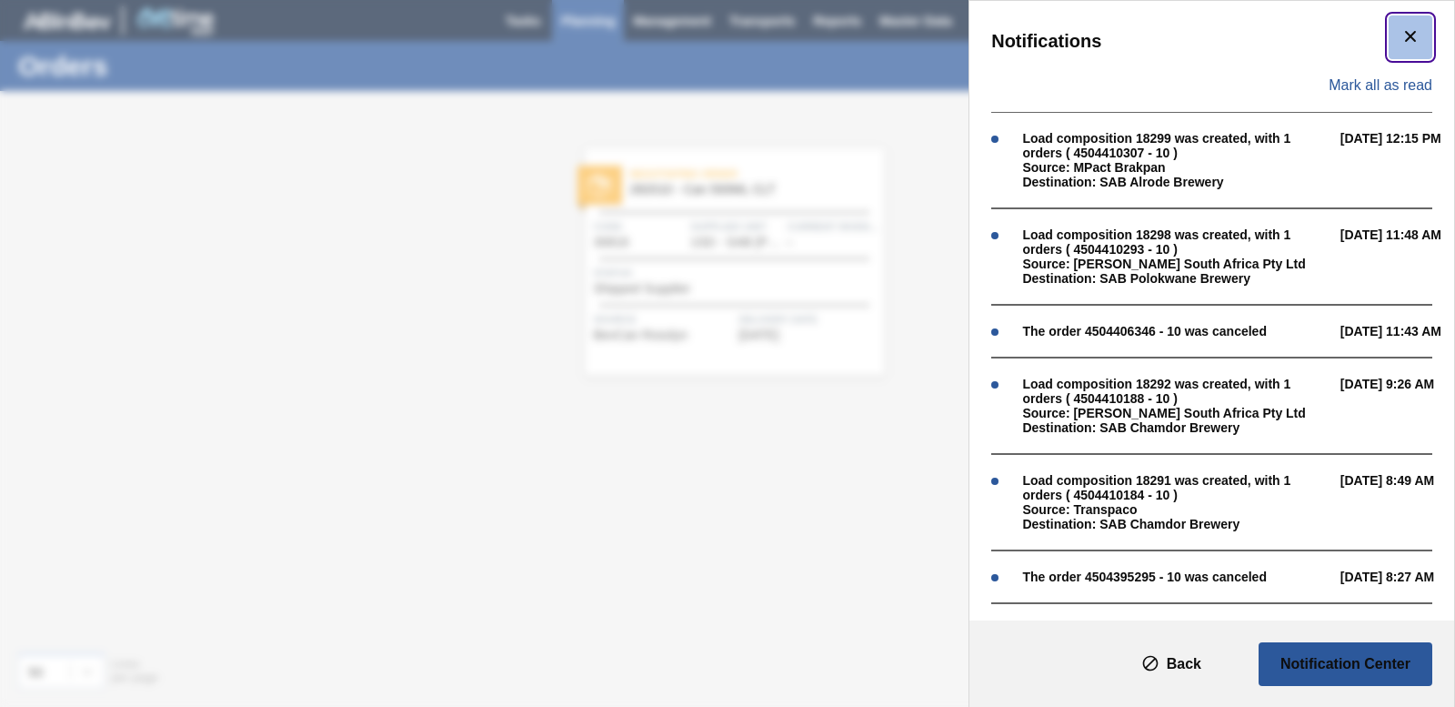
click at [1404, 30] on icon "botão de ícone" at bounding box center [1411, 36] width 22 height 22
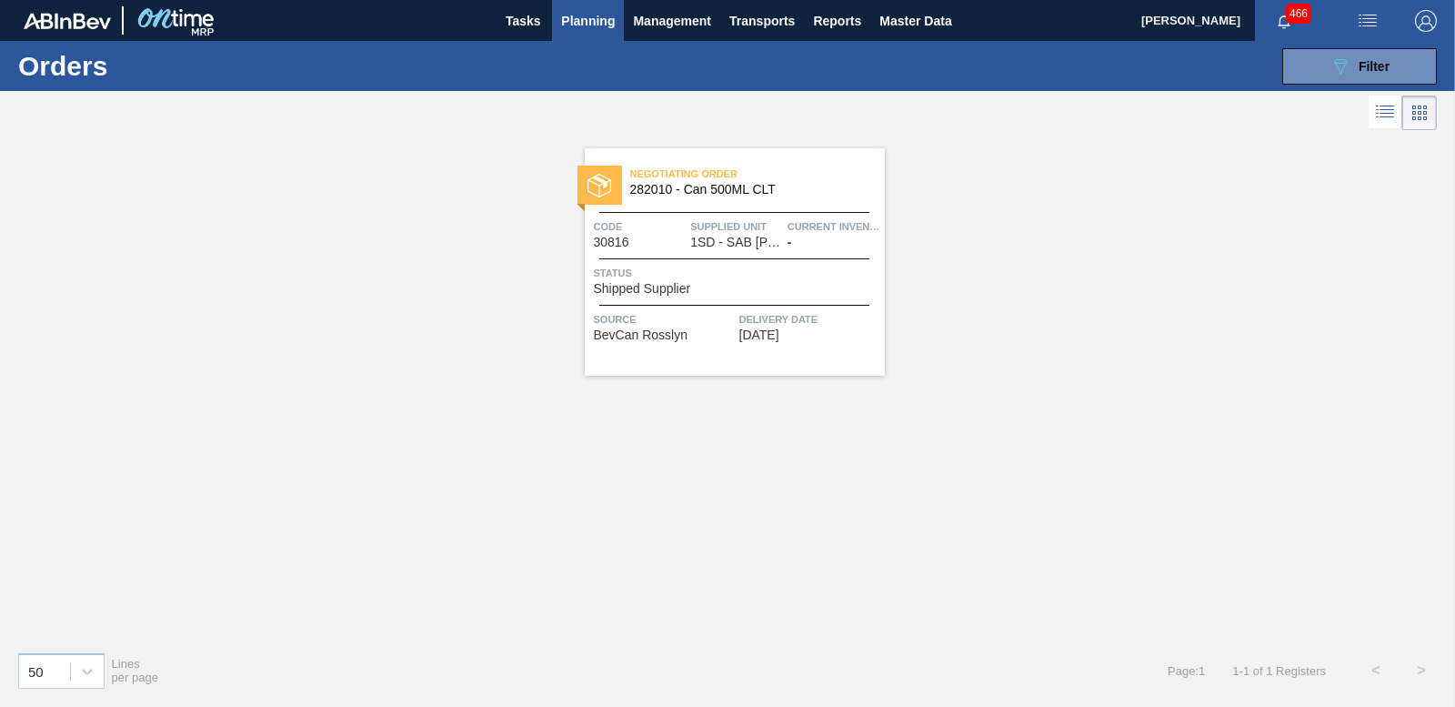
click at [594, 14] on span "Planning" at bounding box center [588, 21] width 54 height 22
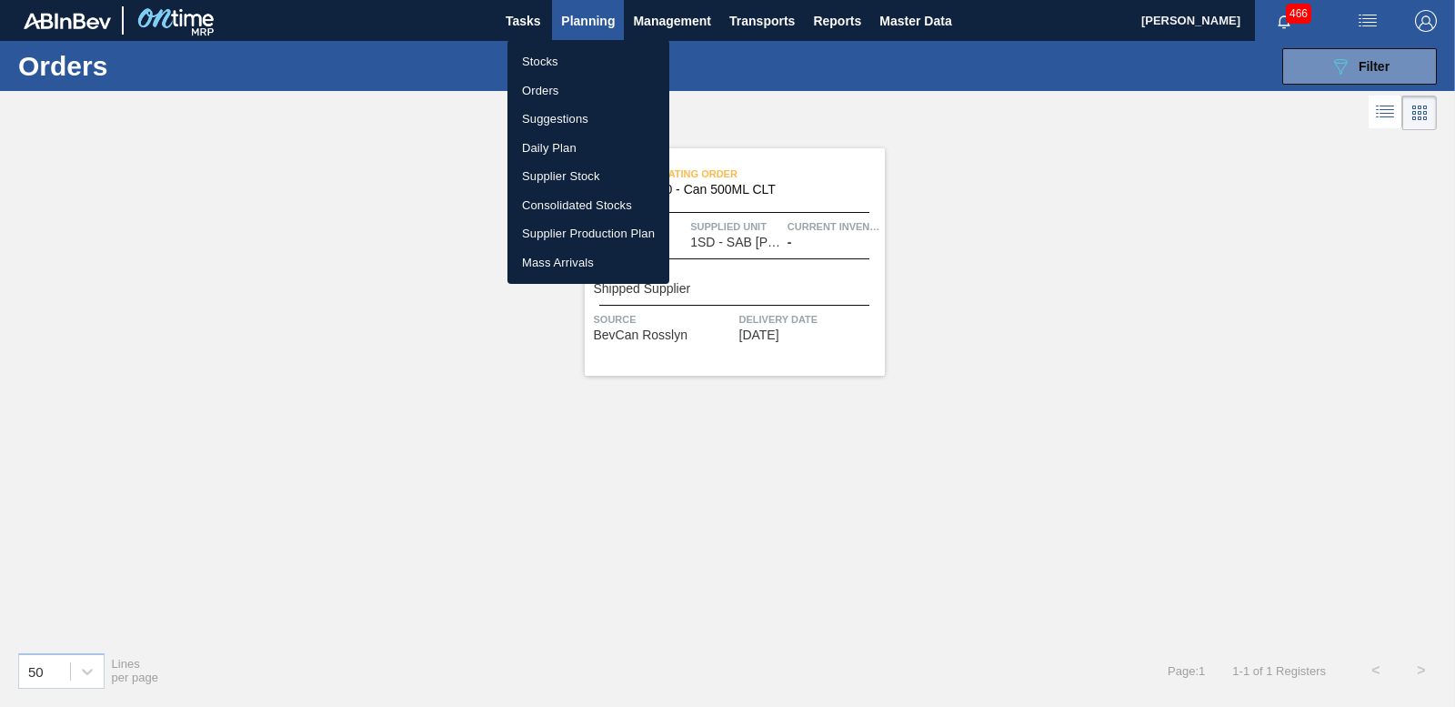
click at [527, 87] on li "Orders" at bounding box center [588, 90] width 162 height 29
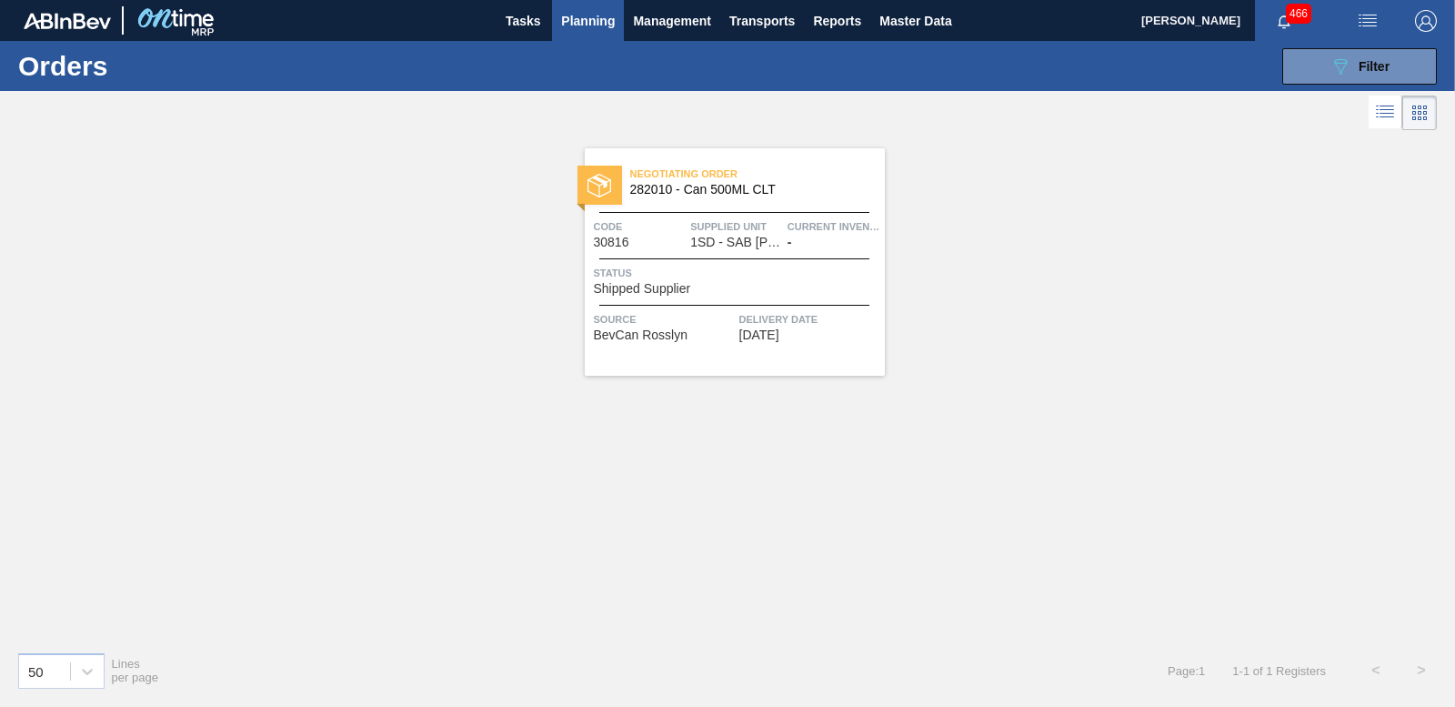
click at [1340, 85] on div "089F7B8B-B2A5-4AFE-B5C0-19BA573D28AC Filter Portal Order Code × 30816 PO SAP Co…" at bounding box center [864, 66] width 1164 height 55
click at [1340, 76] on icon "089F7B8B-B2A5-4AFE-B5C0-19BA573D28AC" at bounding box center [1341, 66] width 22 height 22
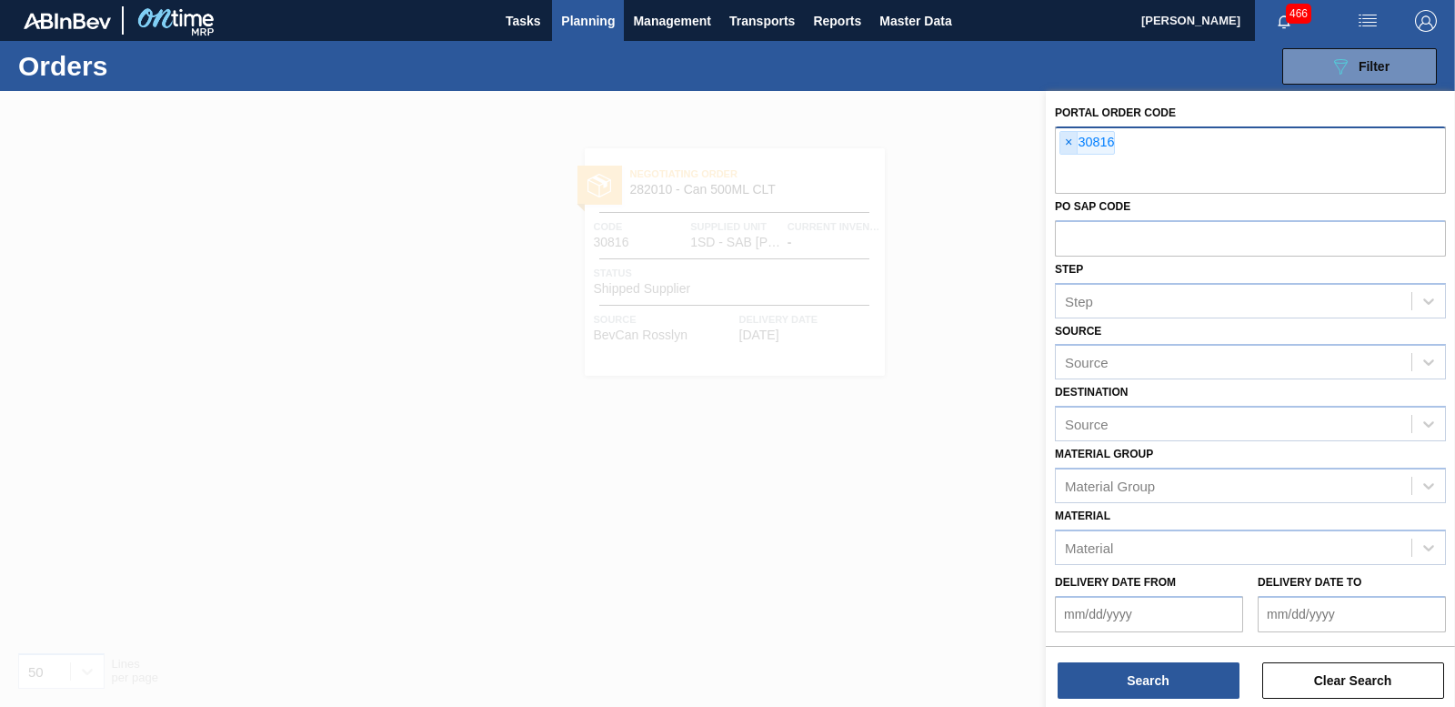
click at [1067, 146] on span "×" at bounding box center [1068, 143] width 17 height 22
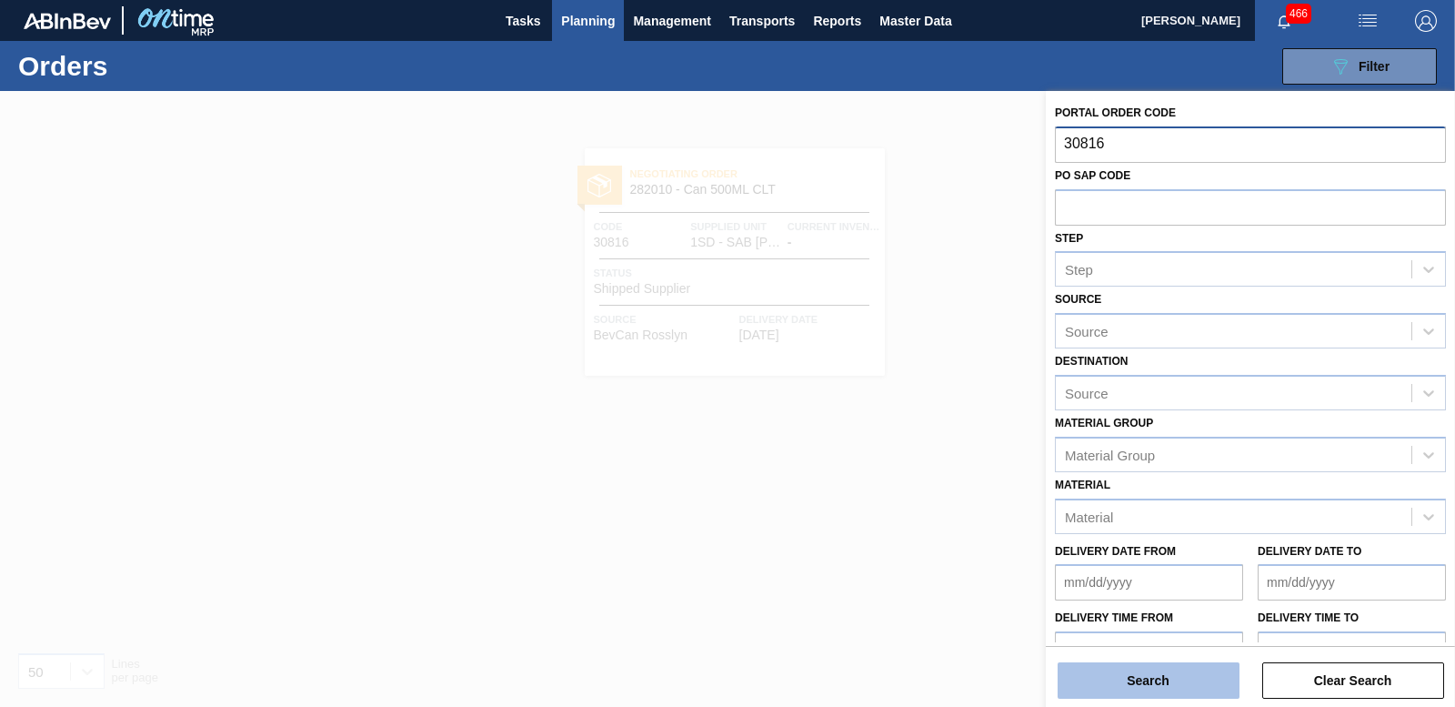
type input "30816"
click at [1139, 695] on button "Search" at bounding box center [1149, 680] width 182 height 36
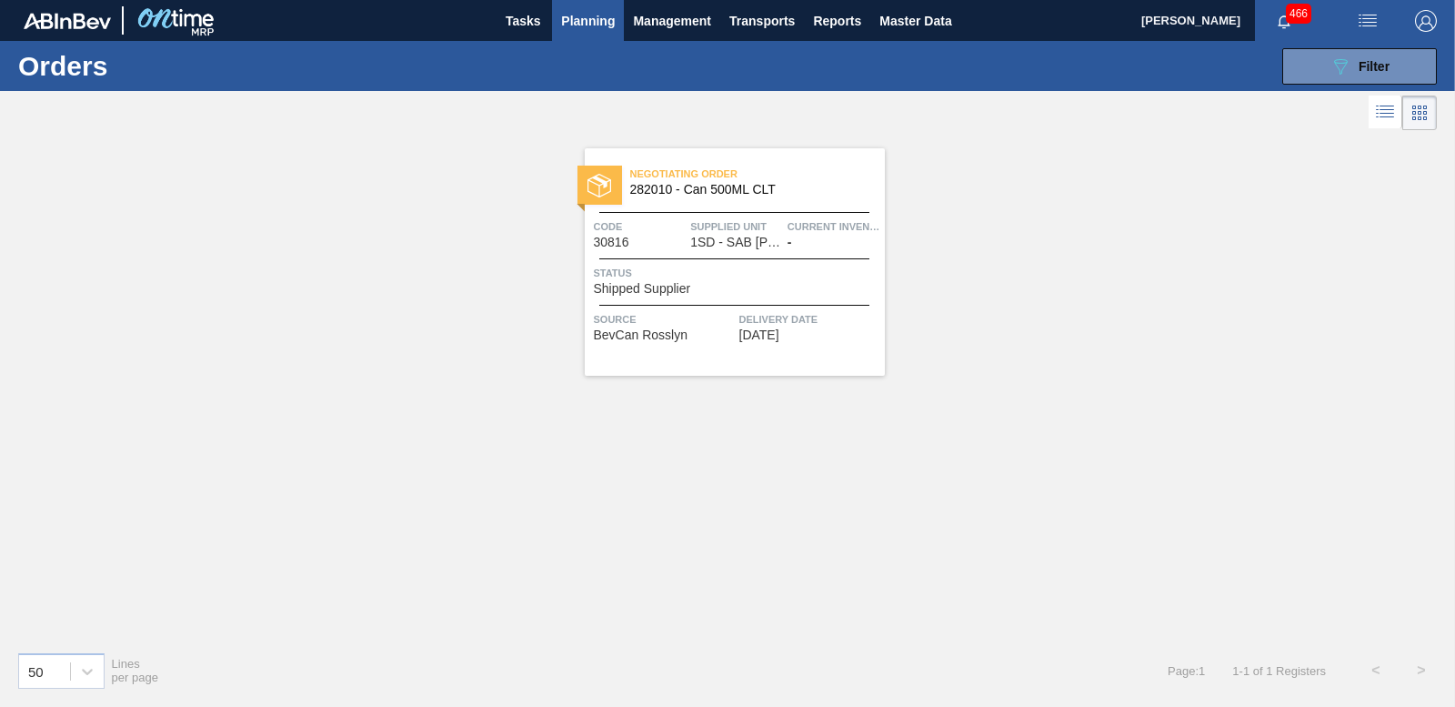
click at [662, 280] on span "Status" at bounding box center [737, 273] width 286 height 18
click at [1301, 59] on button "089F7B8B-B2A5-4AFE-B5C0-19BA573D28AC Filter" at bounding box center [1359, 66] width 155 height 36
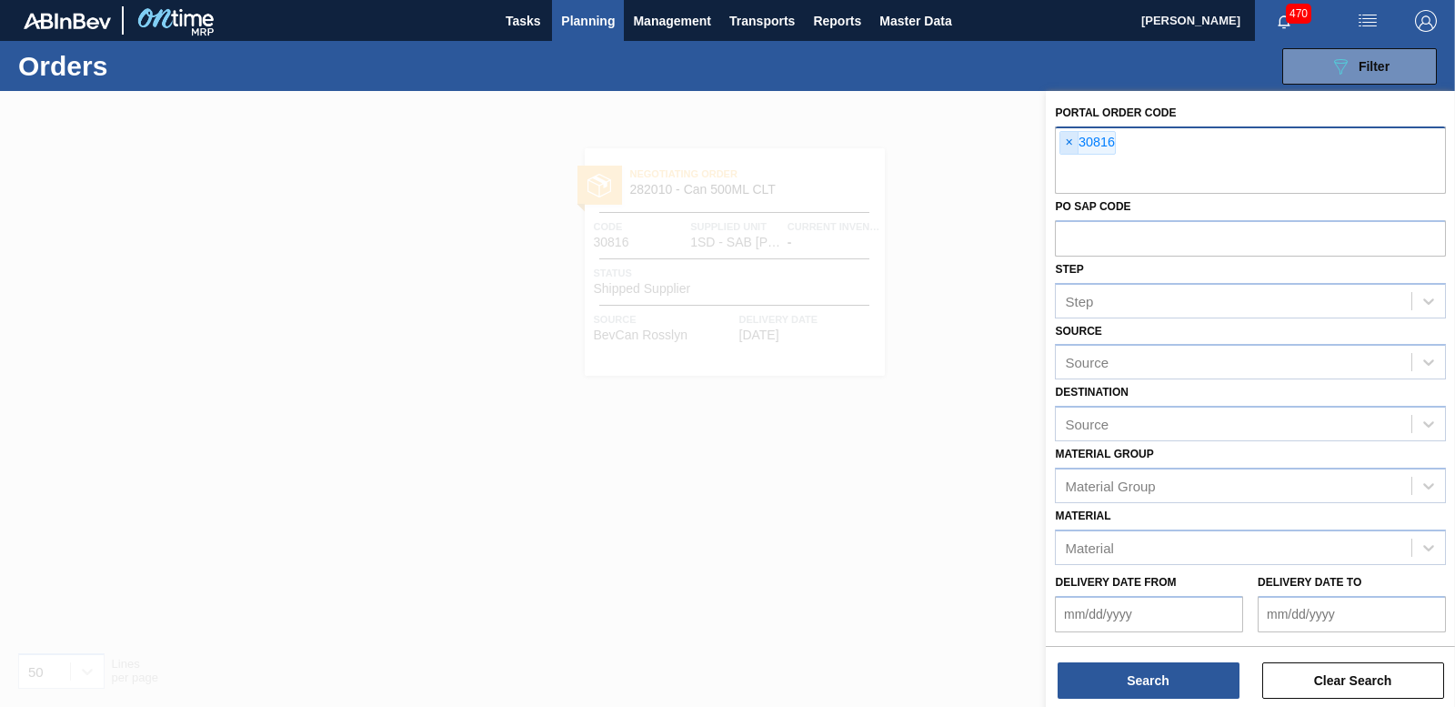
click at [1062, 145] on span "×" at bounding box center [1068, 143] width 17 height 22
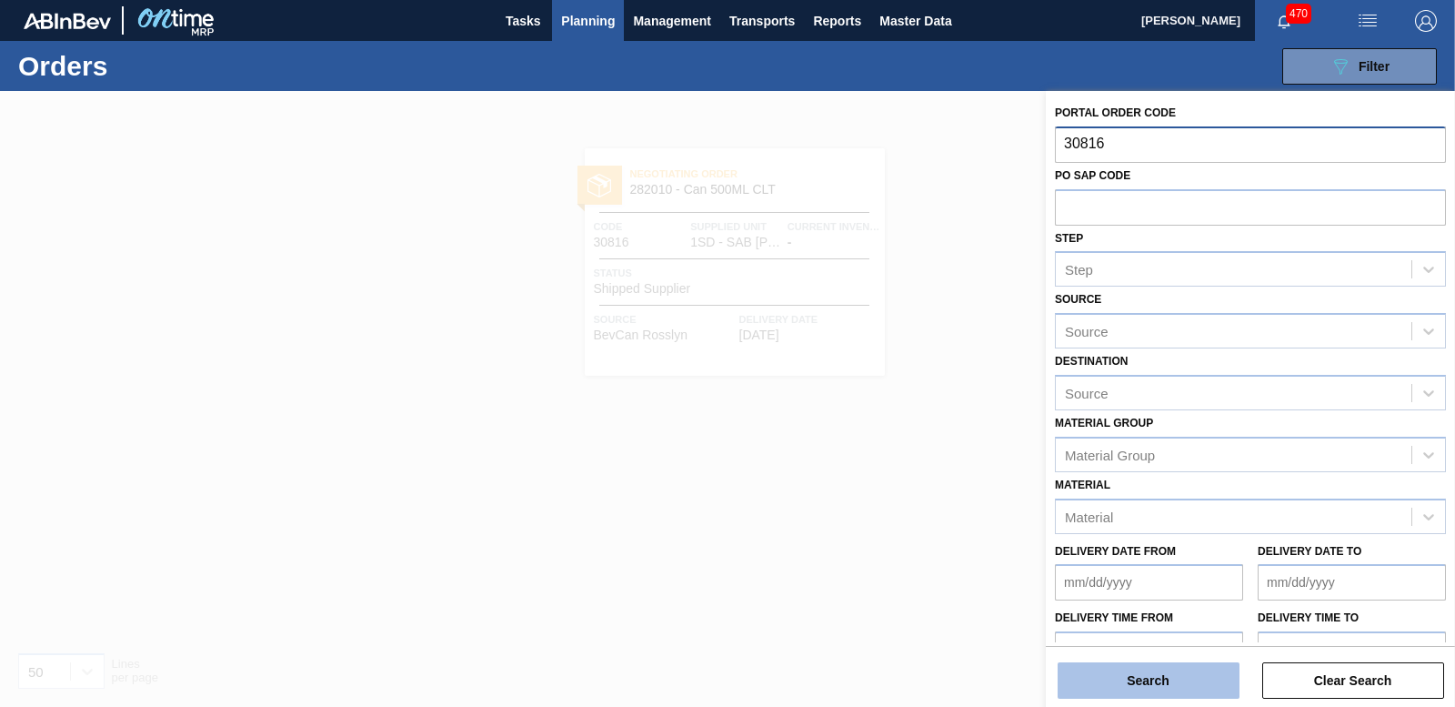
type input "30816"
click at [1176, 672] on button "Search" at bounding box center [1149, 680] width 182 height 36
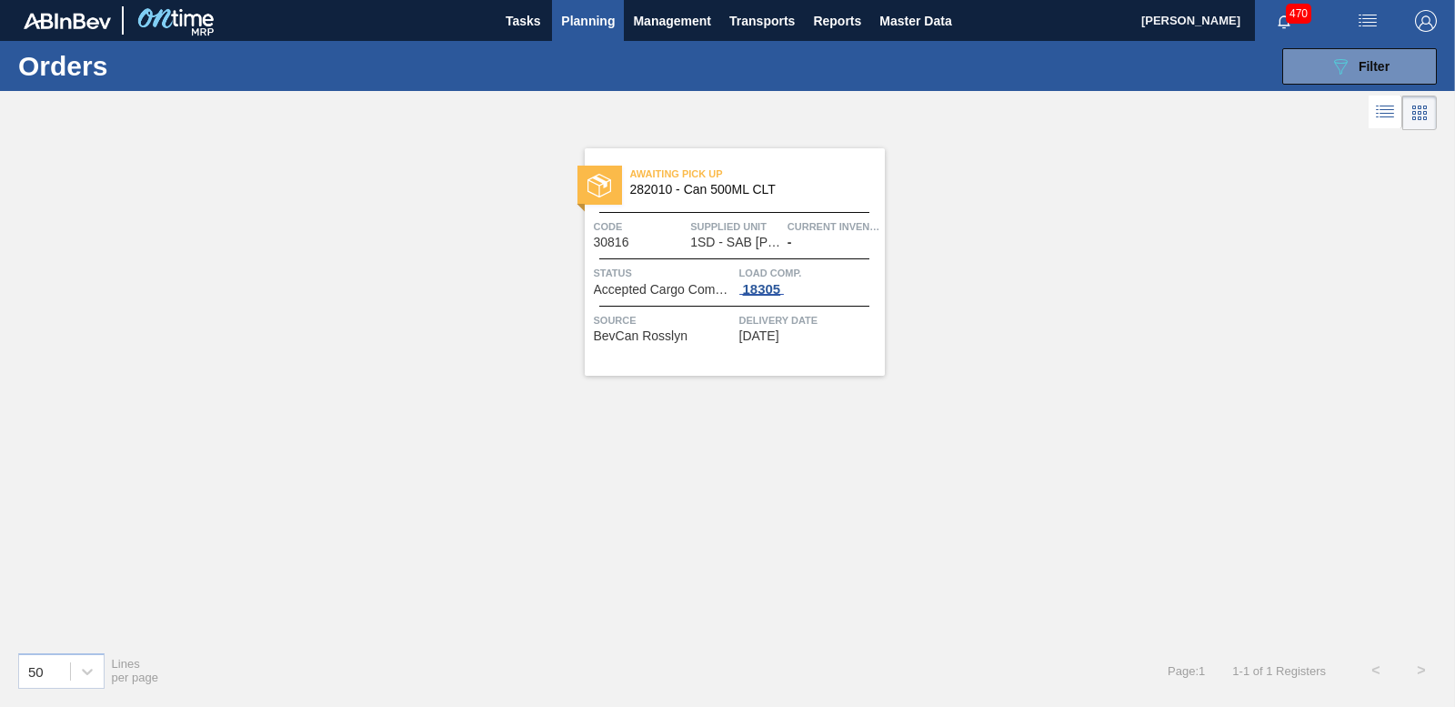
click at [759, 288] on div "18305" at bounding box center [761, 289] width 45 height 15
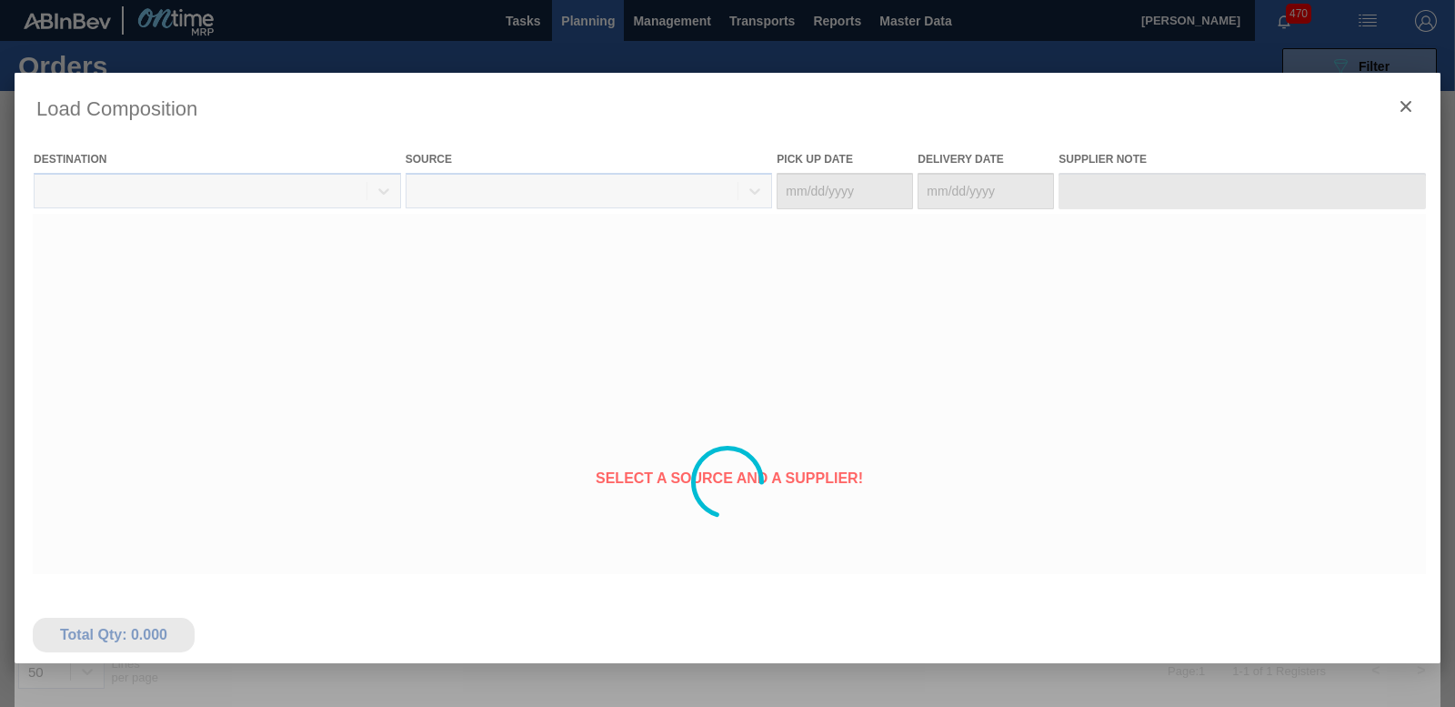
type Date "[DATE]"
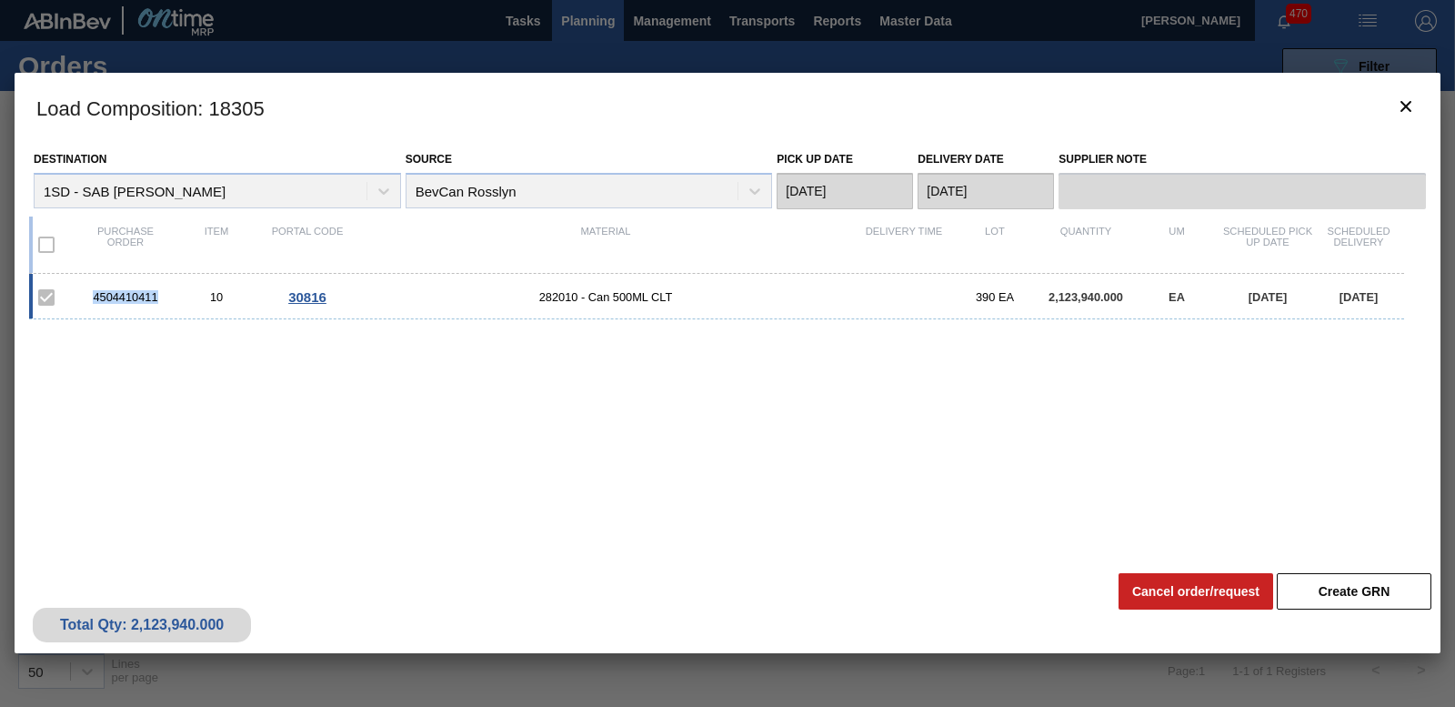
drag, startPoint x: 163, startPoint y: 299, endPoint x: 93, endPoint y: 295, distance: 70.2
click at [93, 295] on div "4504410411" at bounding box center [125, 297] width 91 height 14
copy div "4504410411"
click at [1418, 101] on button "botão de ícone" at bounding box center [1406, 107] width 44 height 44
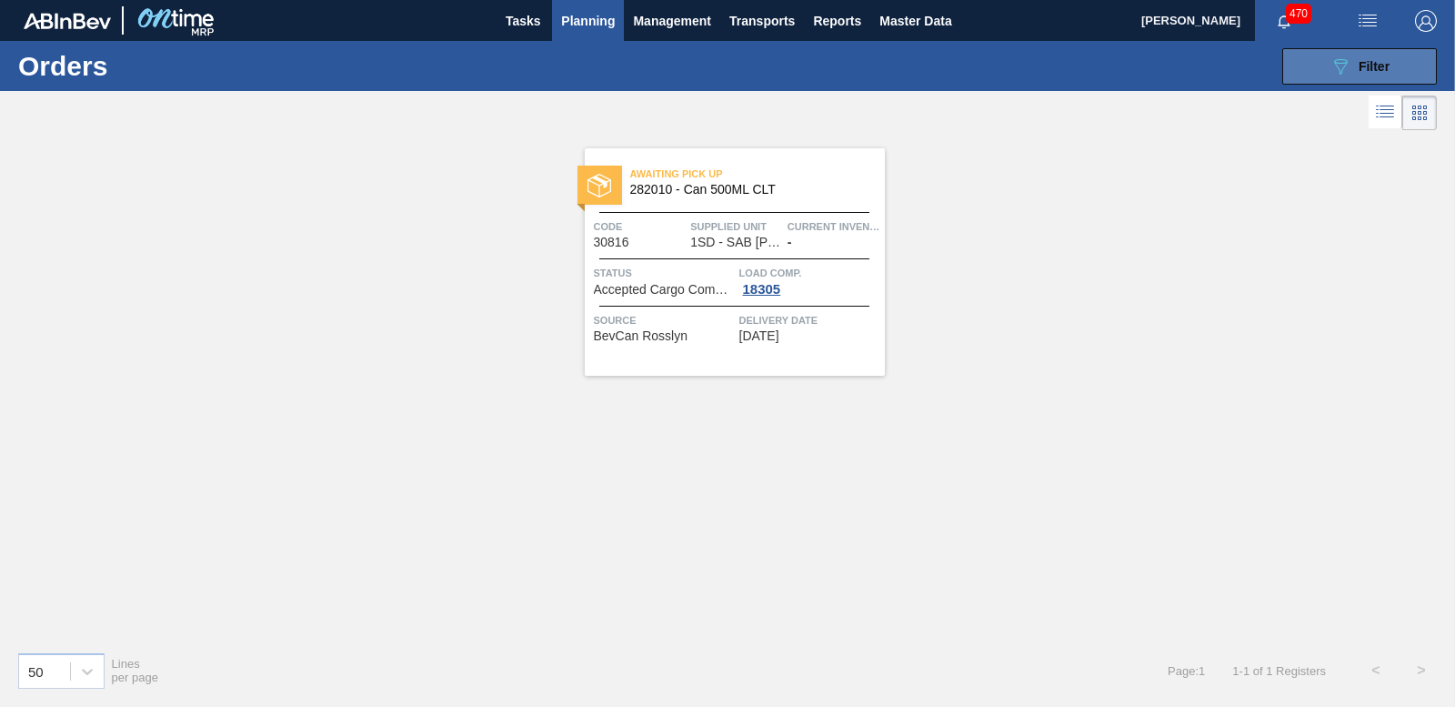
click at [1384, 74] on div "089F7B8B-B2A5-4AFE-B5C0-19BA573D28AC Filter" at bounding box center [1360, 66] width 60 height 22
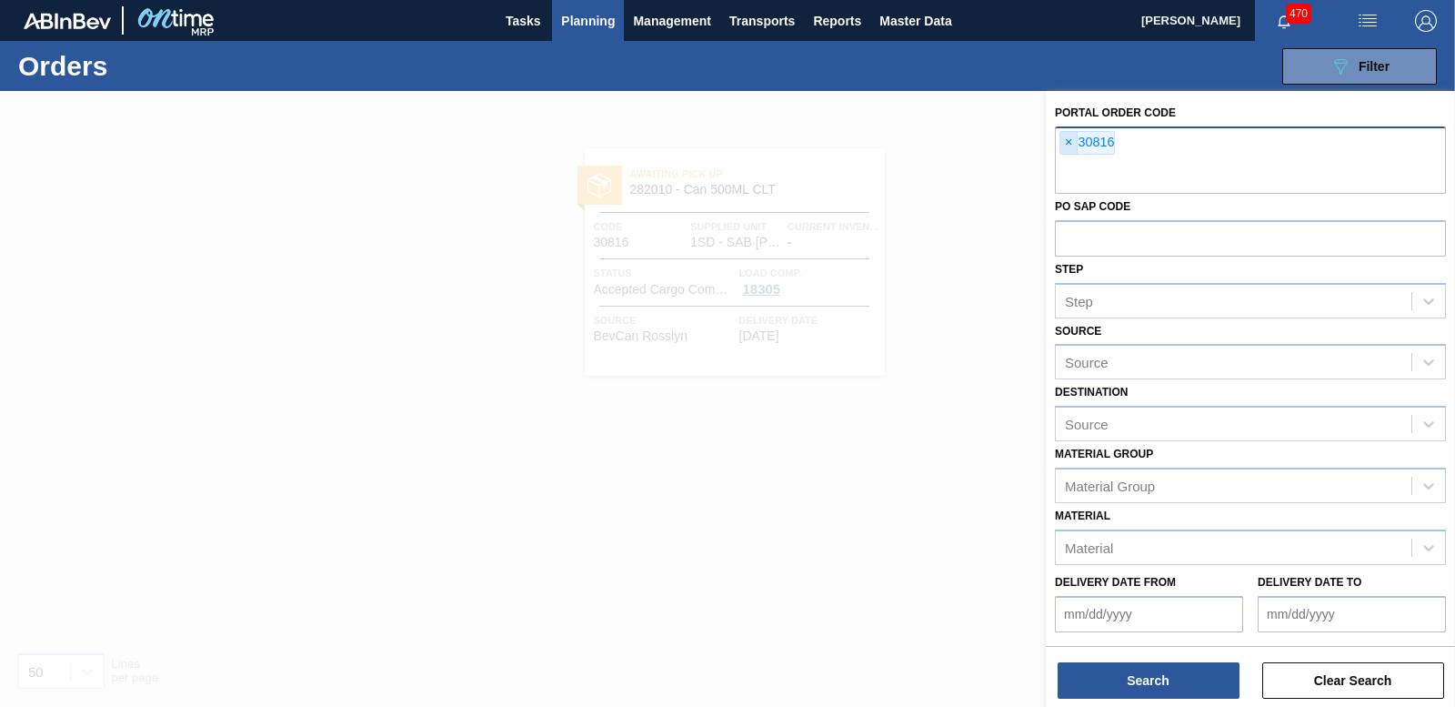
click at [1068, 149] on span "×" at bounding box center [1068, 143] width 17 height 22
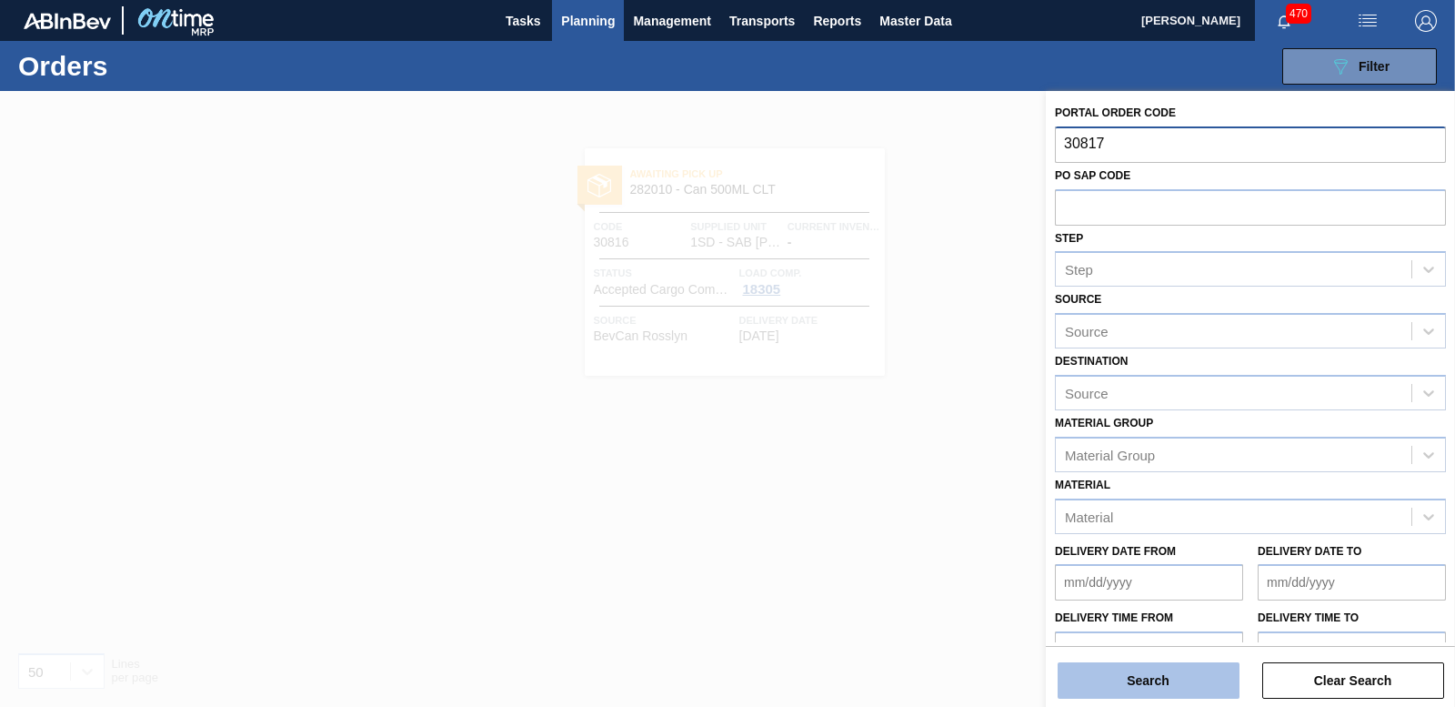
type input "30817"
click at [1145, 669] on button "Search" at bounding box center [1149, 680] width 182 height 36
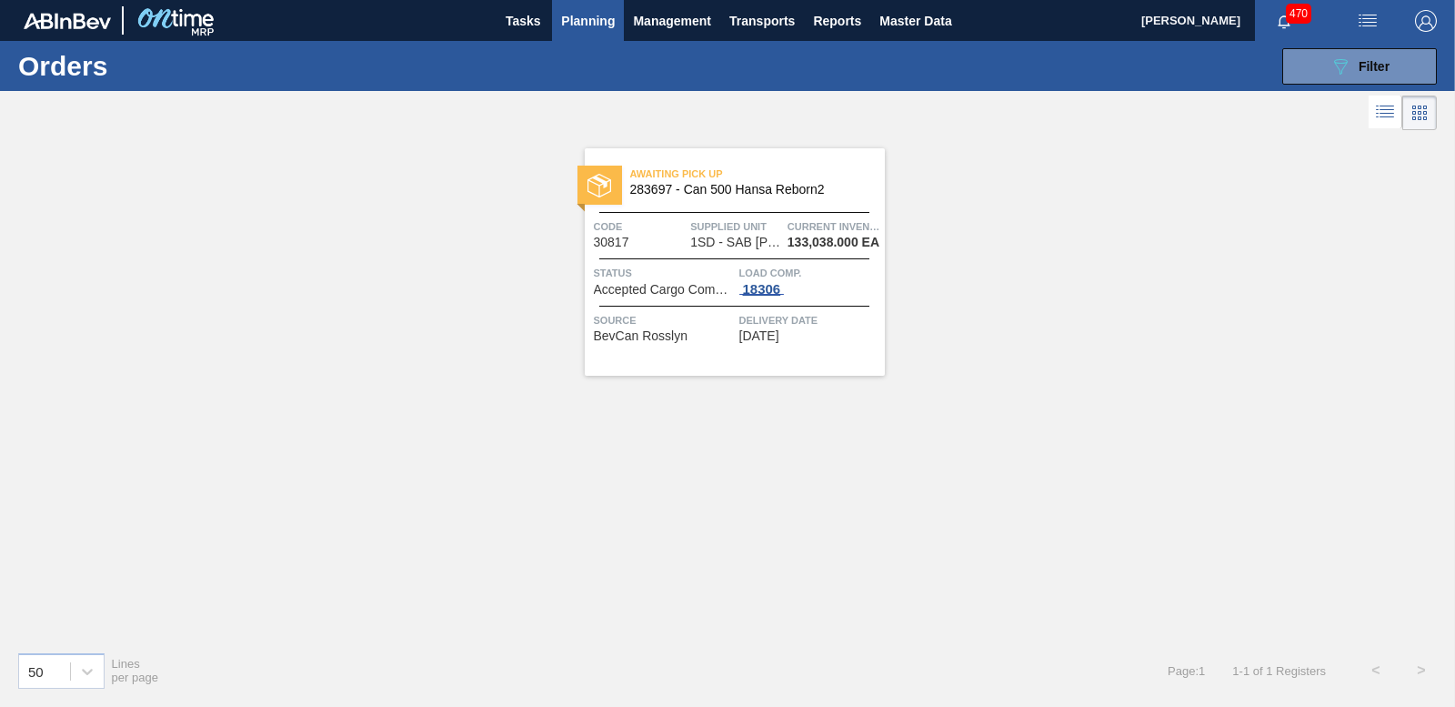
click at [757, 284] on div "18306" at bounding box center [761, 289] width 45 height 15
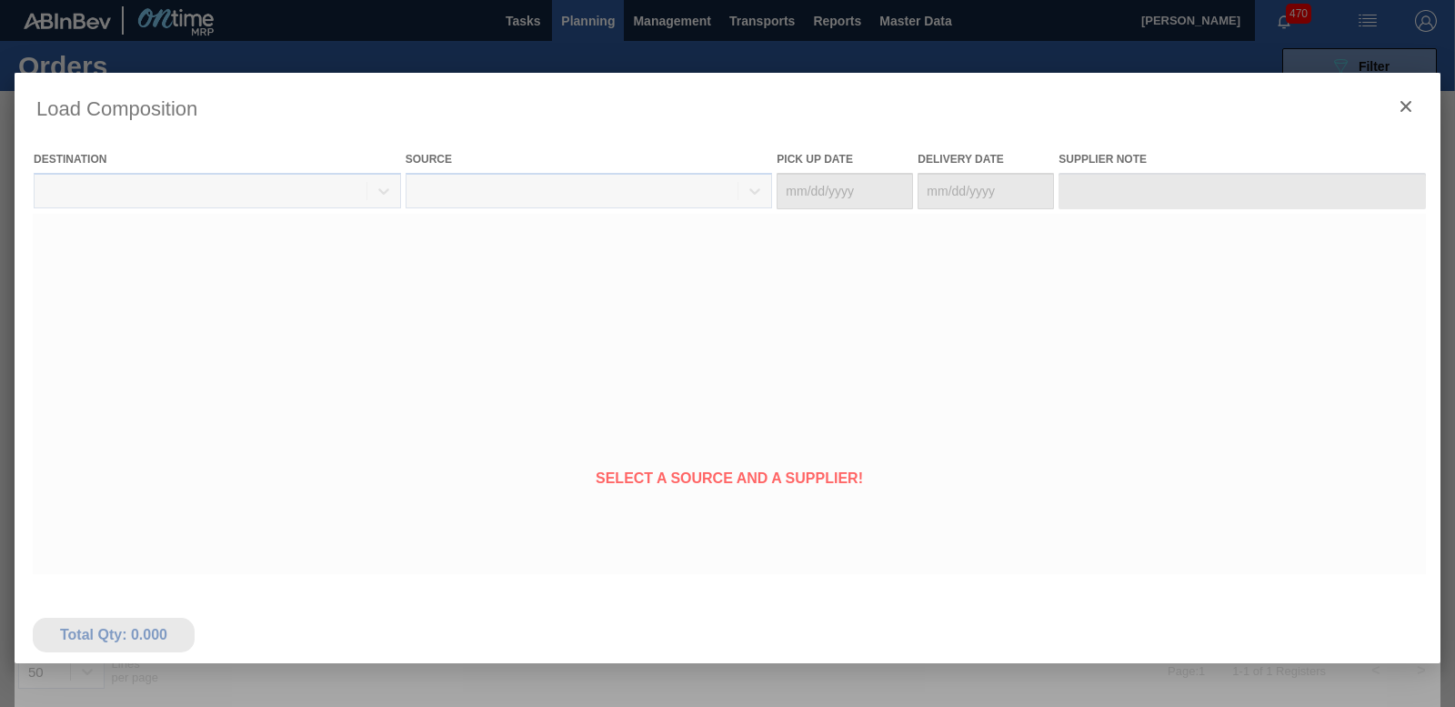
type Date "[DATE]"
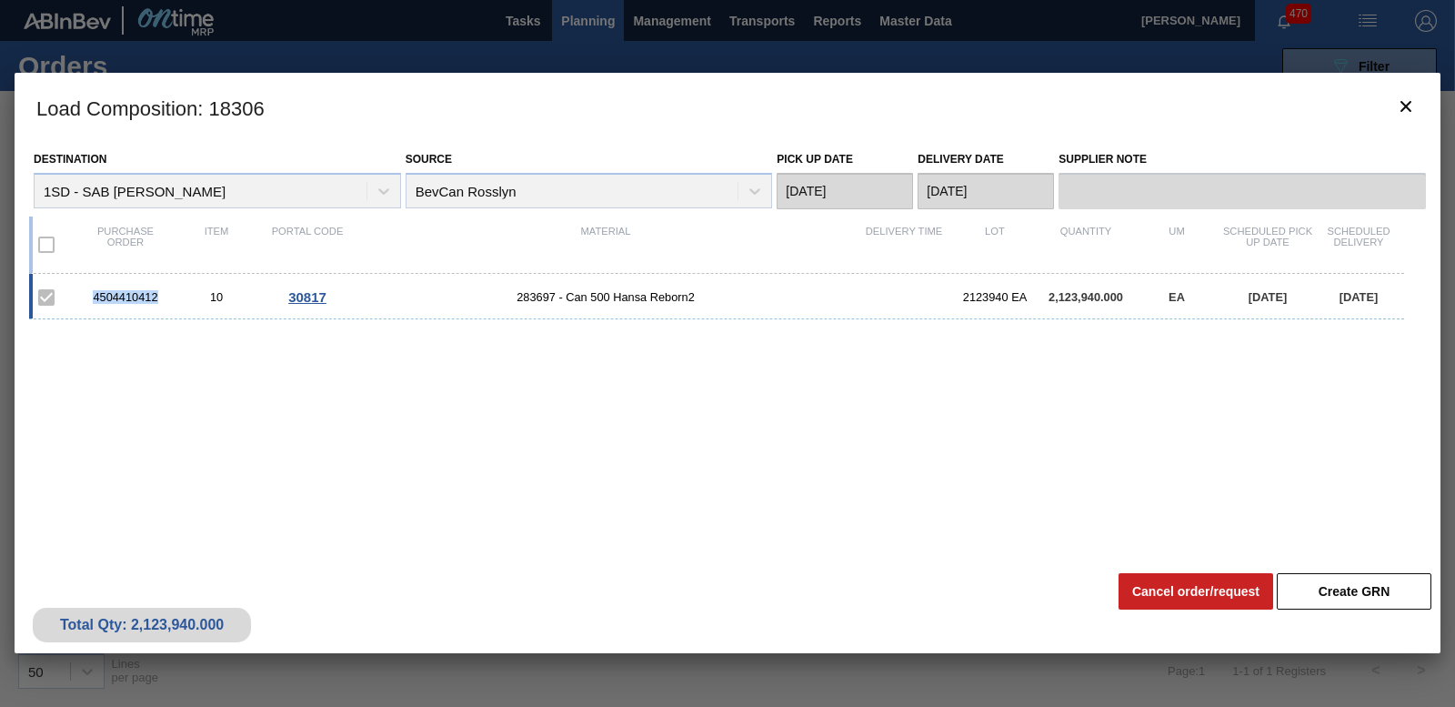
drag, startPoint x: 147, startPoint y: 296, endPoint x: 91, endPoint y: 294, distance: 56.4
click at [91, 294] on div "4504410412" at bounding box center [125, 297] width 91 height 14
copy div "4504410412"
click at [1400, 110] on icon "botão de ícone" at bounding box center [1406, 106] width 22 height 22
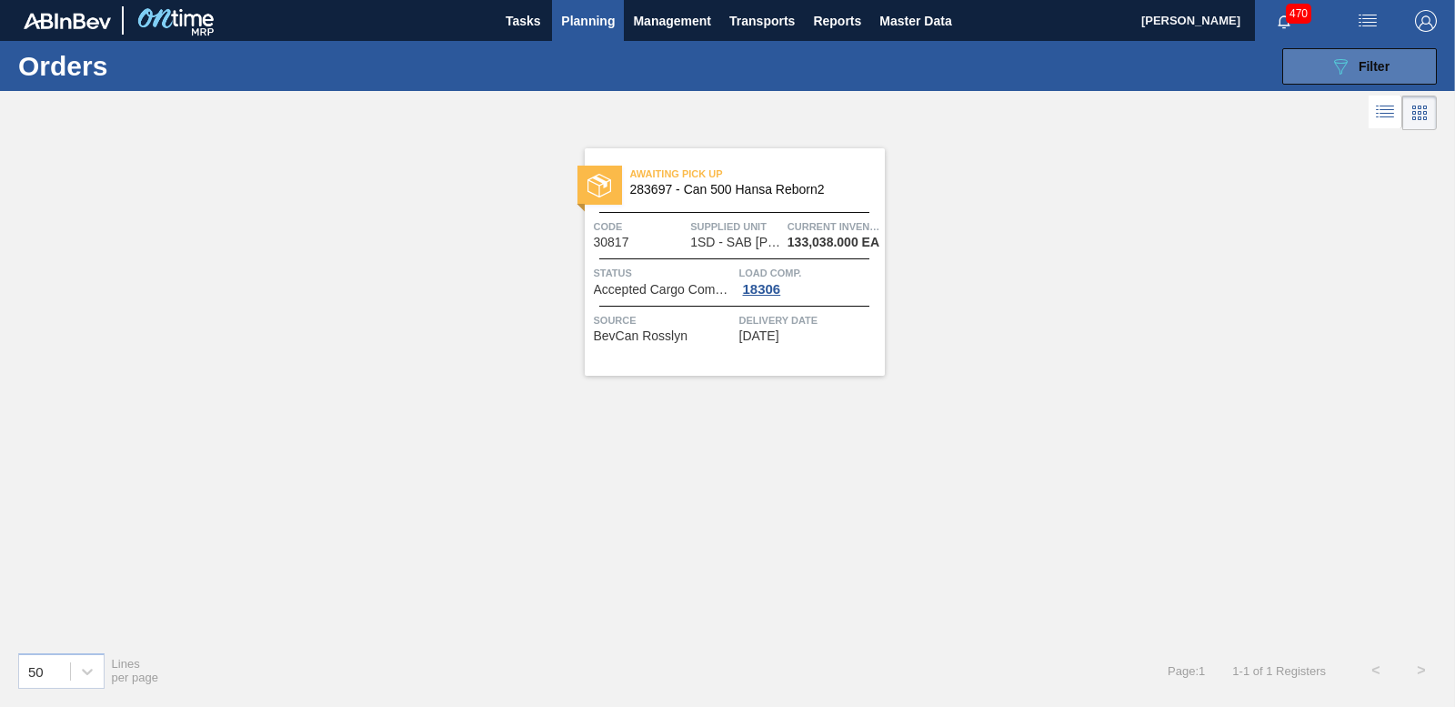
click at [1370, 63] on span "Filter" at bounding box center [1374, 66] width 31 height 15
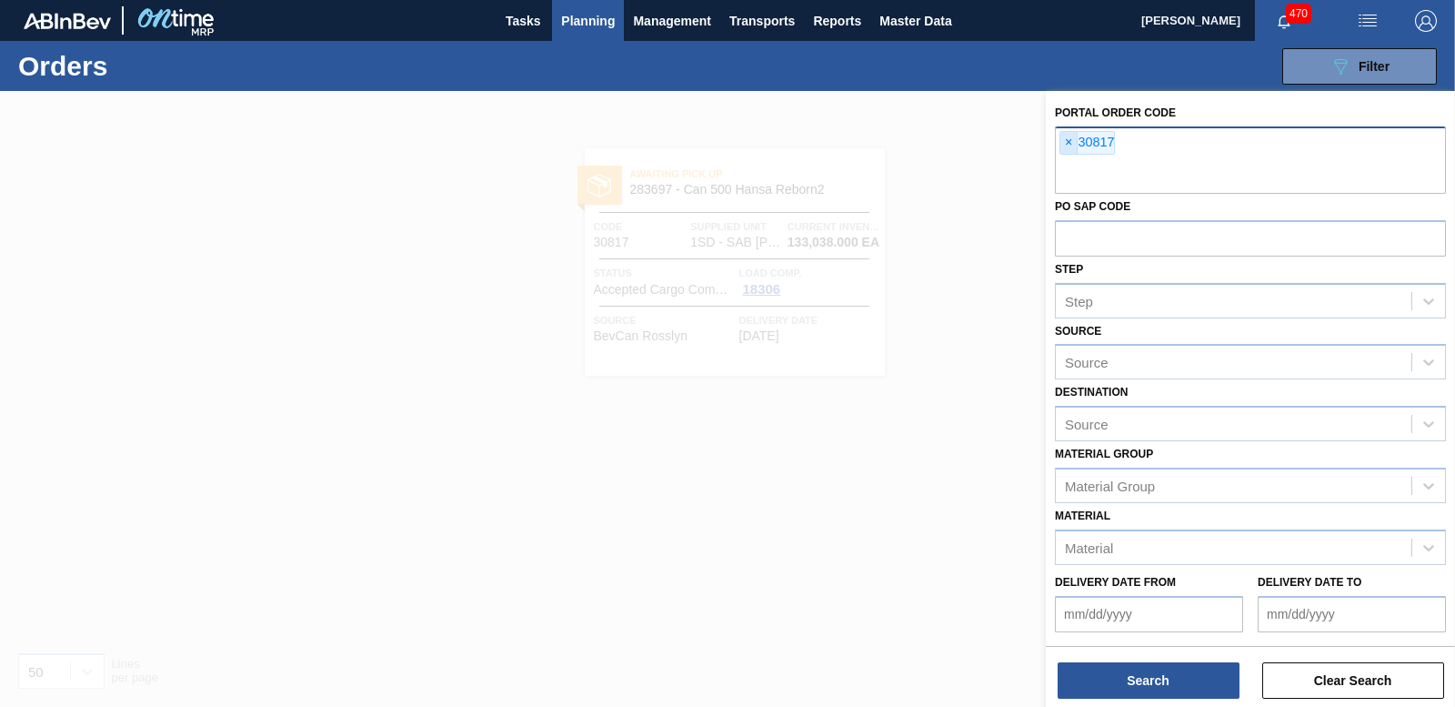
click at [1072, 146] on span "×" at bounding box center [1068, 143] width 17 height 22
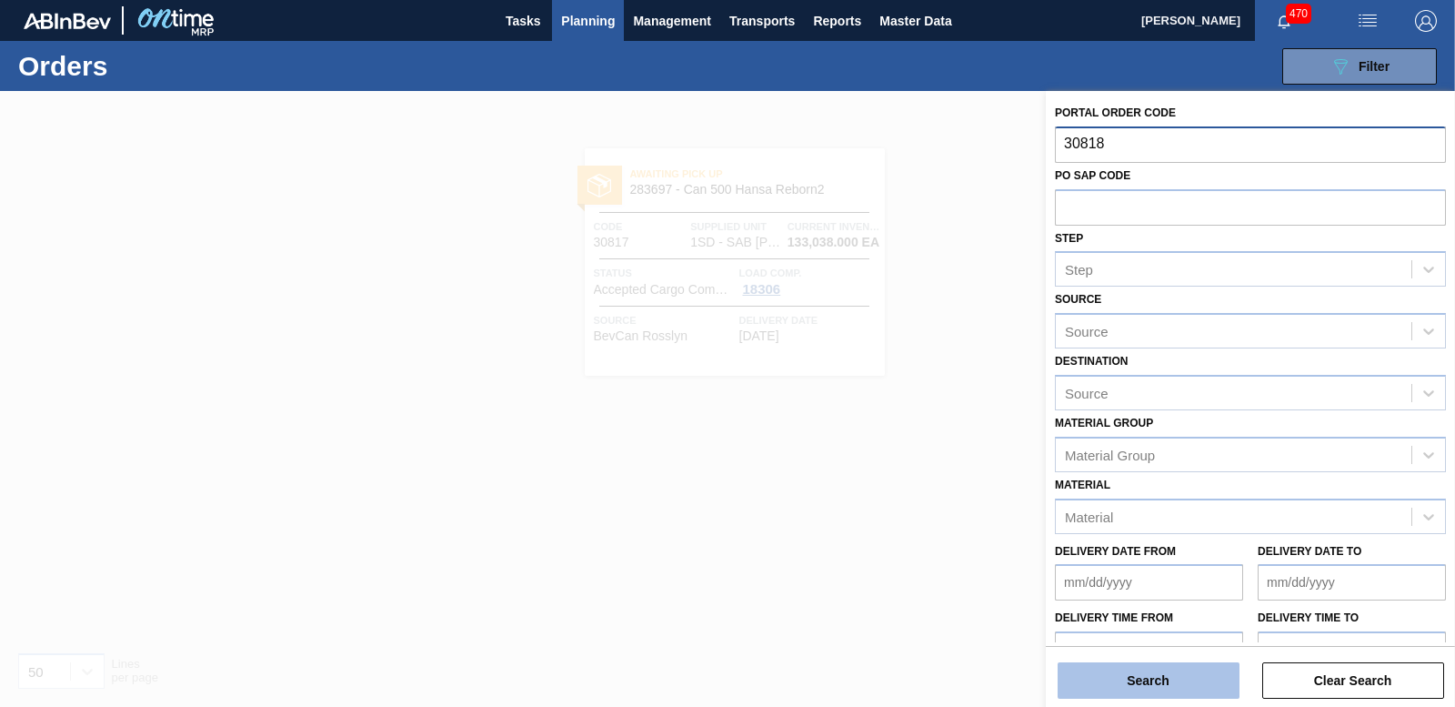
type input "30818"
click at [1153, 669] on button "Search" at bounding box center [1149, 680] width 182 height 36
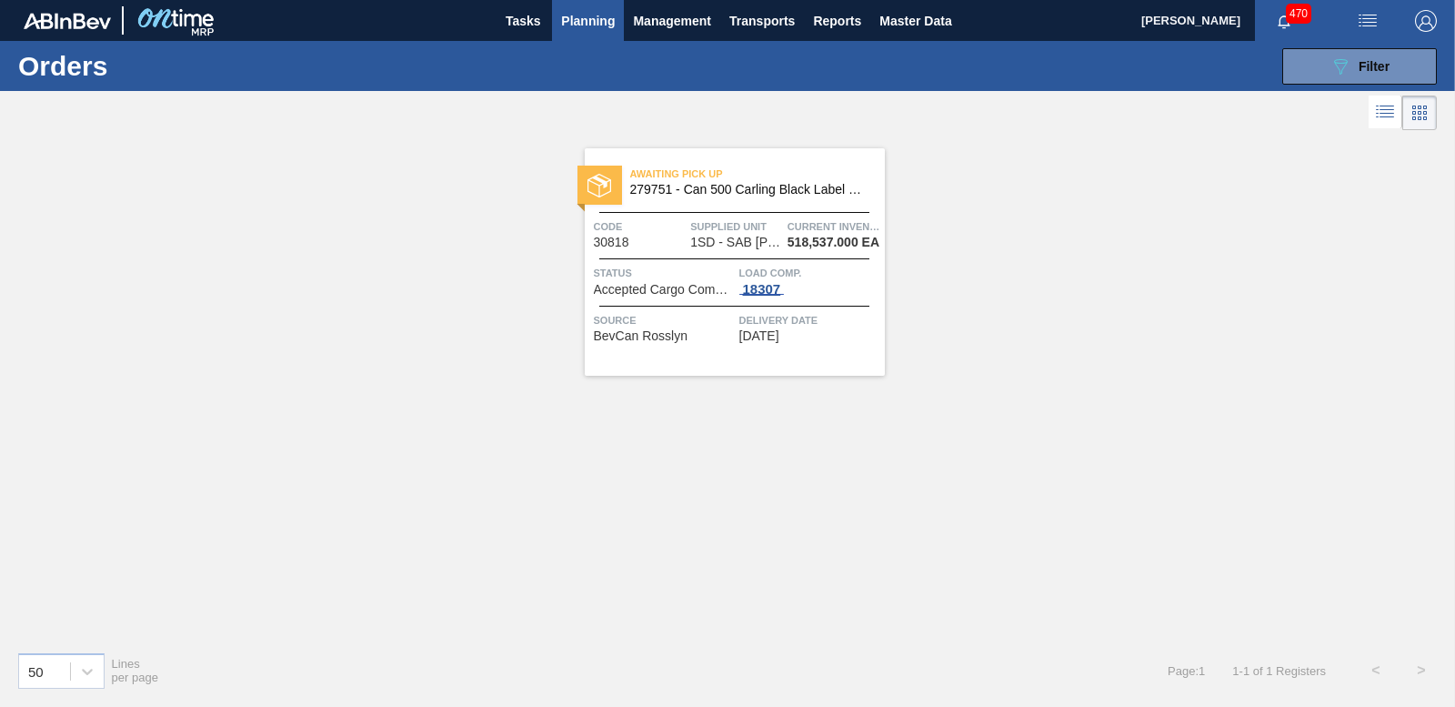
click at [769, 295] on span "18307" at bounding box center [761, 289] width 45 height 15
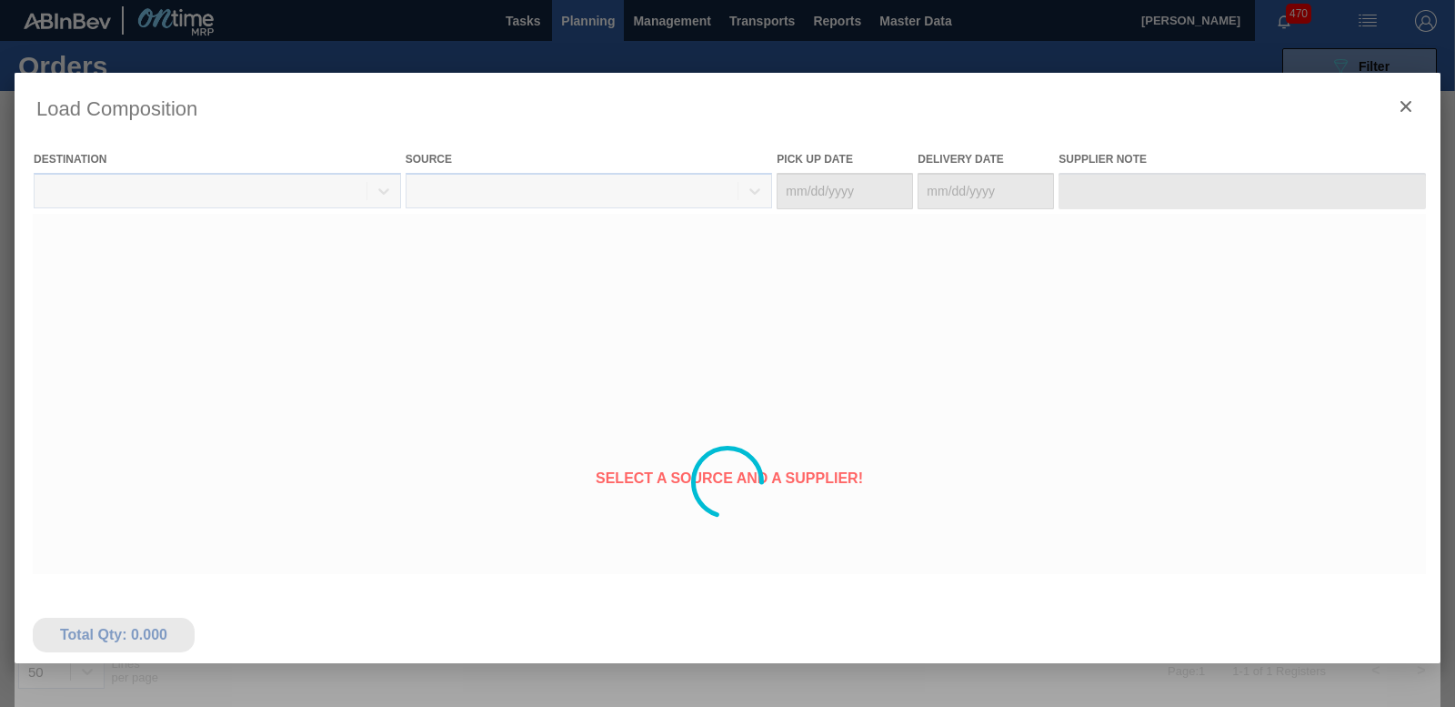
type Date "[DATE]"
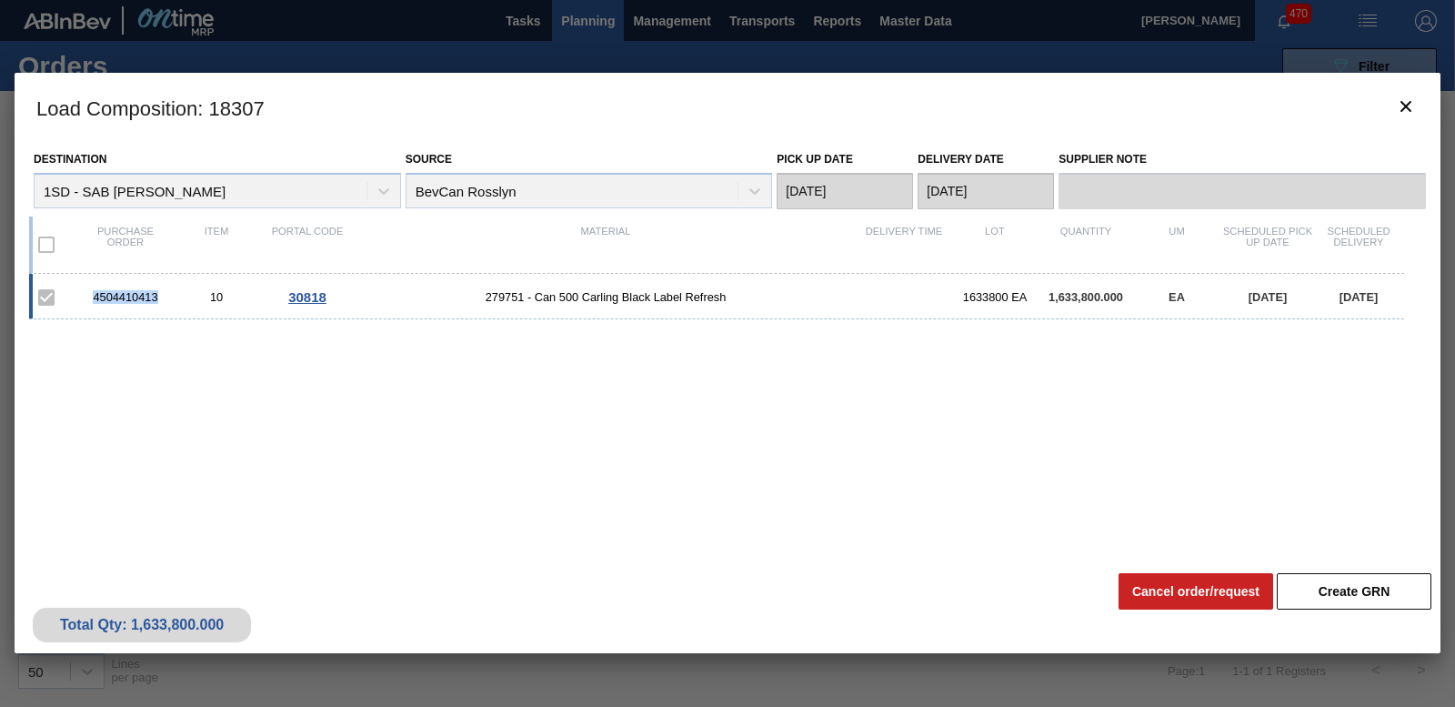
drag, startPoint x: 162, startPoint y: 294, endPoint x: 81, endPoint y: 293, distance: 80.9
click at [81, 293] on div "4504410413" at bounding box center [125, 297] width 91 height 14
copy div "4504410413"
click at [1398, 97] on icon "botão de ícone" at bounding box center [1406, 106] width 22 height 22
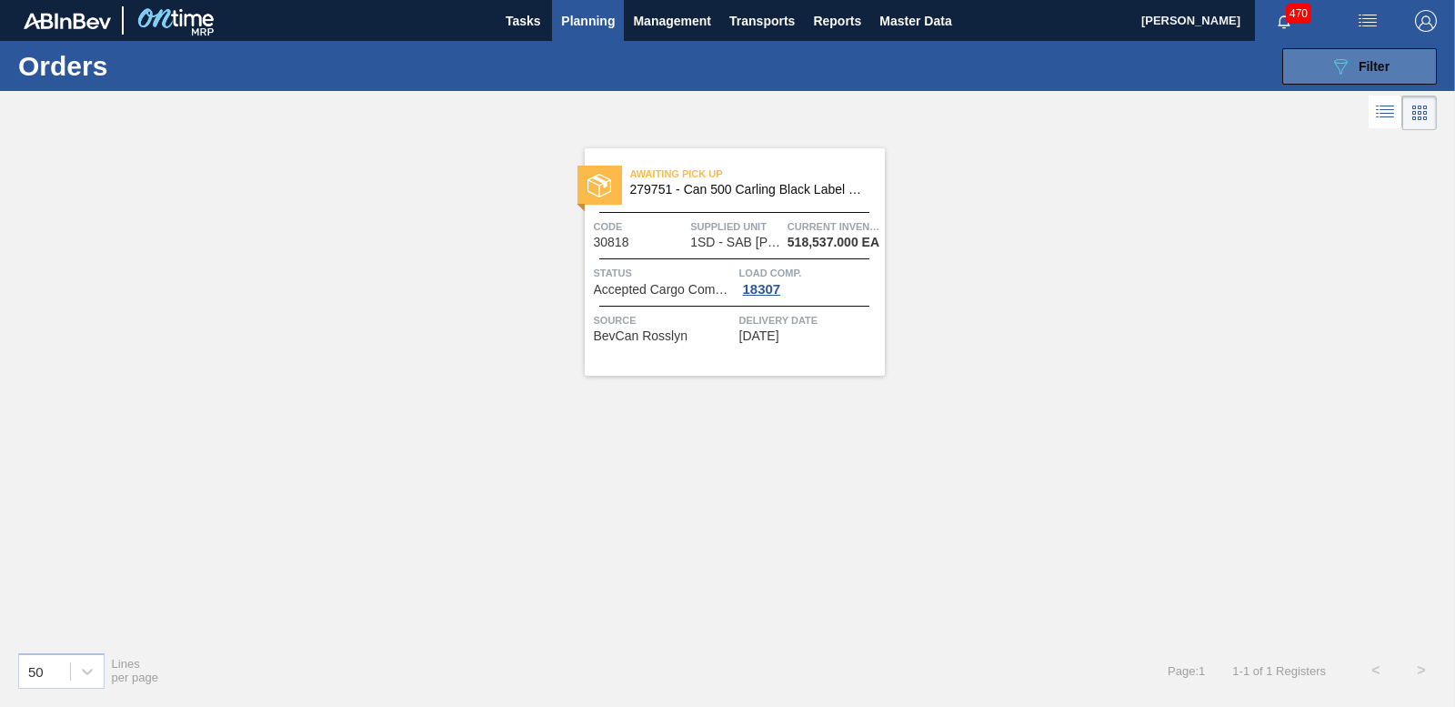
click at [1376, 68] on span "Filter" at bounding box center [1374, 66] width 31 height 15
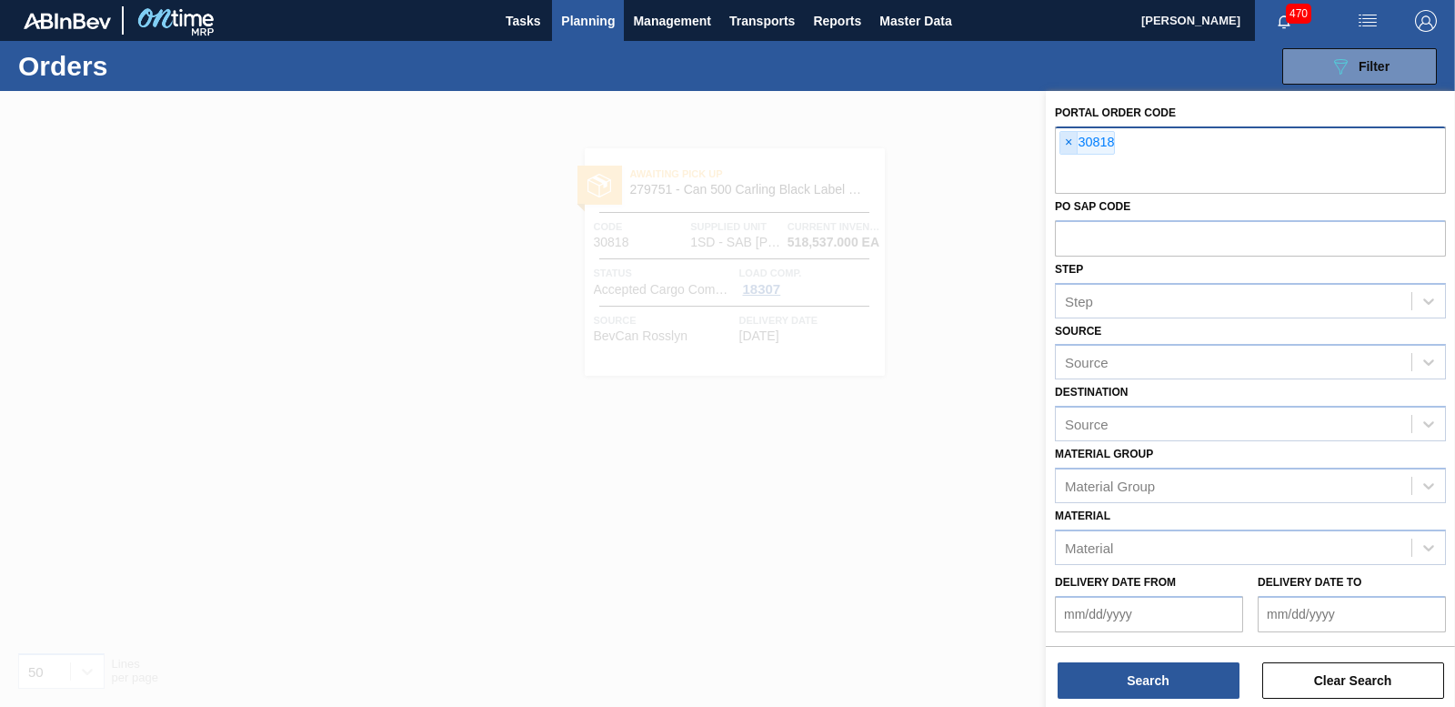
click at [1065, 146] on span "×" at bounding box center [1068, 143] width 17 height 22
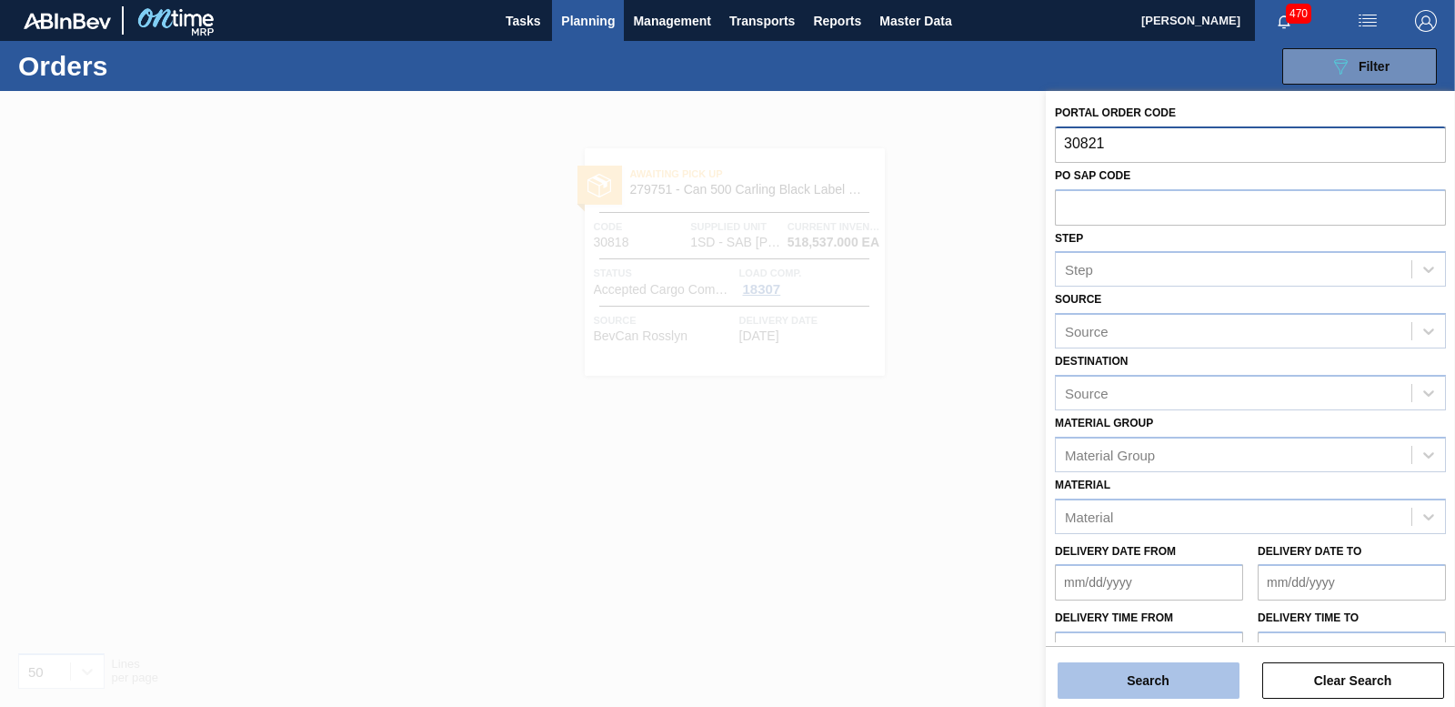
type input "30821"
click at [1104, 680] on button "Search" at bounding box center [1149, 680] width 182 height 36
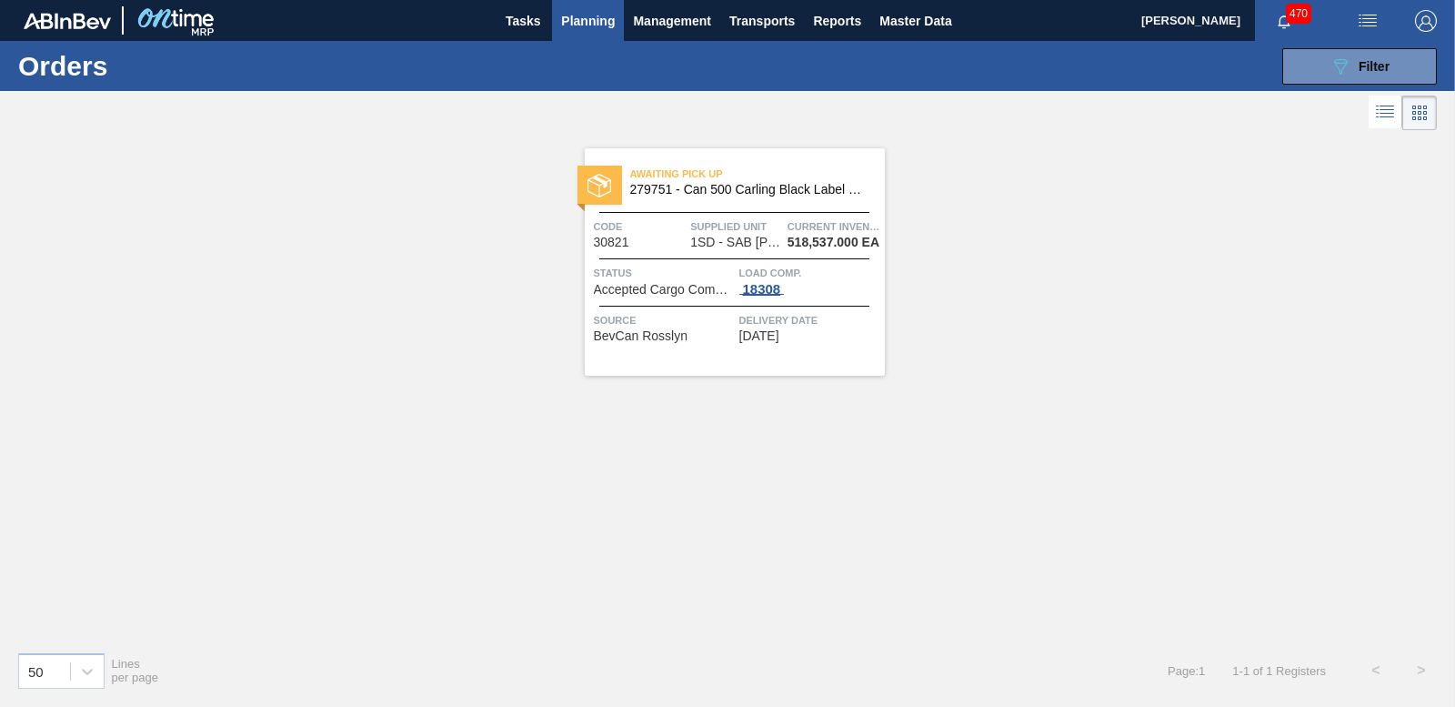
click at [762, 288] on div "18308" at bounding box center [761, 289] width 45 height 15
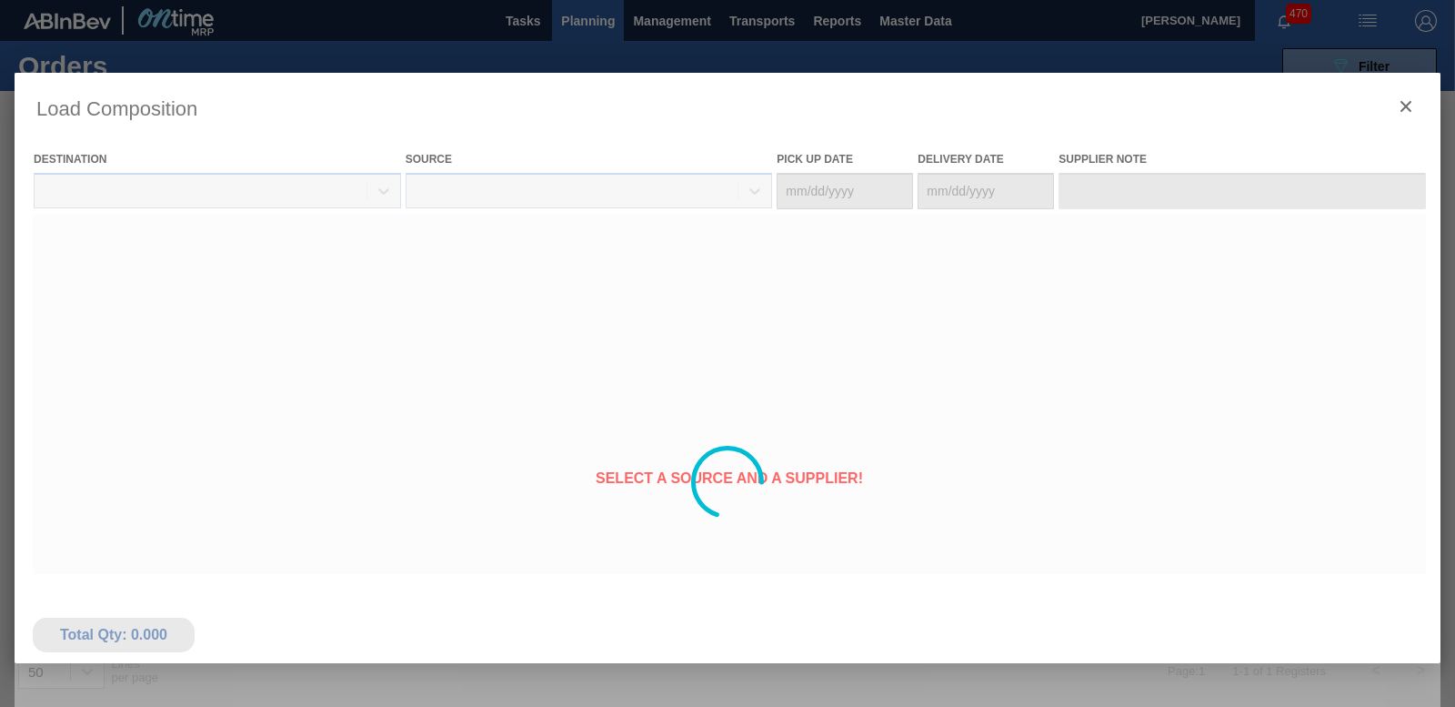
type Date "[DATE]"
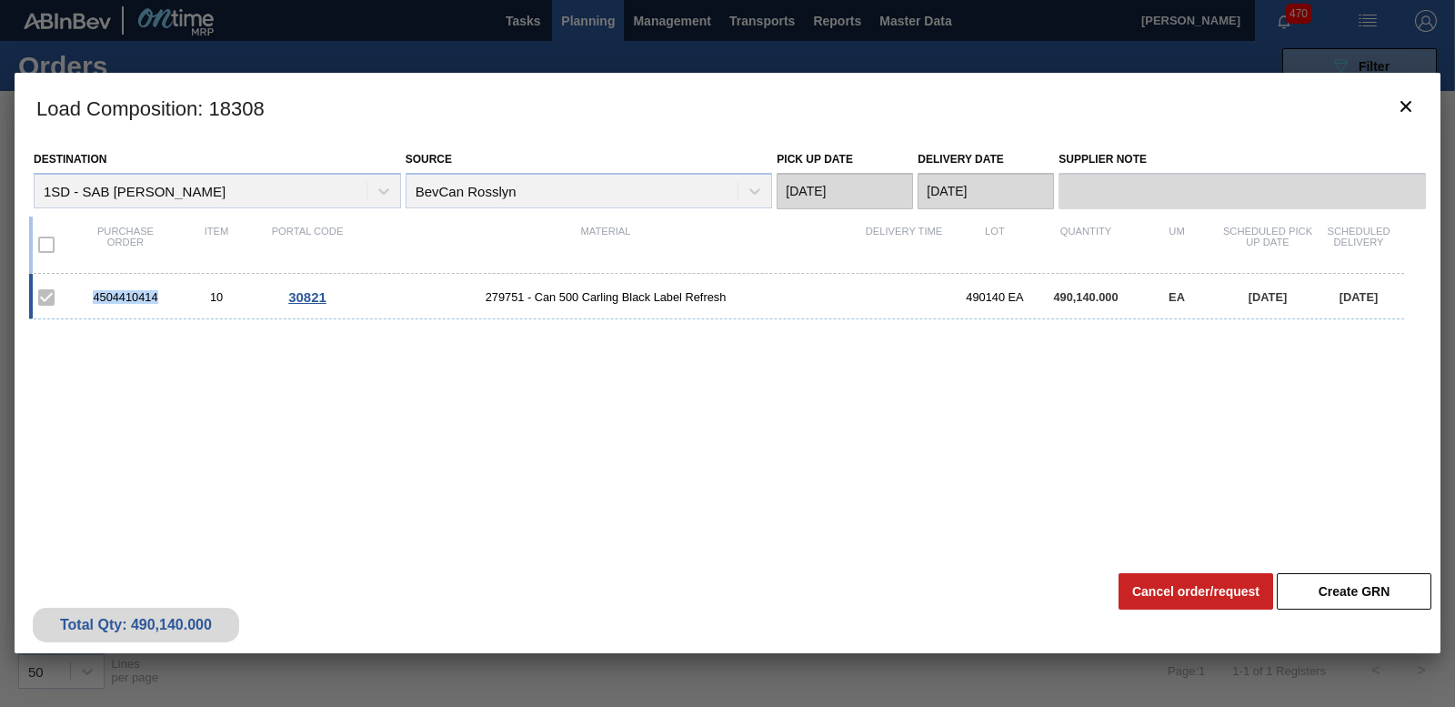
drag, startPoint x: 131, startPoint y: 290, endPoint x: 92, endPoint y: 290, distance: 39.1
click at [92, 290] on div "4504410414 10 30821 279751 - Can 500 Carling Black Label Refresh 490140 EA 490,…" at bounding box center [716, 296] width 1375 height 45
copy div "4504410414"
click at [1407, 99] on icon "botão de ícone" at bounding box center [1406, 106] width 22 height 22
